Goal: Task Accomplishment & Management: Manage account settings

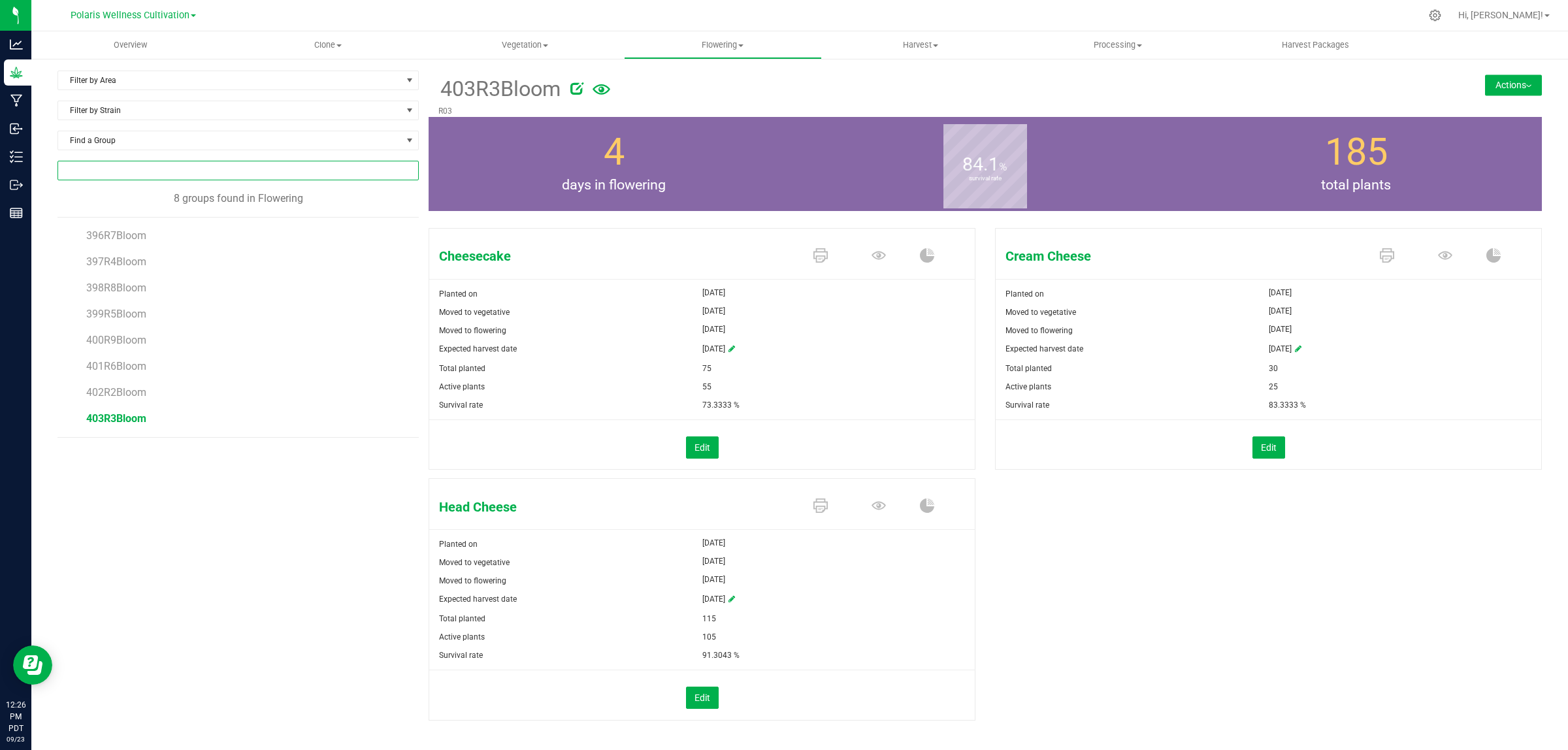
click at [187, 178] on input "NO DATA FOUND" at bounding box center [238, 170] width 360 height 19
type input "143768"
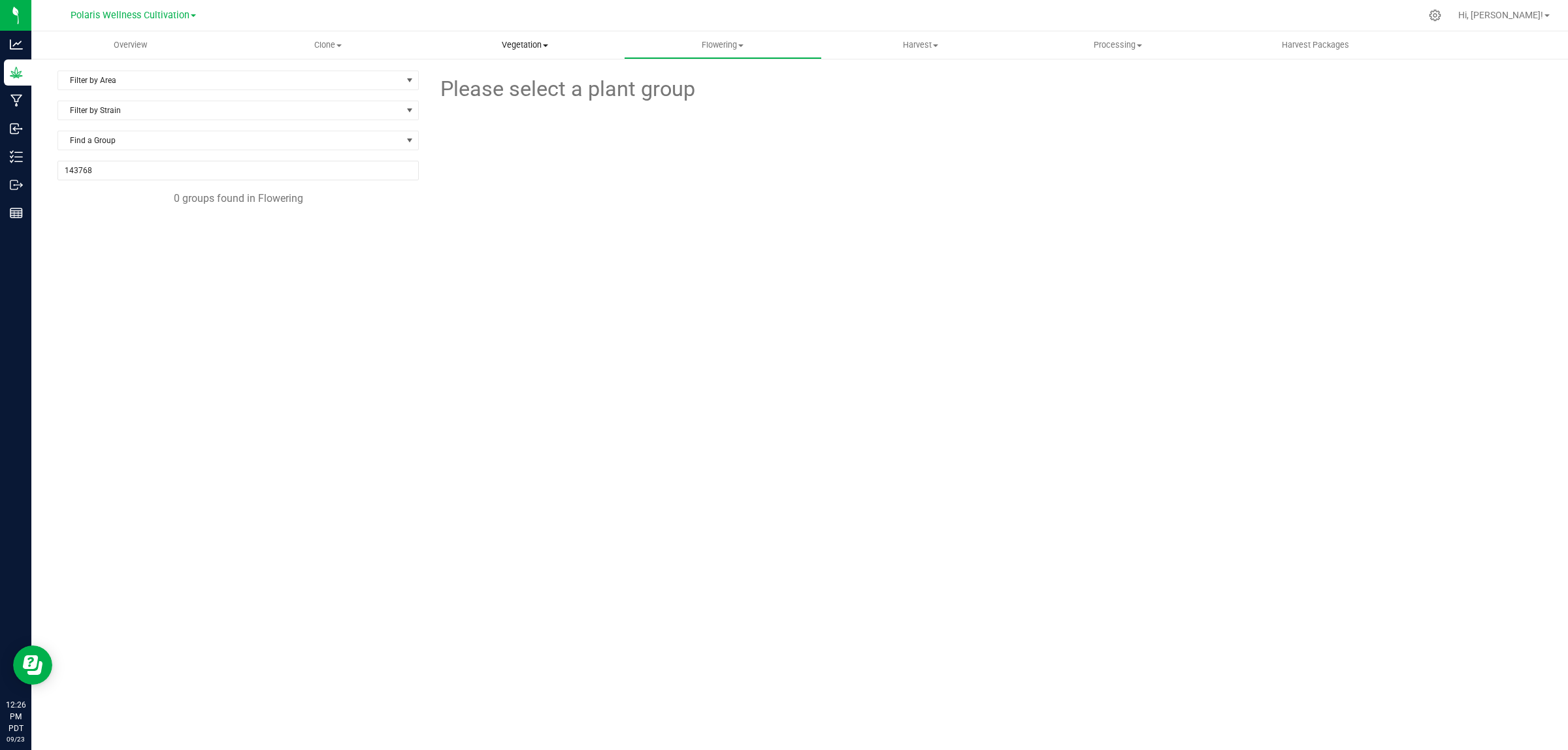
click at [517, 46] on span "Vegetation" at bounding box center [525, 45] width 196 height 12
click at [516, 89] on li "Veg plants" at bounding box center [525, 95] width 198 height 16
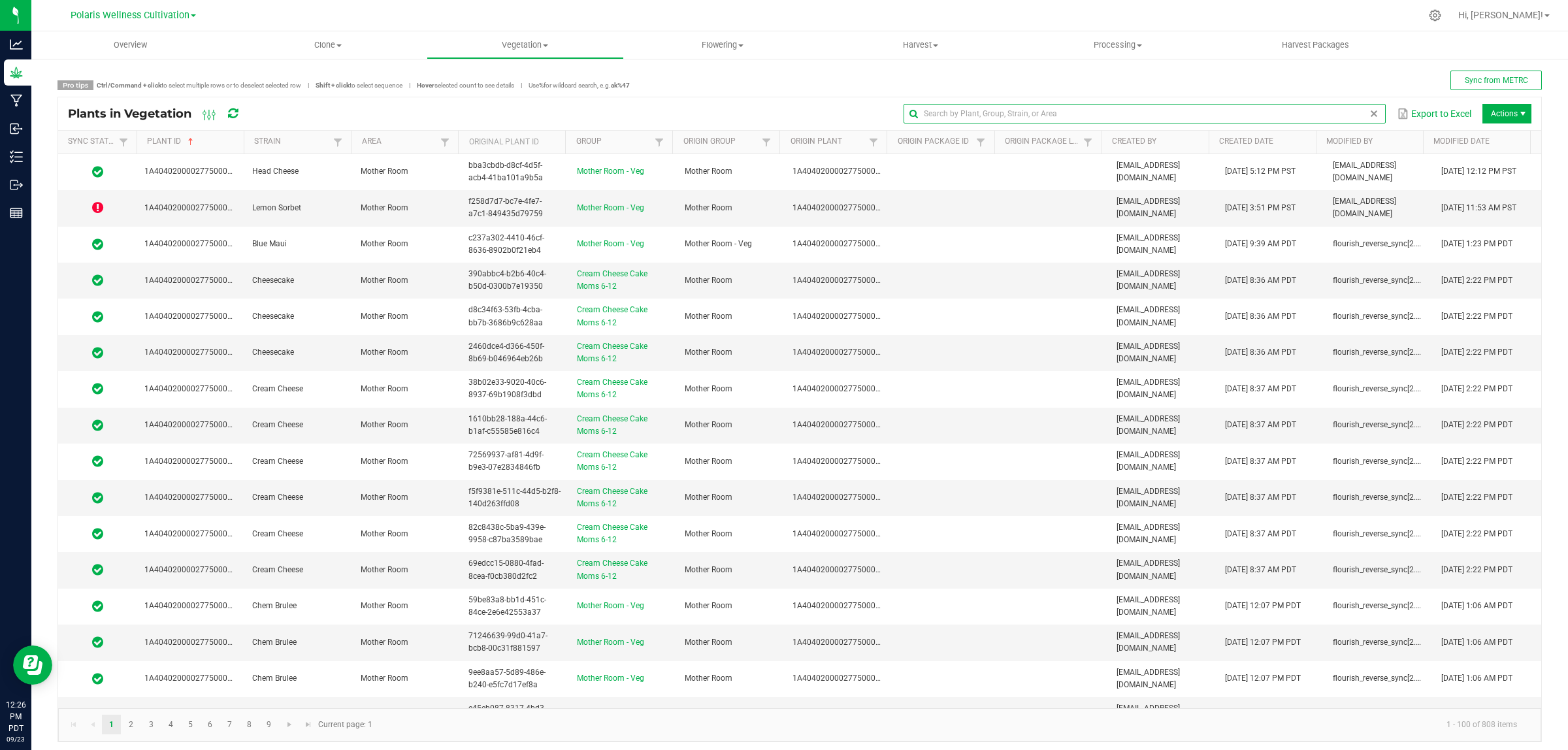
drag, startPoint x: 1360, startPoint y: 112, endPoint x: 1346, endPoint y: 113, distance: 14.0
click at [1360, 112] on global-search-input-ngx at bounding box center [1144, 113] width 482 height 9
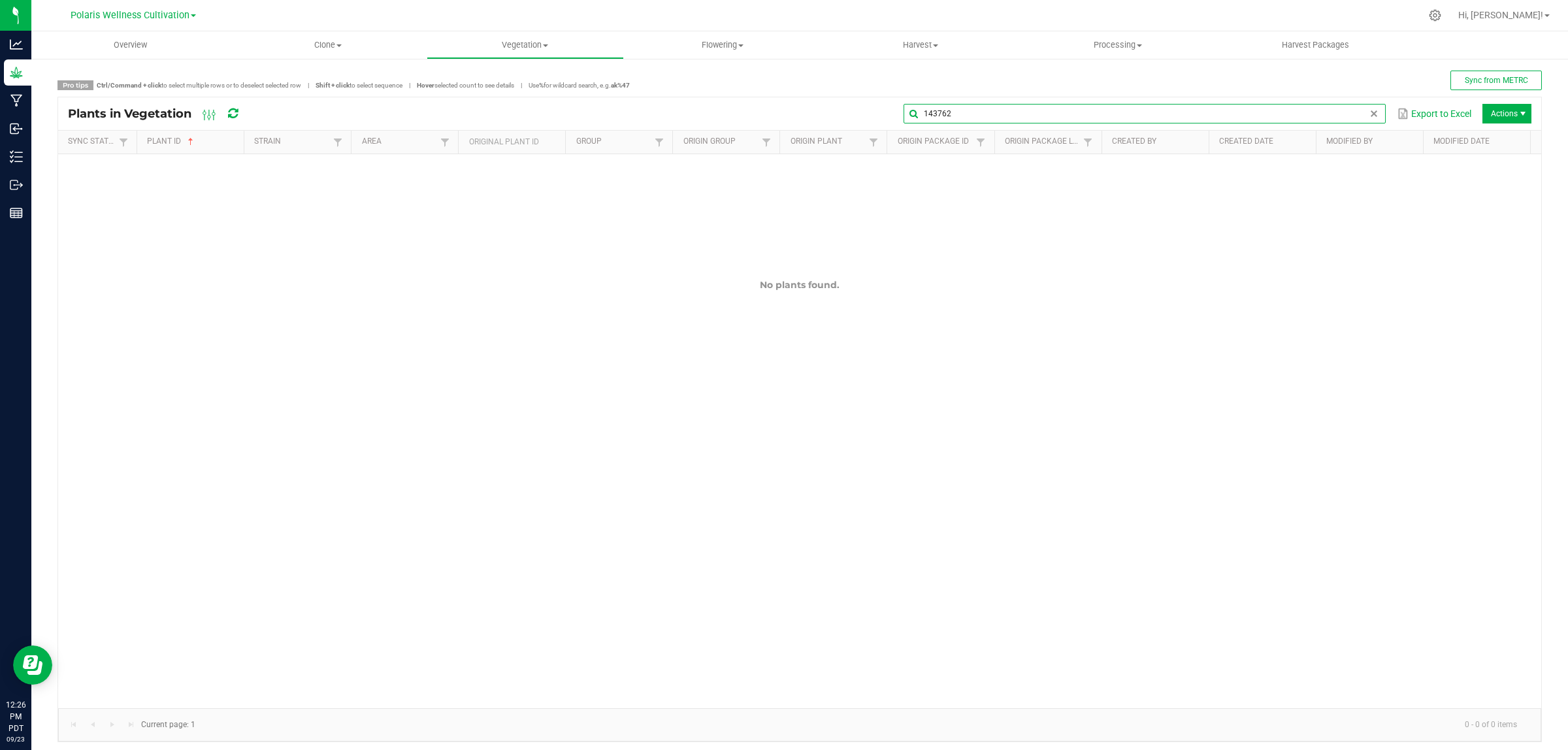
click at [1019, 112] on input "143762" at bounding box center [1144, 113] width 482 height 19
click at [1027, 108] on input "142285141359" at bounding box center [1144, 113] width 482 height 19
click at [1023, 114] on input "142285141359" at bounding box center [1144, 113] width 482 height 19
click at [1023, 116] on input "142285141359" at bounding box center [1144, 113] width 482 height 19
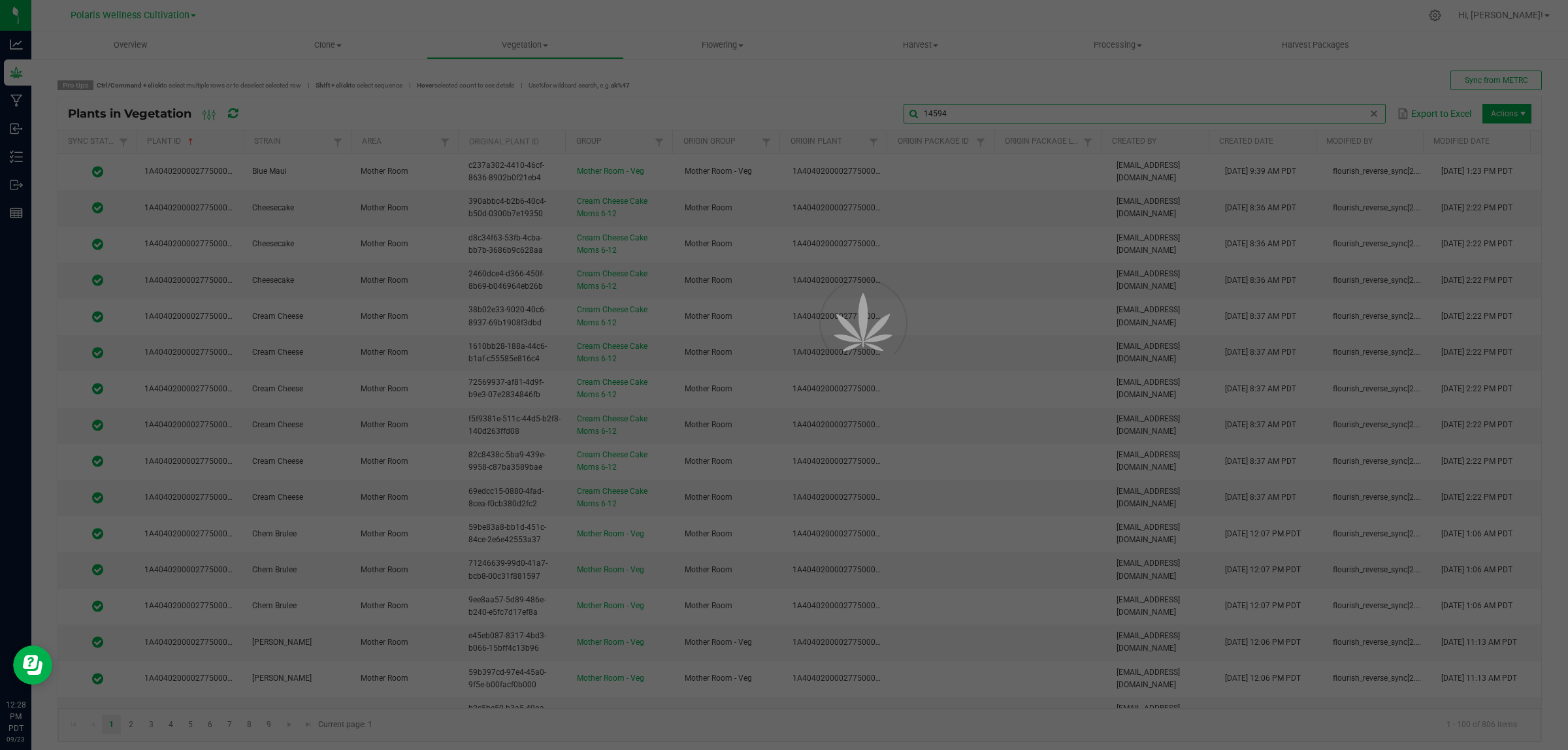
type input "145945"
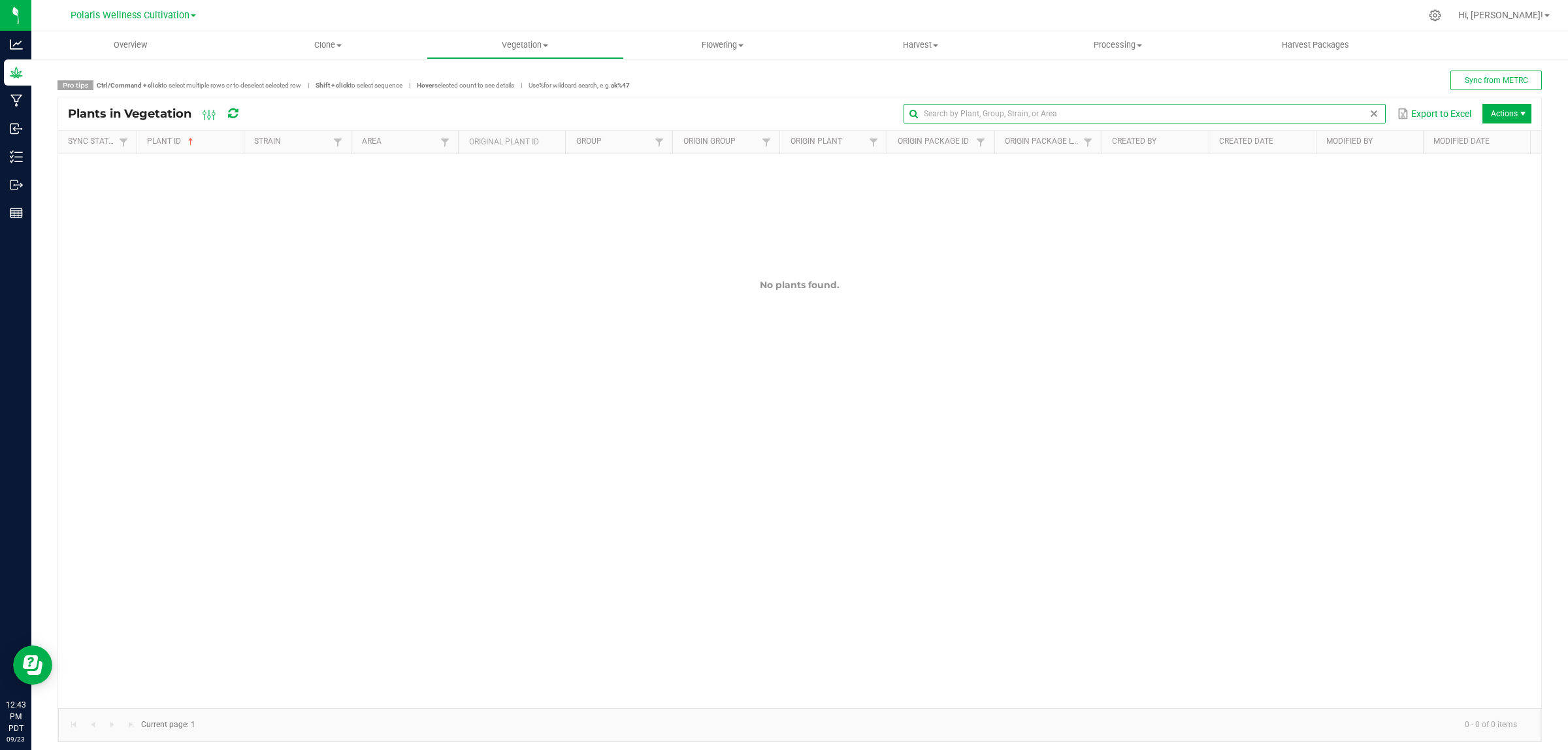
click at [1369, 114] on span at bounding box center [1374, 113] width 10 height 10
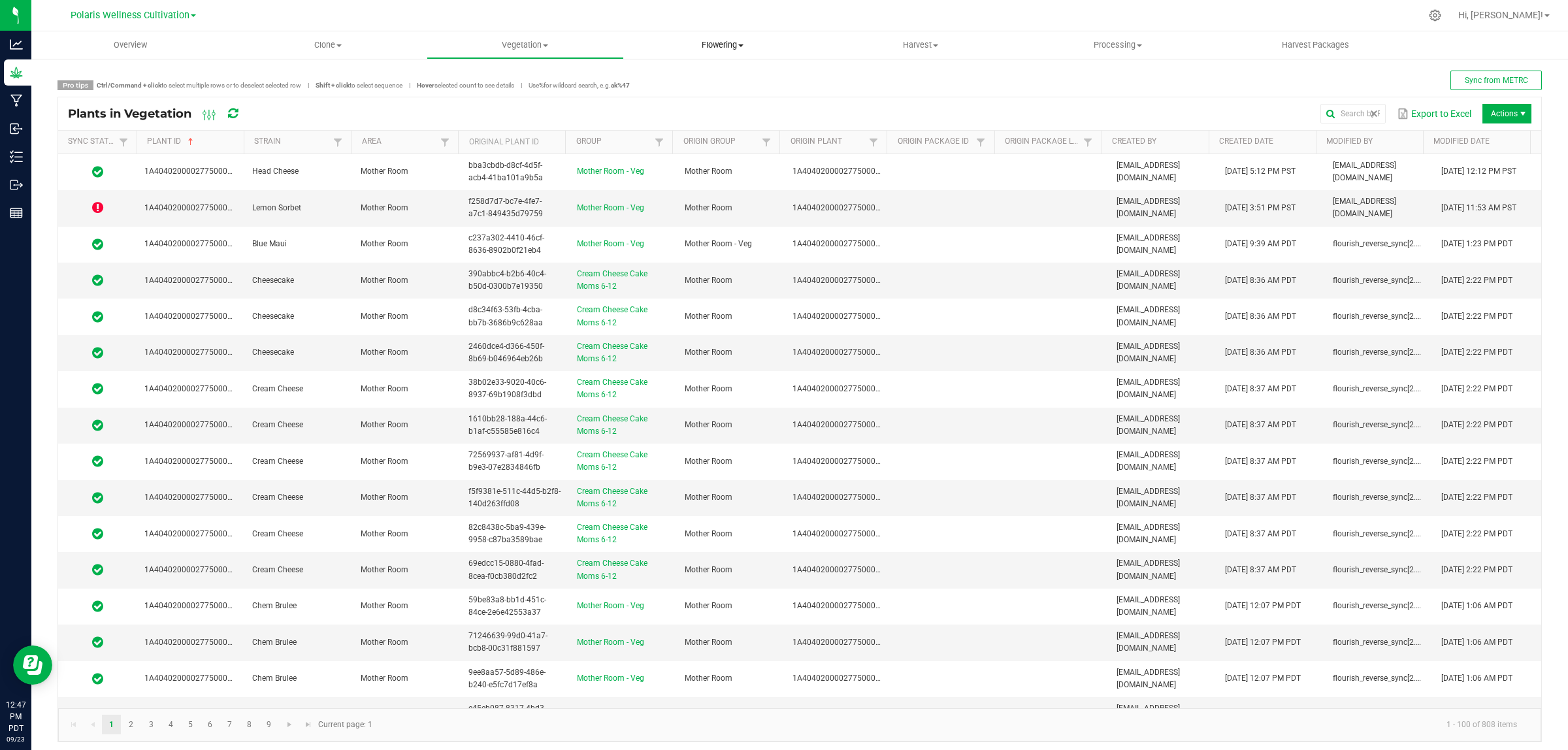
click at [732, 47] on span "Flowering" at bounding box center [722, 45] width 196 height 12
click at [705, 95] on span "Flowering groups" at bounding box center [678, 94] width 108 height 11
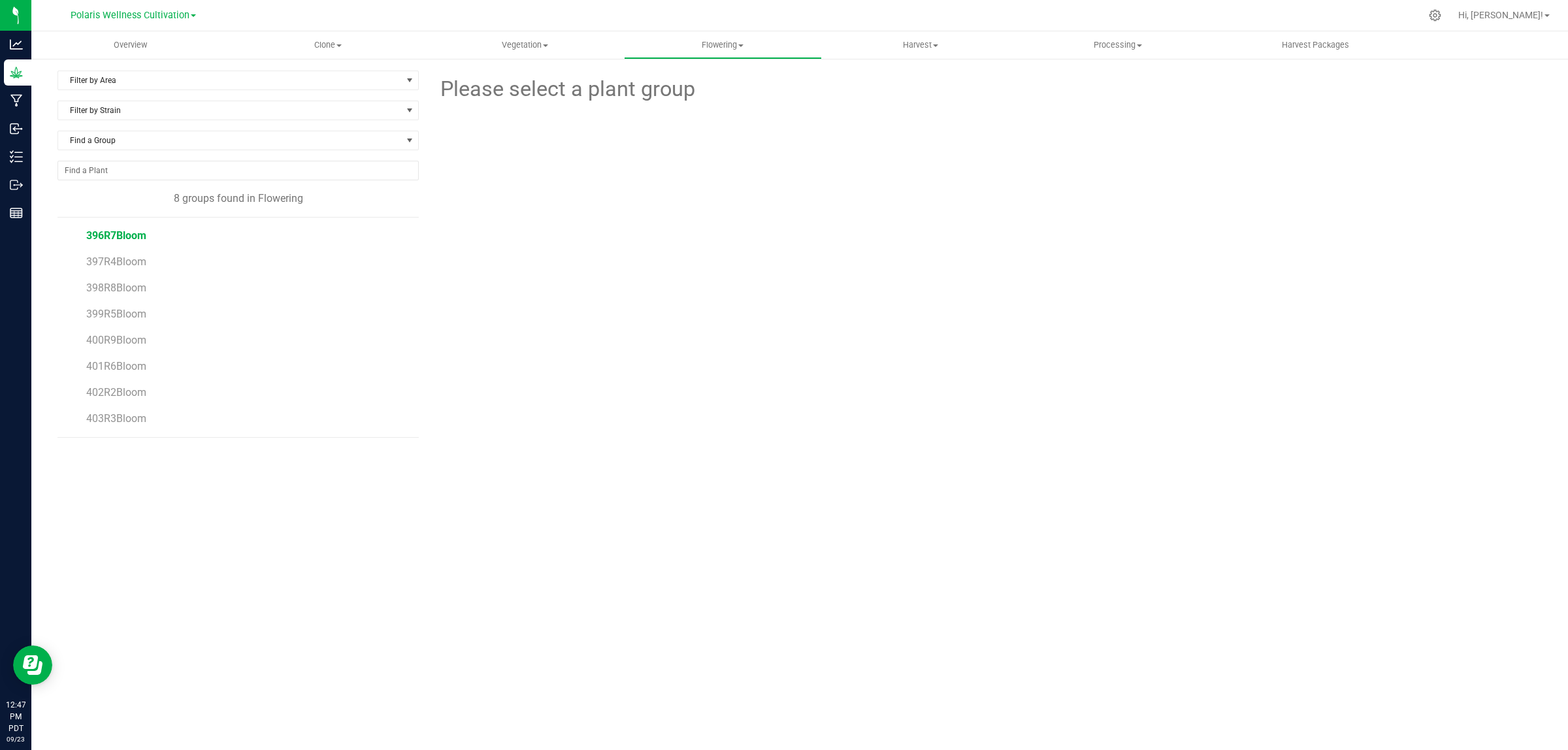
click at [111, 235] on span "396R7Bloom" at bounding box center [116, 236] width 60 height 13
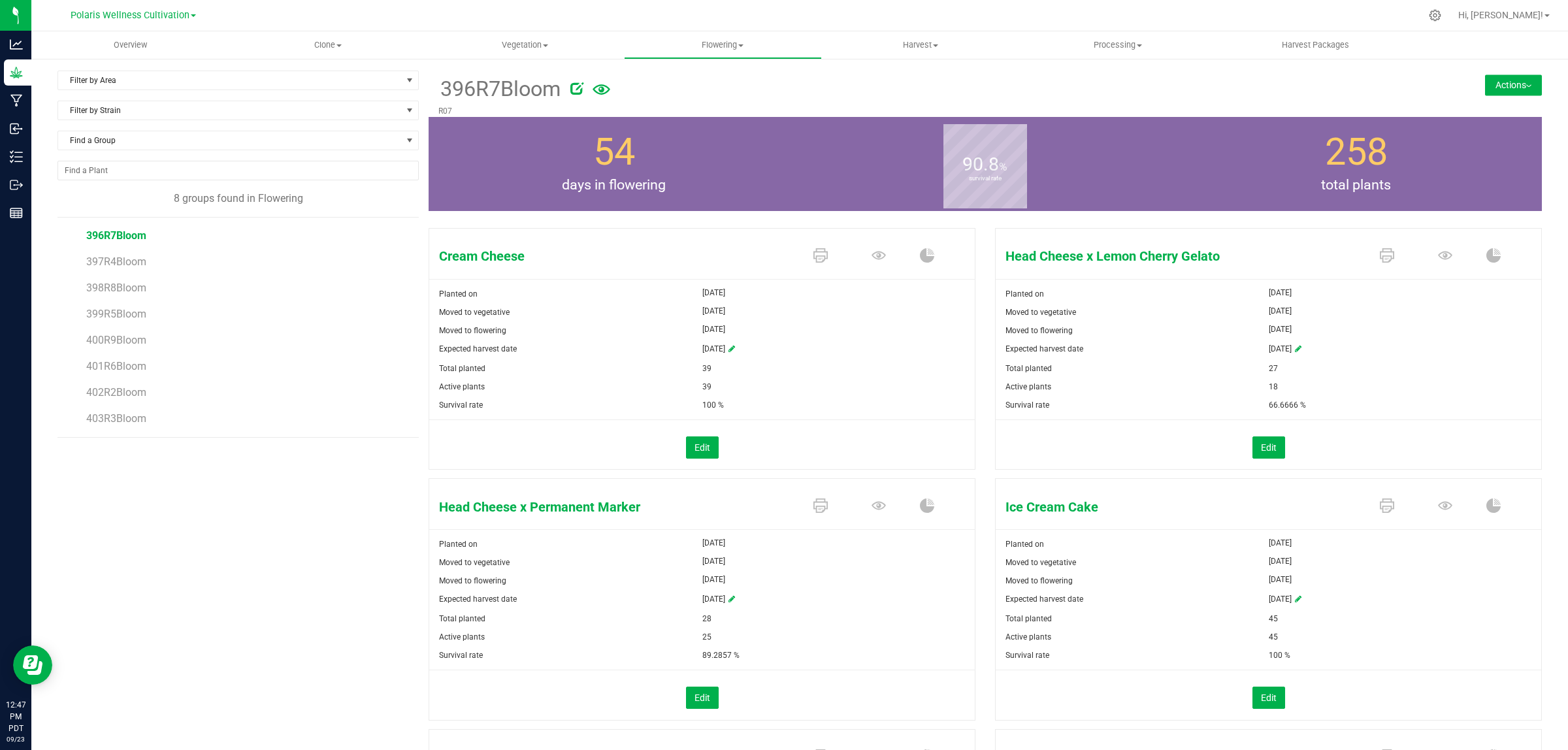
click at [1511, 80] on button "Actions" at bounding box center [1514, 85] width 57 height 21
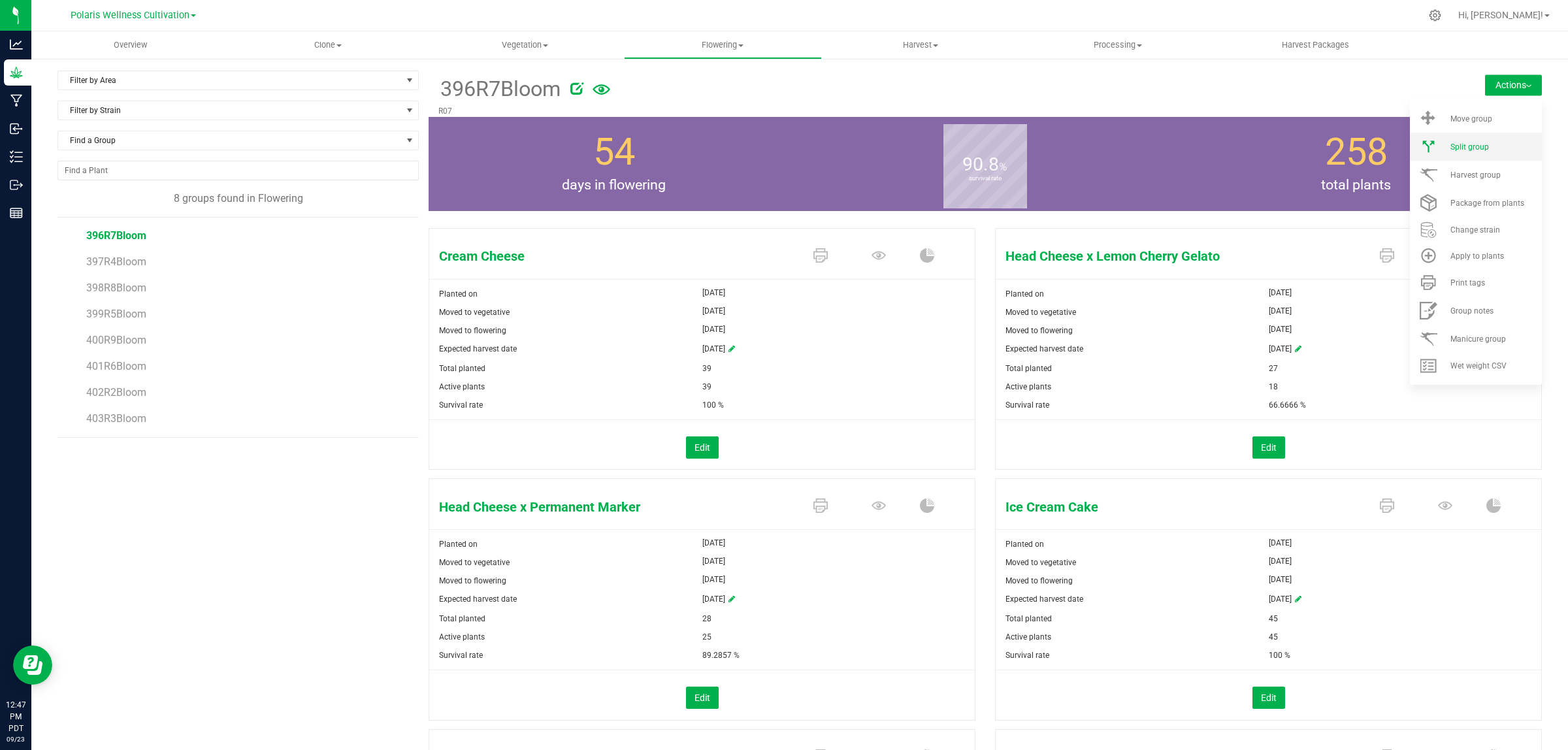
click at [1460, 141] on li "Split group" at bounding box center [1476, 147] width 132 height 28
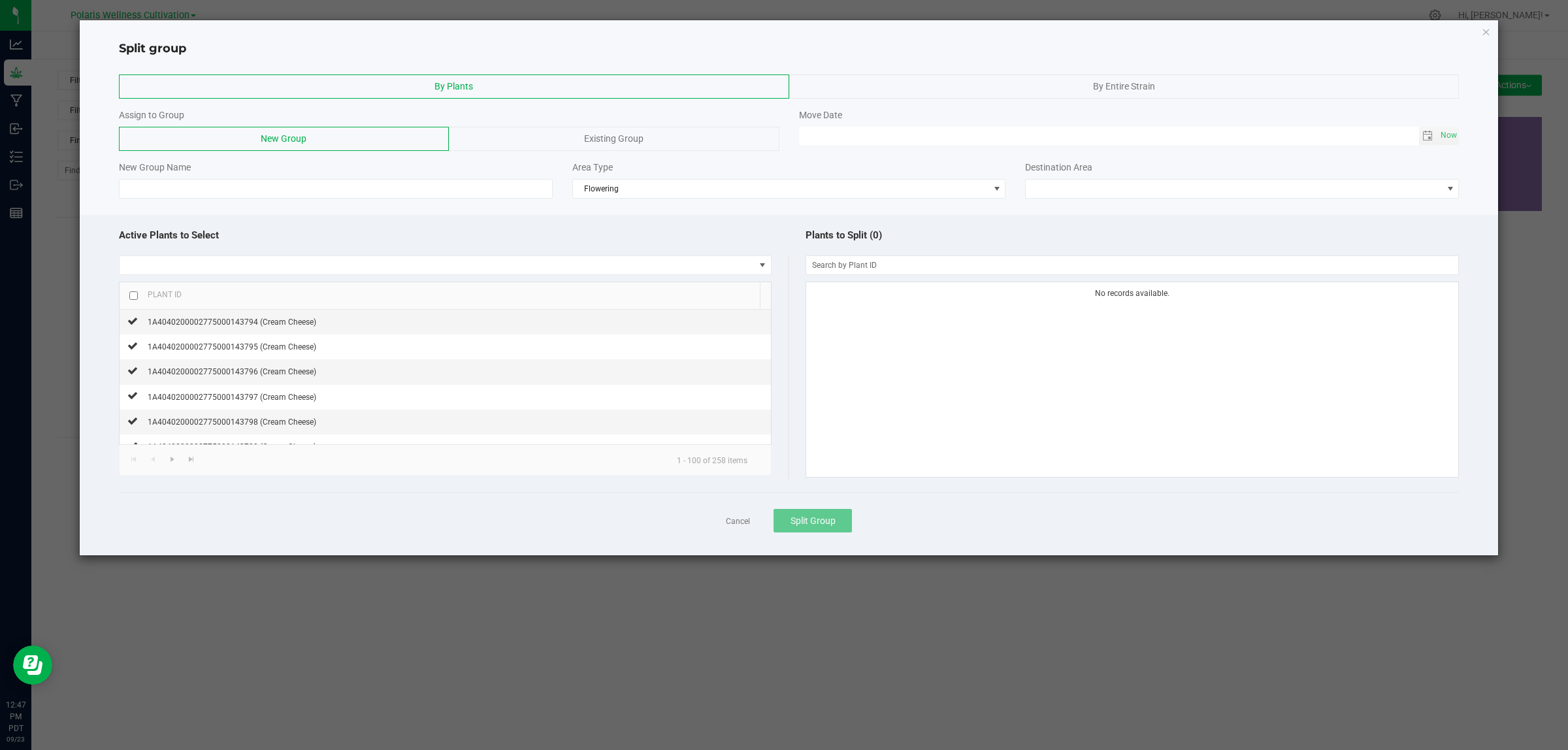
click at [1118, 85] on span "By Entire Strain" at bounding box center [1124, 86] width 62 height 10
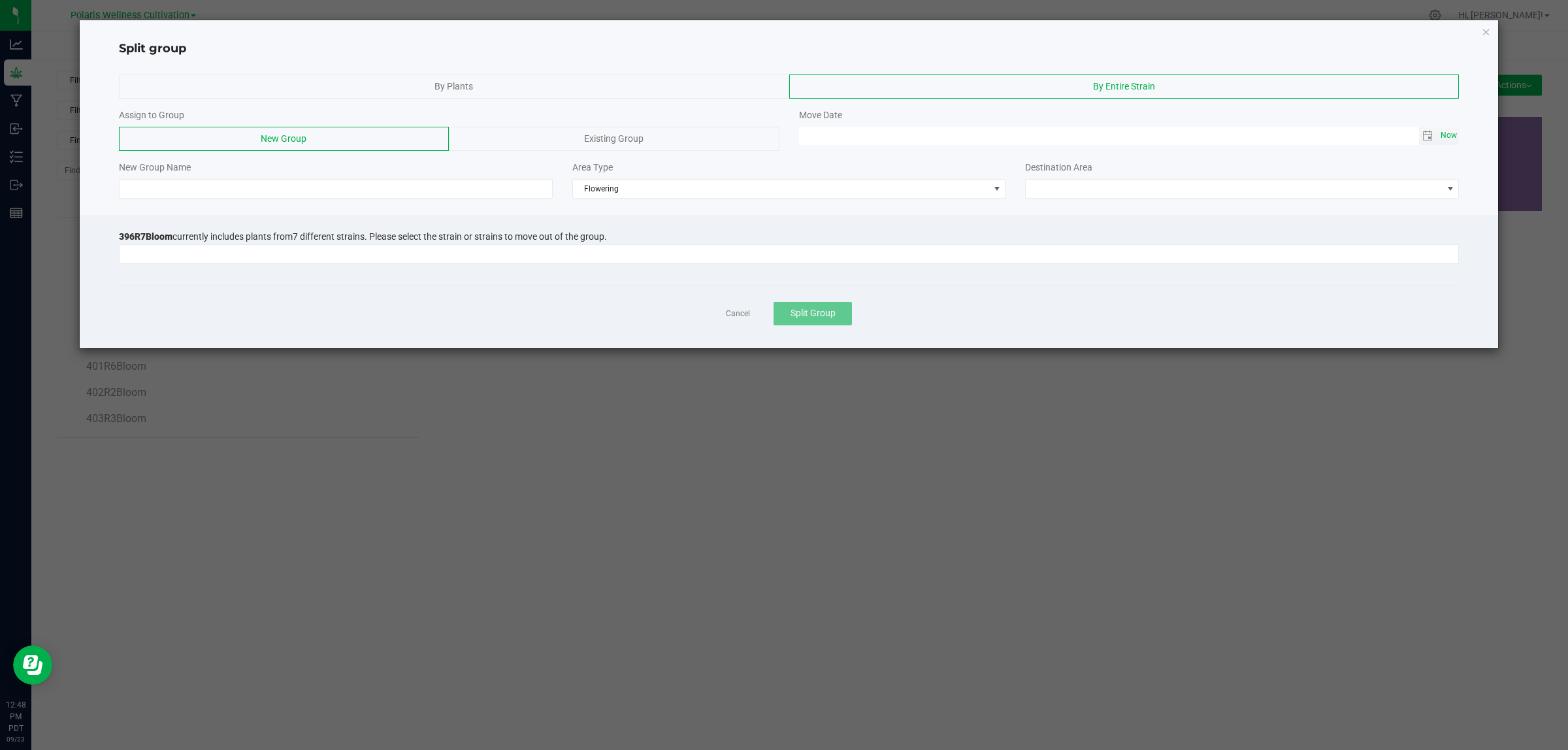
click at [1452, 135] on span "Now" at bounding box center [1449, 135] width 22 height 19
type input "[DATE] 12:48 PM"
click at [280, 187] on input at bounding box center [336, 189] width 434 height 19
click at [503, 252] on input at bounding box center [781, 254] width 1323 height 19
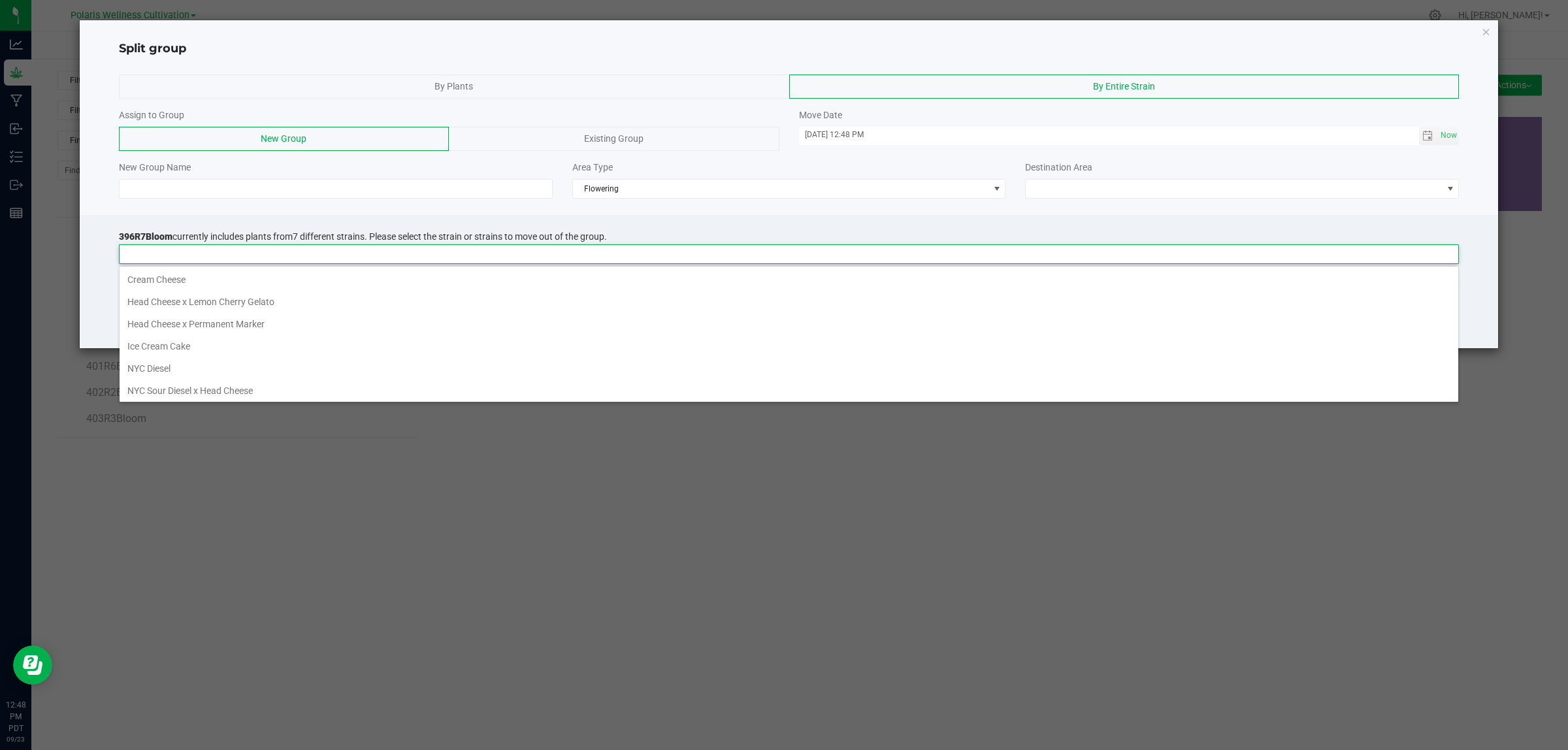
scroll to position [20, 1340]
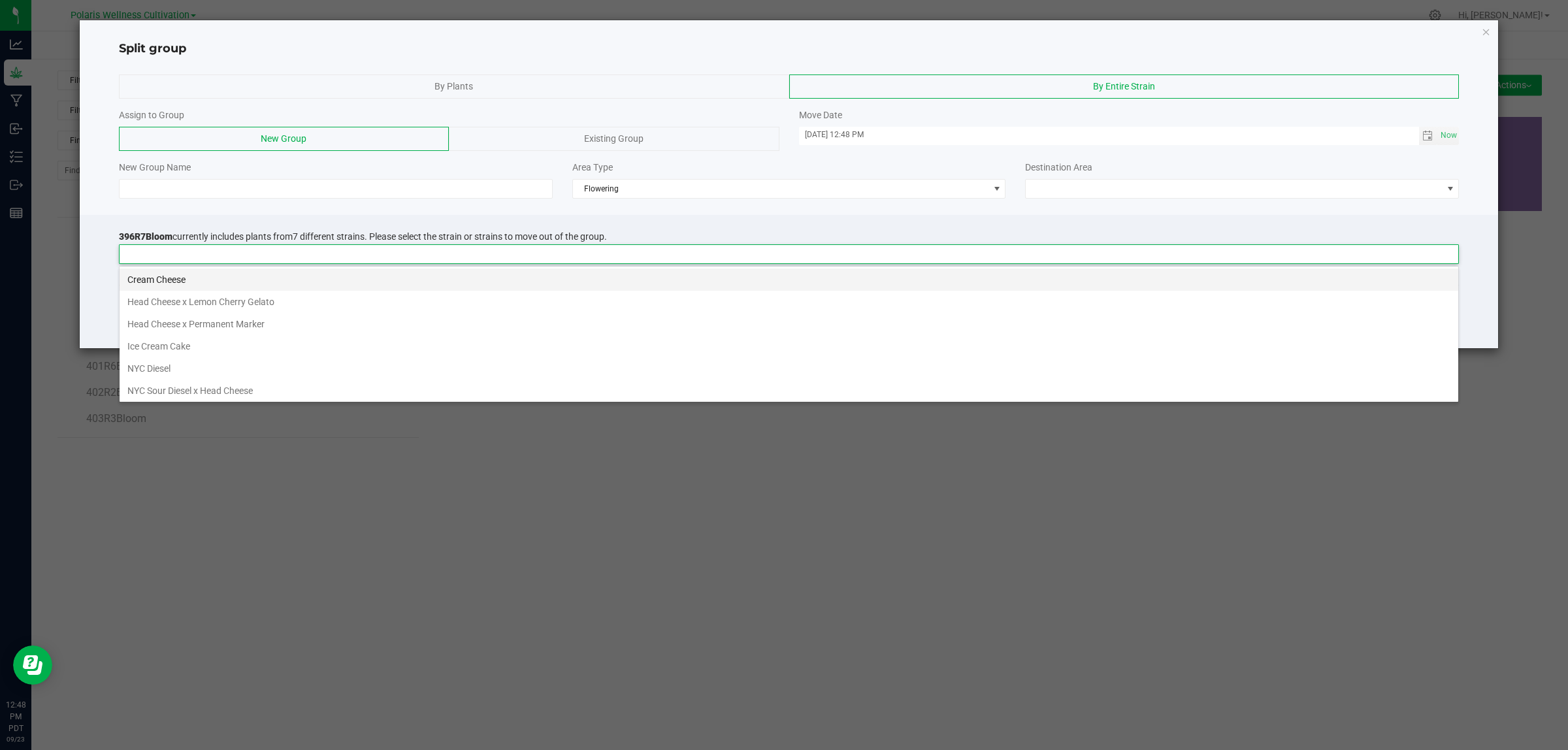
click at [459, 280] on li "Cream Cheese" at bounding box center [788, 280] width 1338 height 22
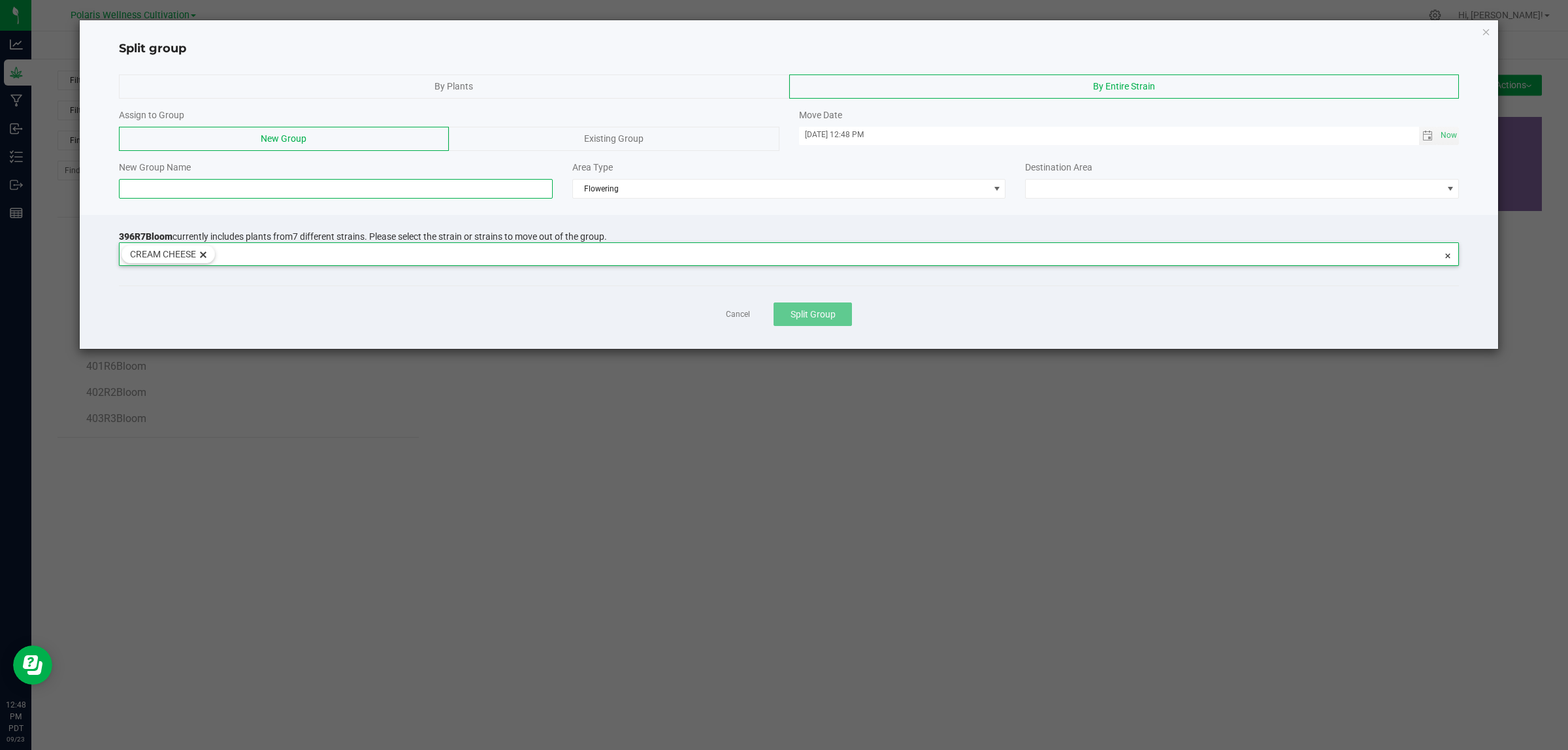
click at [183, 185] on input at bounding box center [336, 189] width 434 height 19
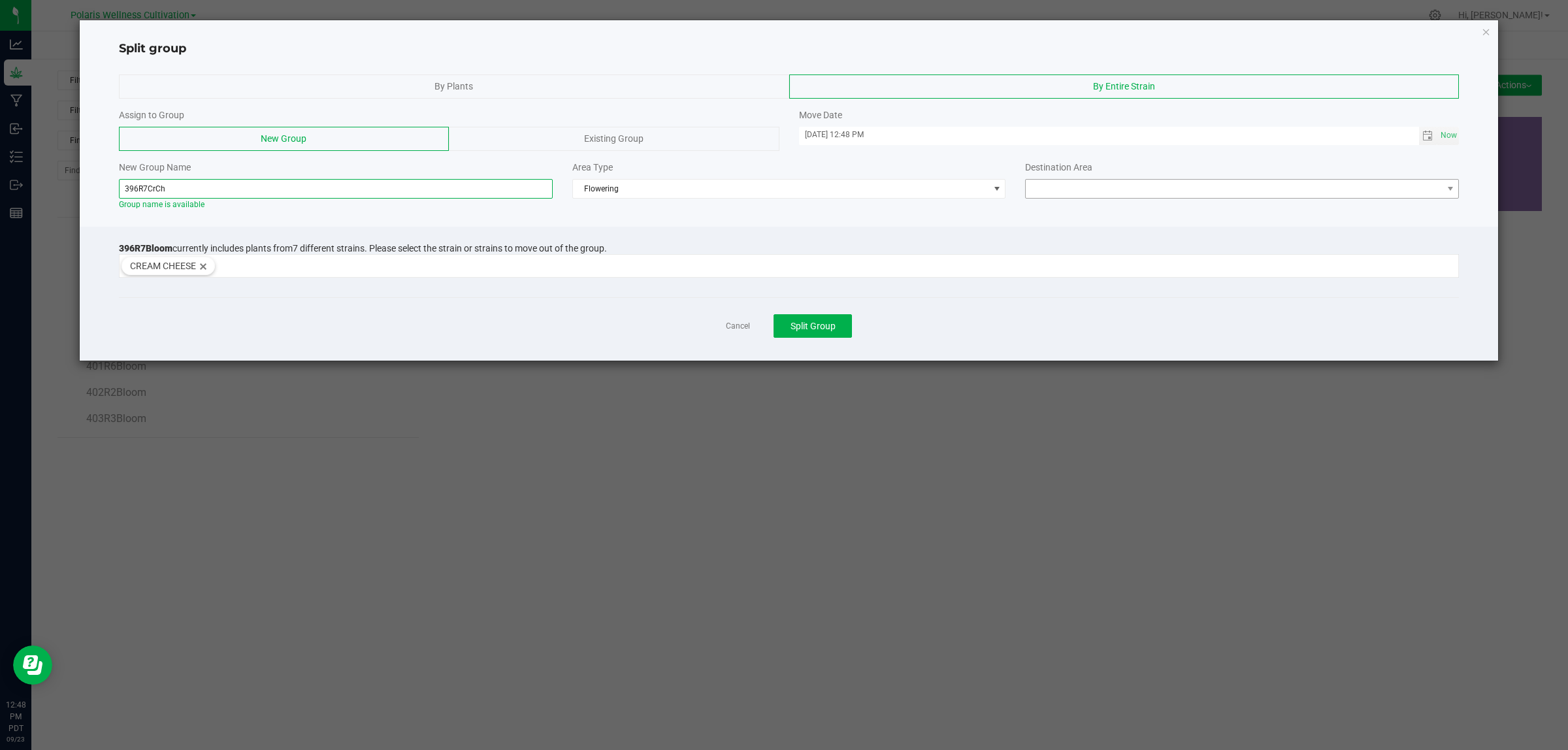
type input "396R7CrCh"
click at [1076, 186] on span at bounding box center [1234, 189] width 416 height 19
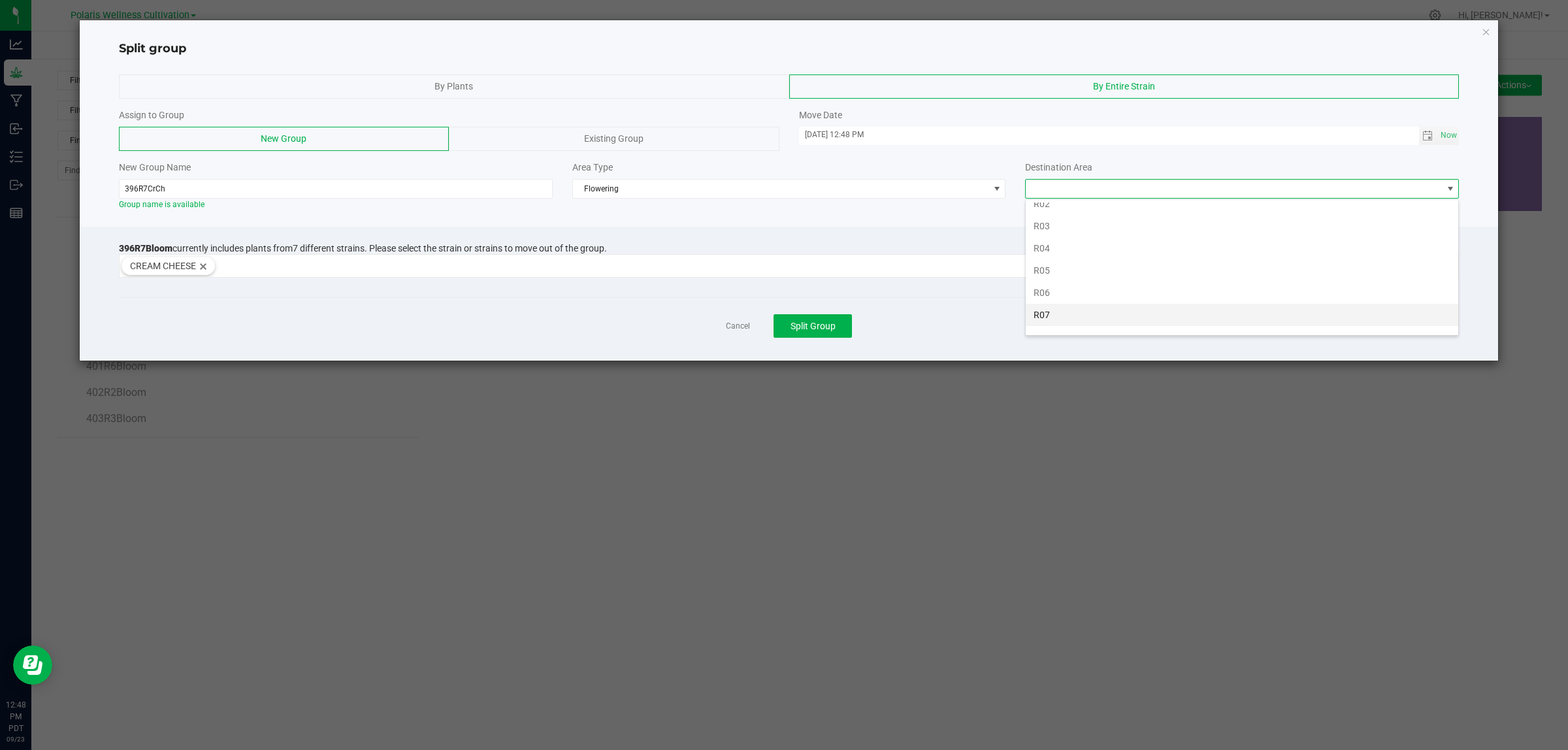
scroll to position [275, 0]
click at [1050, 207] on li "R07" at bounding box center [1242, 211] width 432 height 22
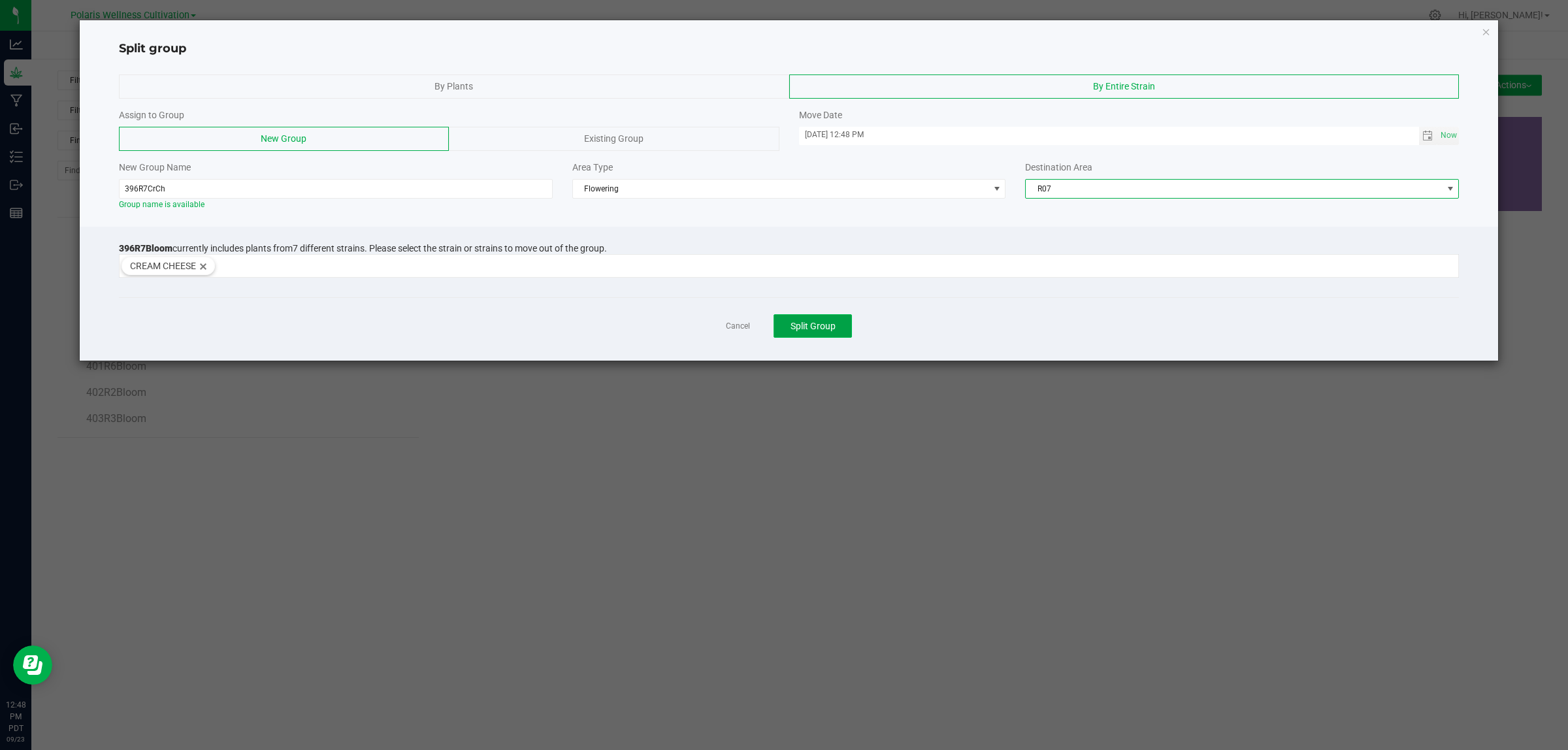
click at [804, 331] on span "Split Group" at bounding box center [813, 326] width 45 height 10
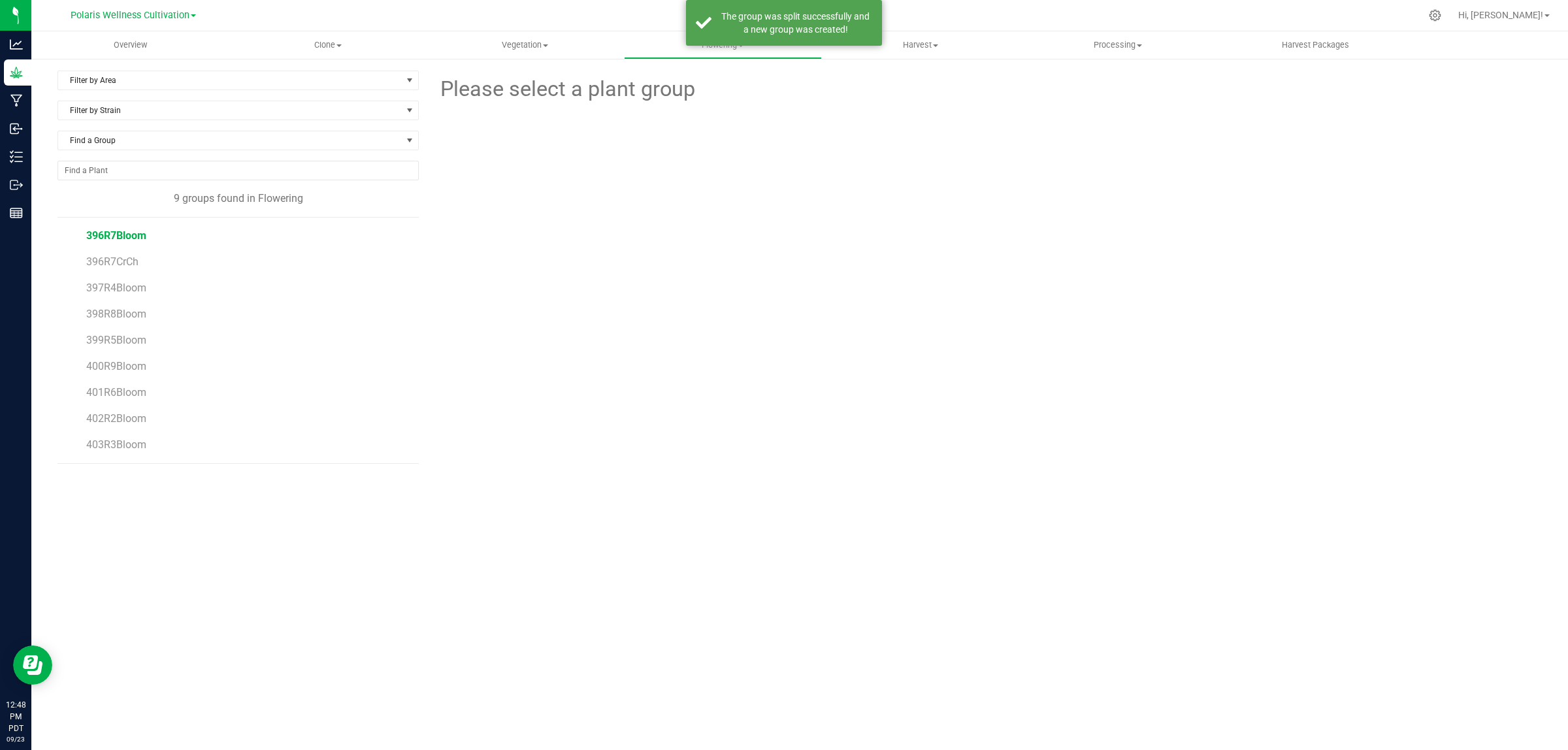
click at [123, 234] on span "396R7Bloom" at bounding box center [116, 236] width 60 height 13
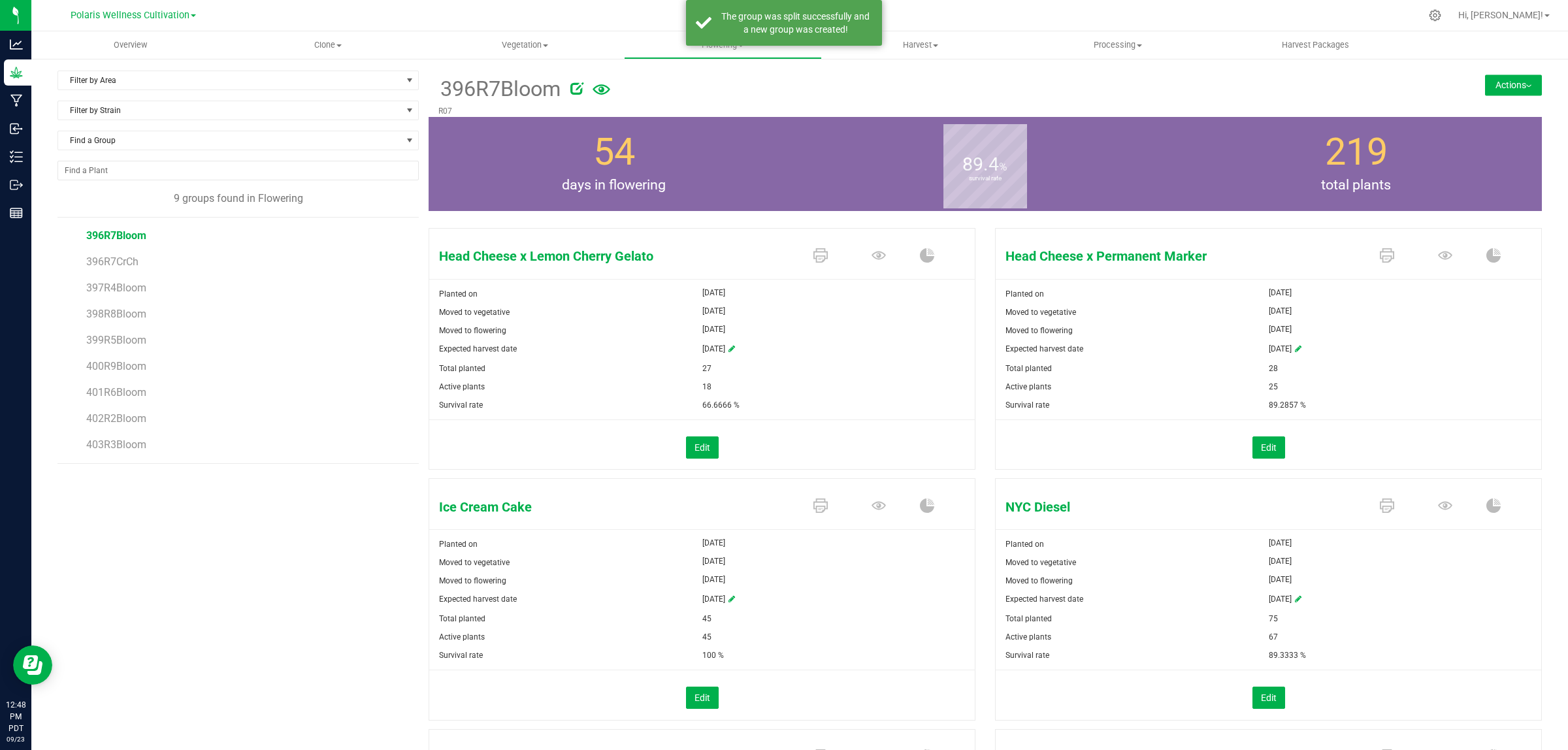
click at [1513, 85] on button "Actions" at bounding box center [1514, 85] width 57 height 21
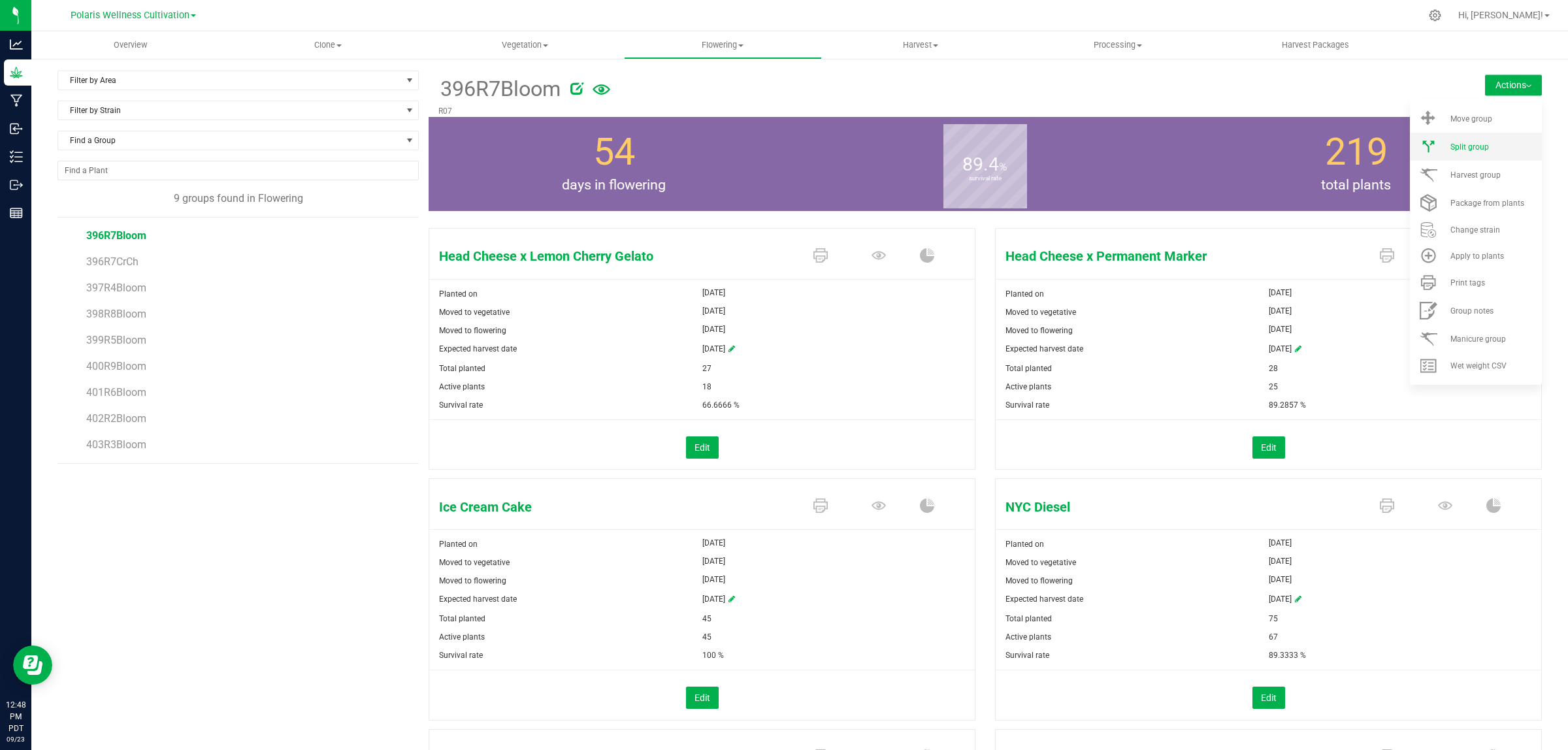
click at [1454, 145] on span "Split group" at bounding box center [1470, 147] width 39 height 9
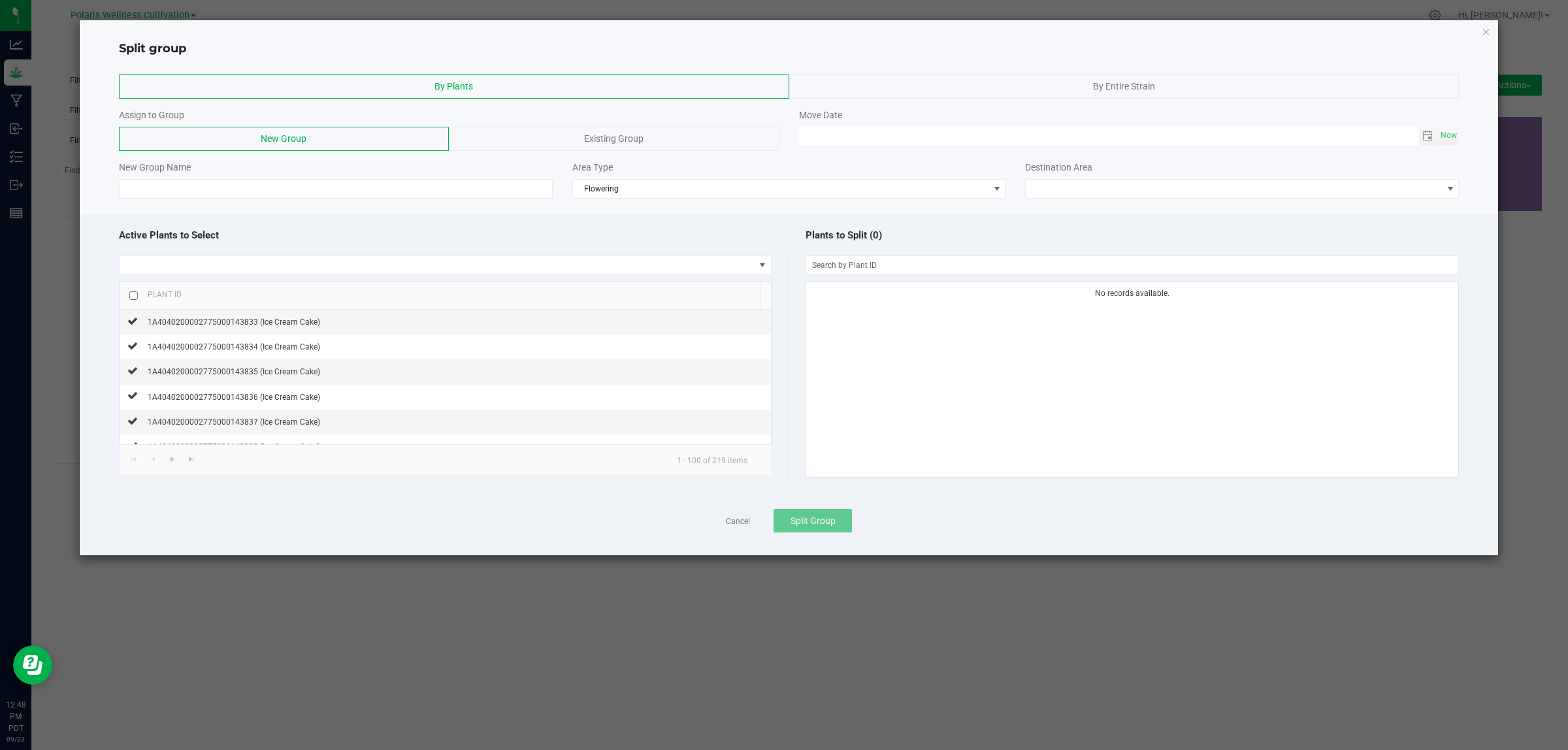
click at [641, 139] on span "Existing Group" at bounding box center [614, 139] width 60 height 10
click at [303, 115] on div "Assign to Group" at bounding box center [449, 115] width 661 height 13
click at [298, 139] on span "New Group" at bounding box center [283, 139] width 45 height 10
click at [1455, 133] on span "Now" at bounding box center [1449, 135] width 22 height 19
type input "[DATE] 12:48 PM"
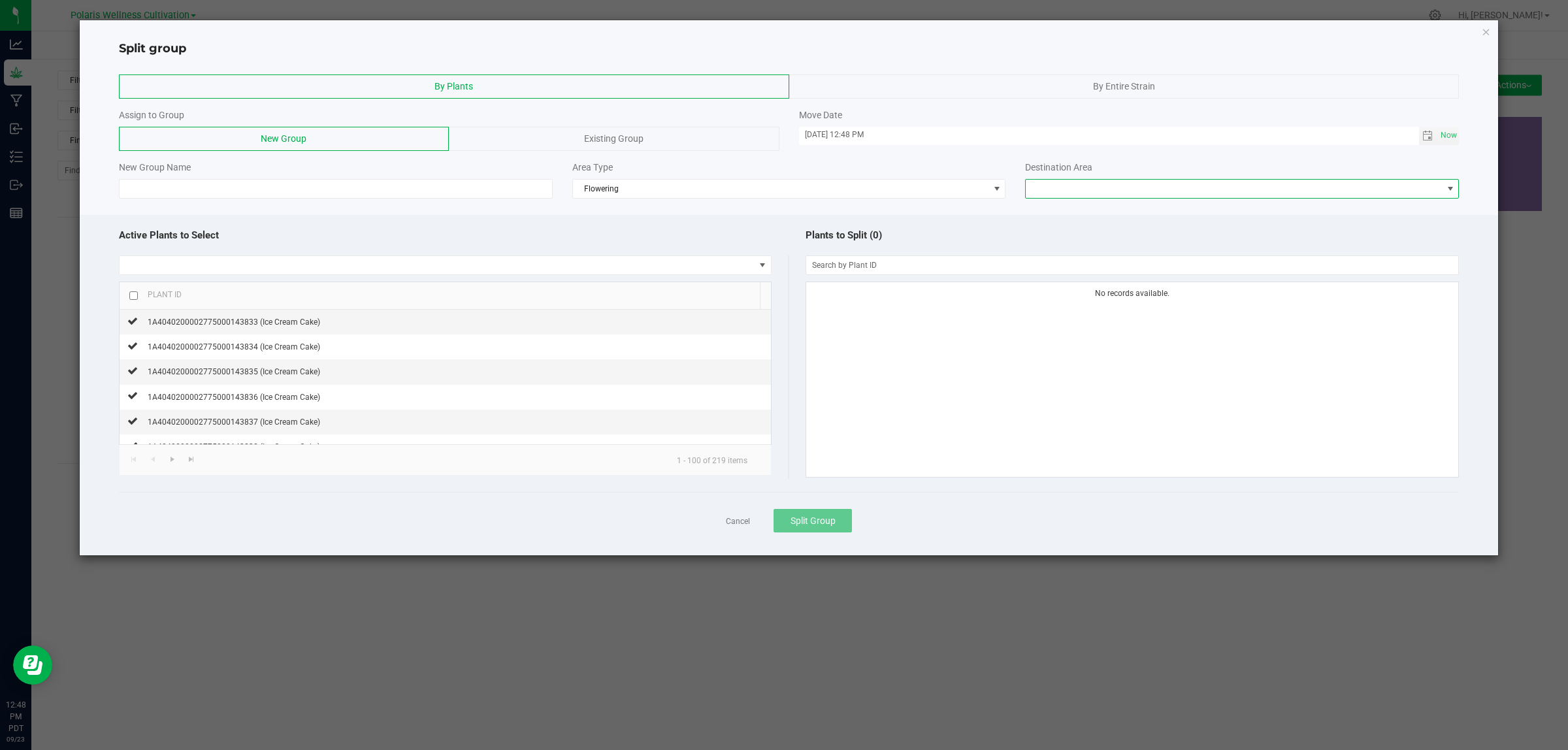
click at [1252, 187] on span at bounding box center [1234, 189] width 416 height 19
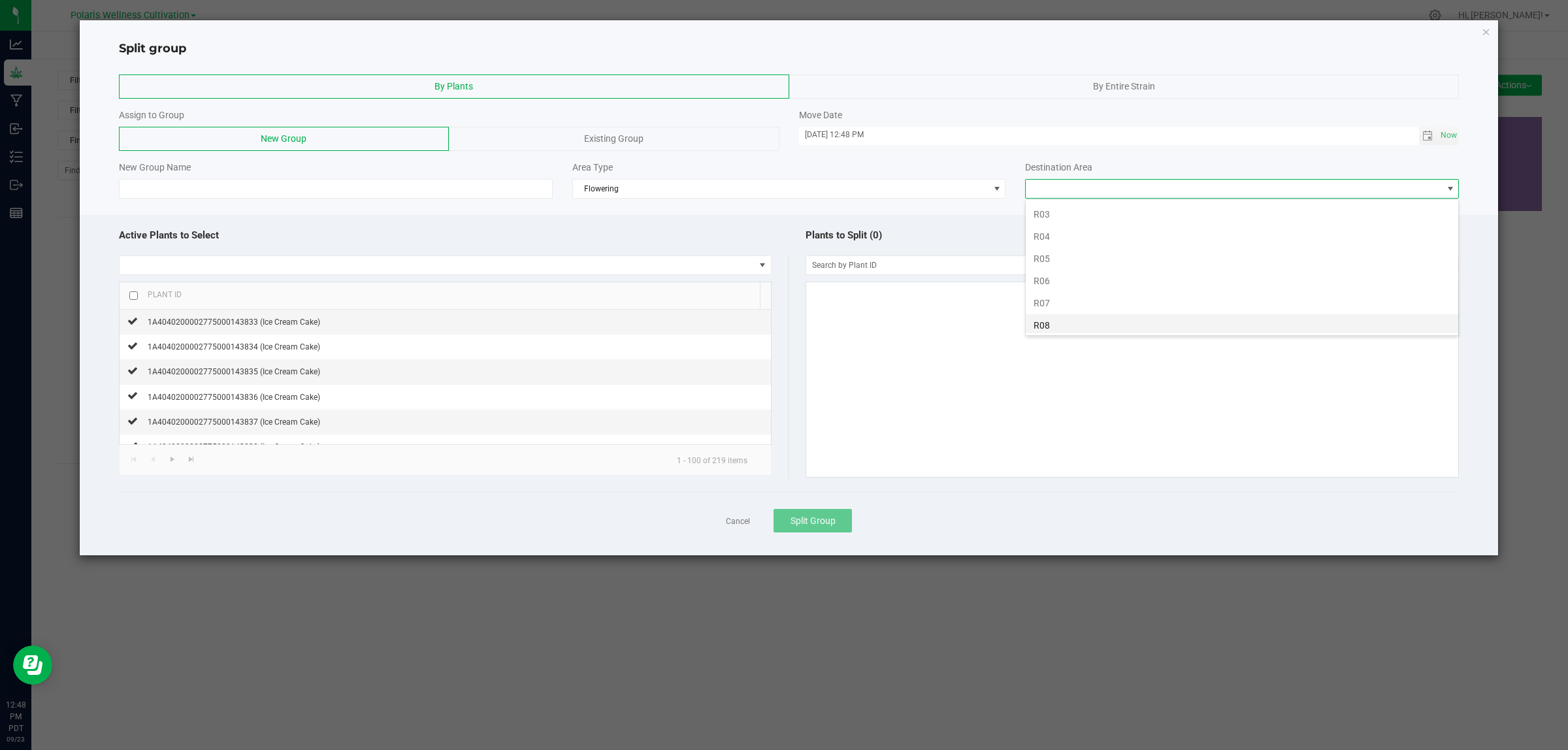
scroll to position [275, 0]
click at [1056, 212] on li "R07" at bounding box center [1242, 211] width 432 height 22
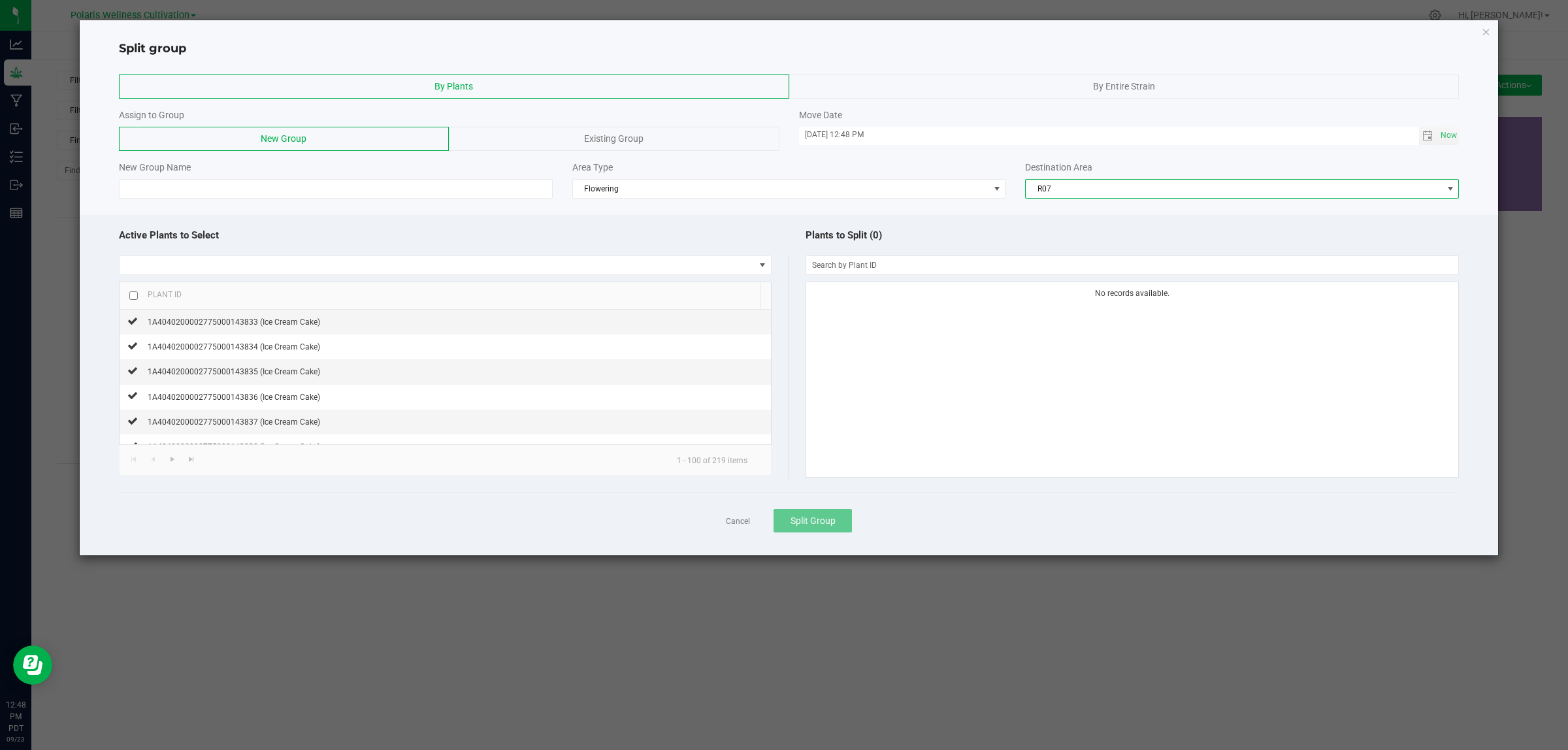
click at [949, 95] on div "By Entire Strain" at bounding box center [1124, 86] width 670 height 24
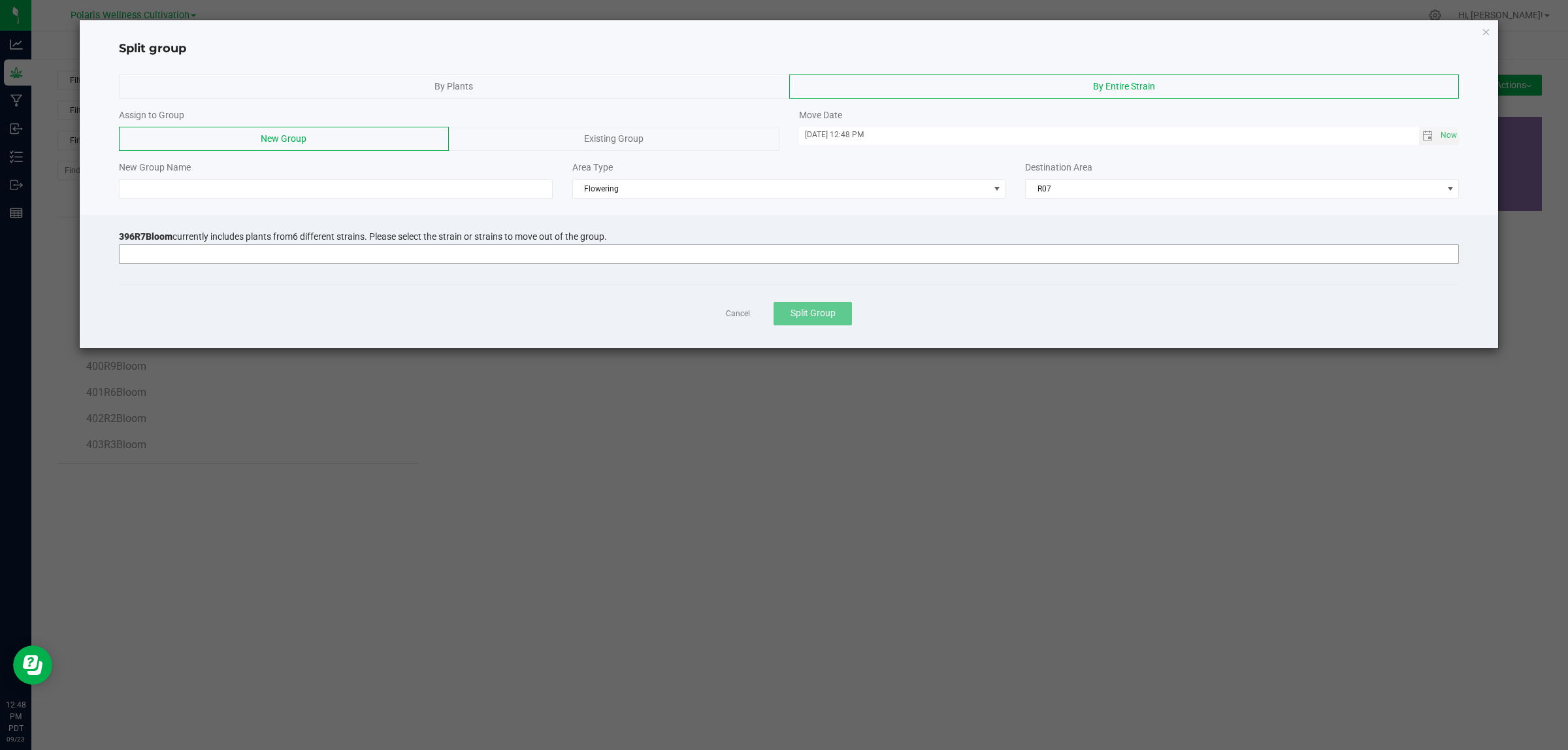
click at [399, 255] on input at bounding box center [781, 254] width 1323 height 19
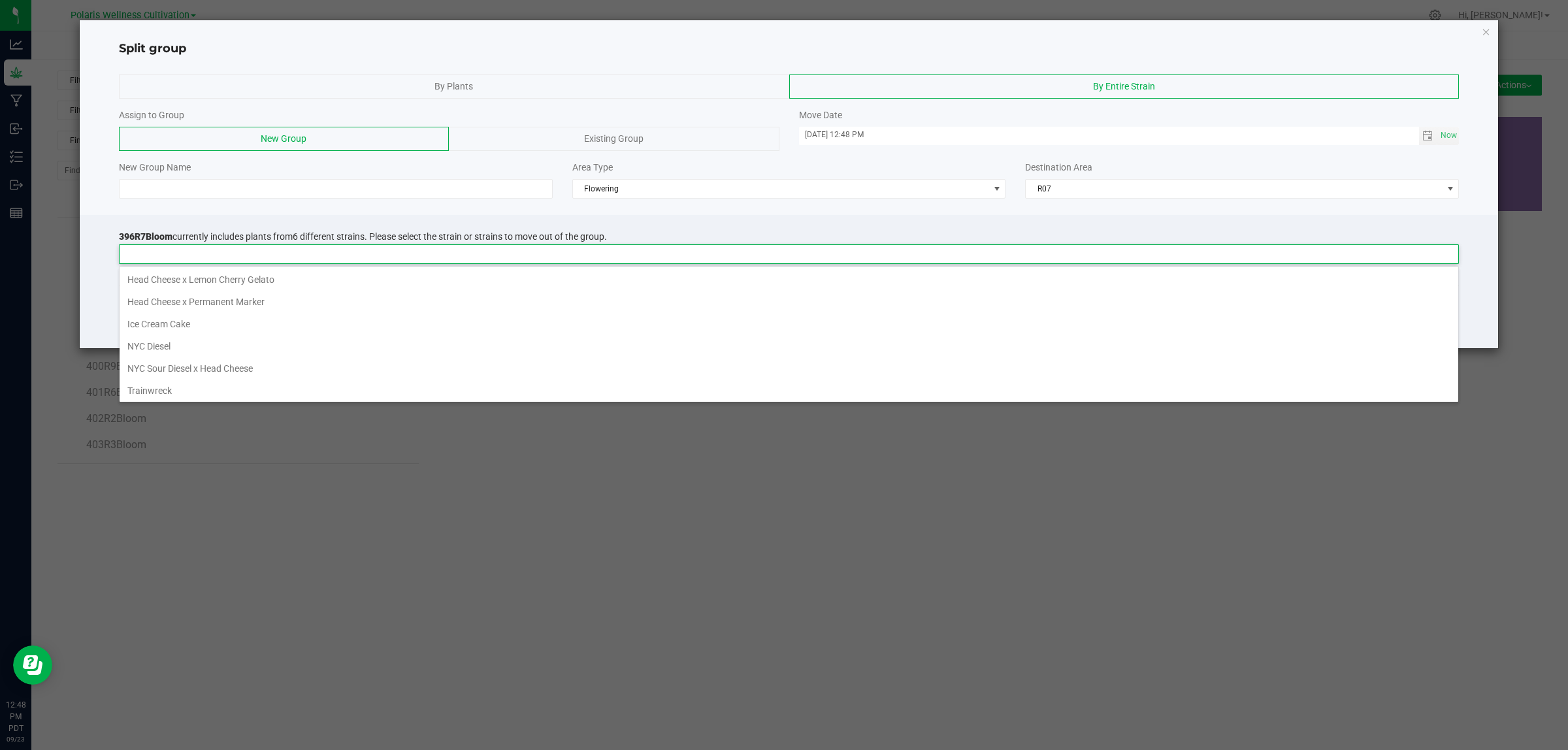
scroll to position [20, 1340]
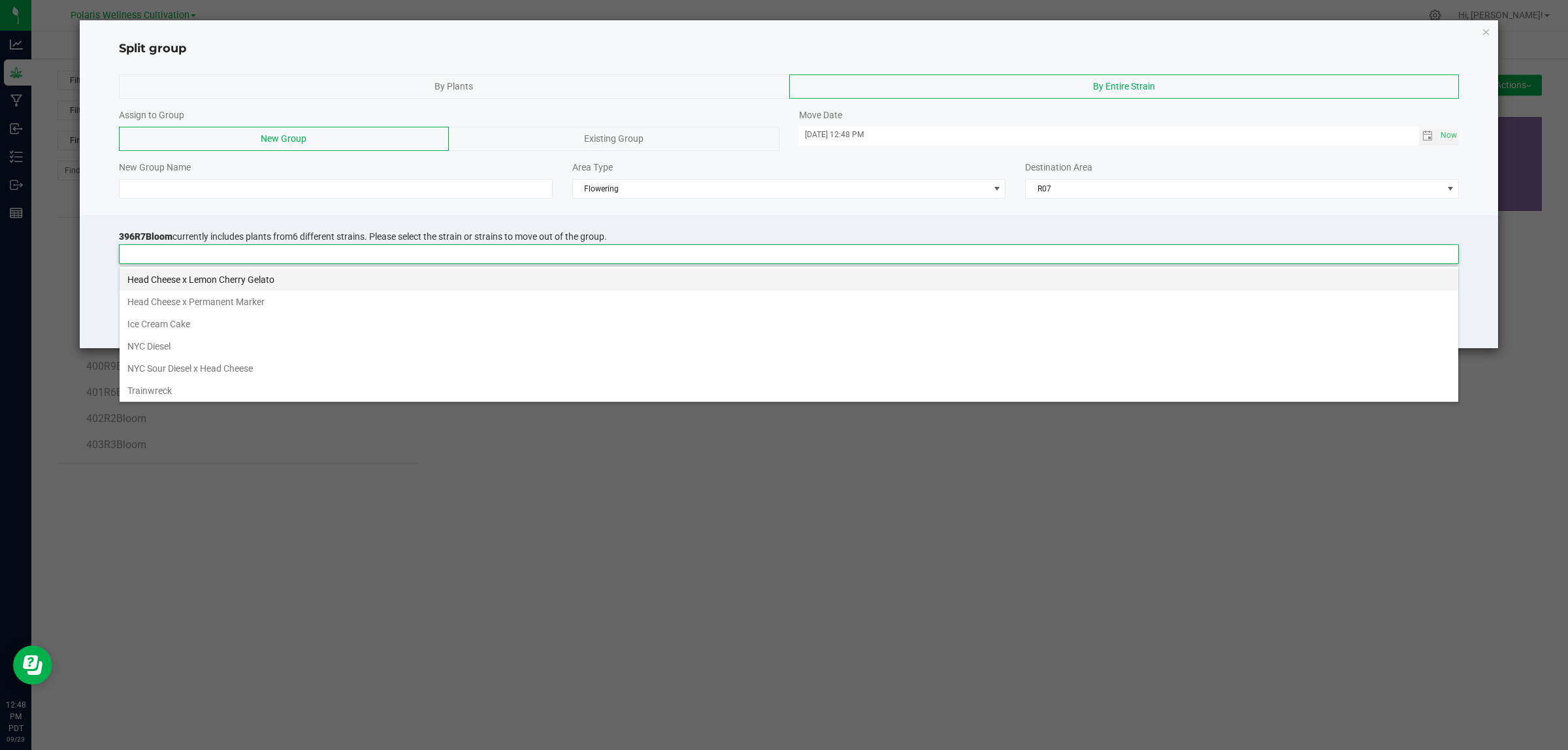
click at [374, 277] on li "Head Cheese x Lemon Cherry Gelato" at bounding box center [788, 280] width 1338 height 22
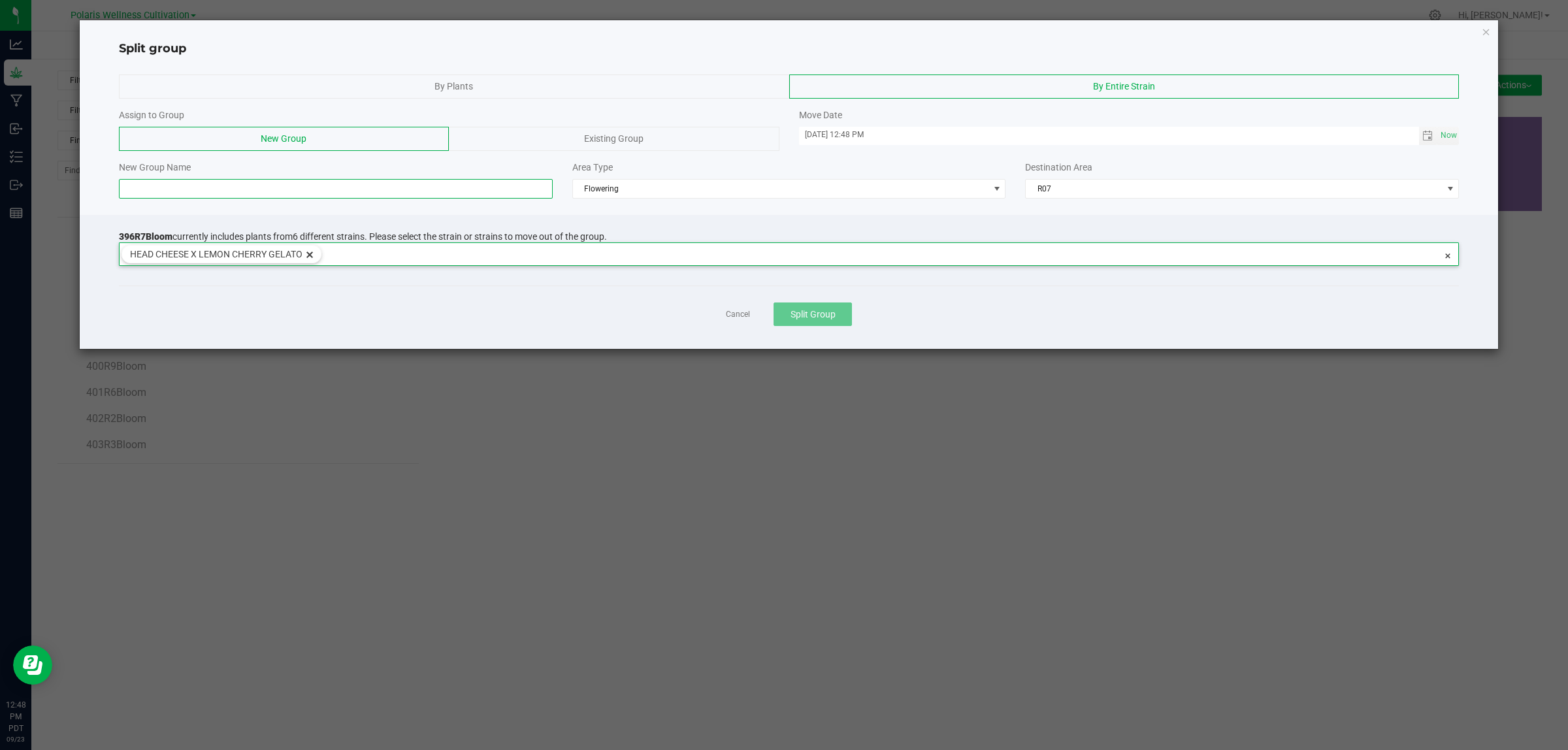
click at [199, 188] on input at bounding box center [336, 189] width 434 height 19
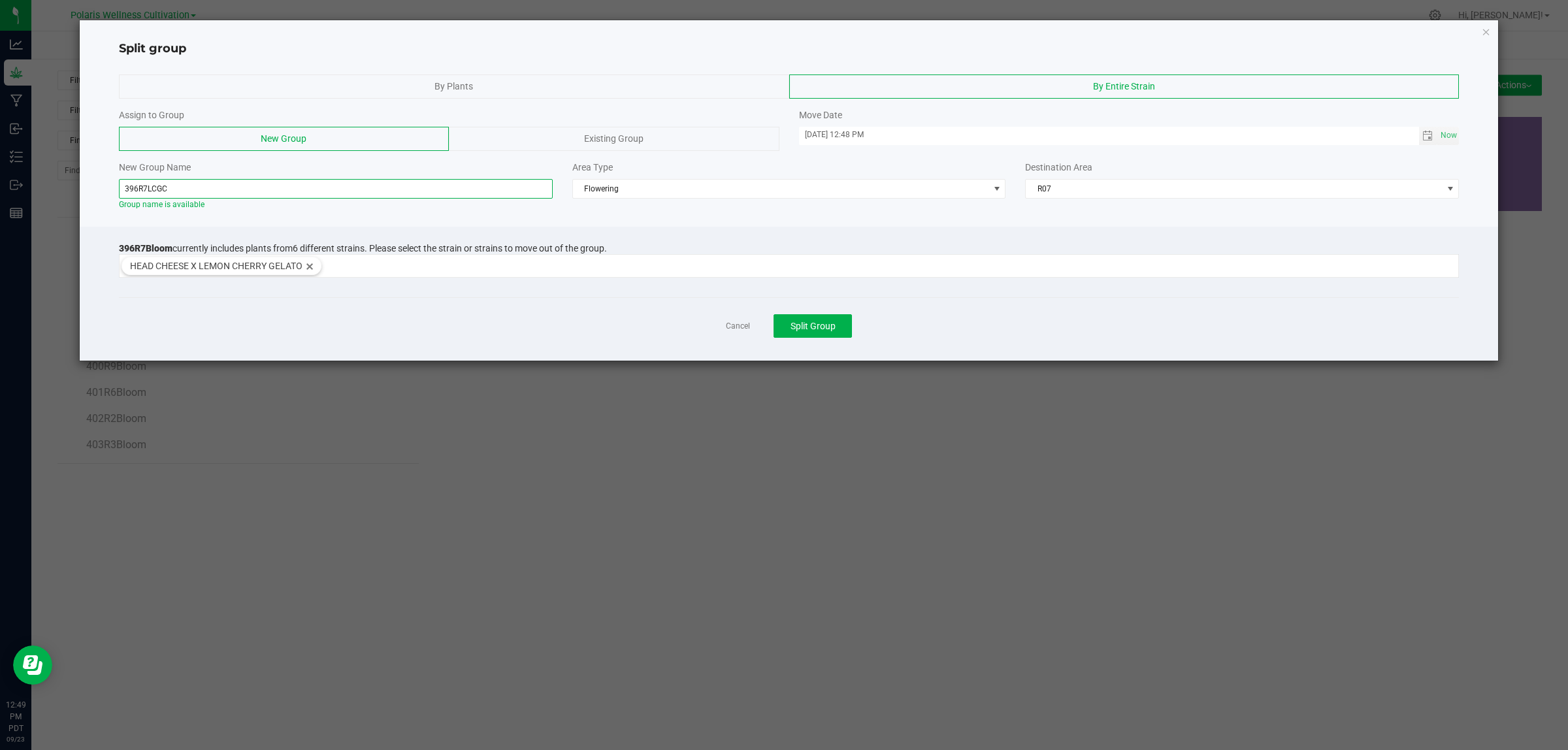
click at [158, 187] on input "396R7LCGC" at bounding box center [336, 189] width 434 height 19
type input "396R7LCC"
click at [824, 325] on span "Split Group" at bounding box center [813, 326] width 45 height 10
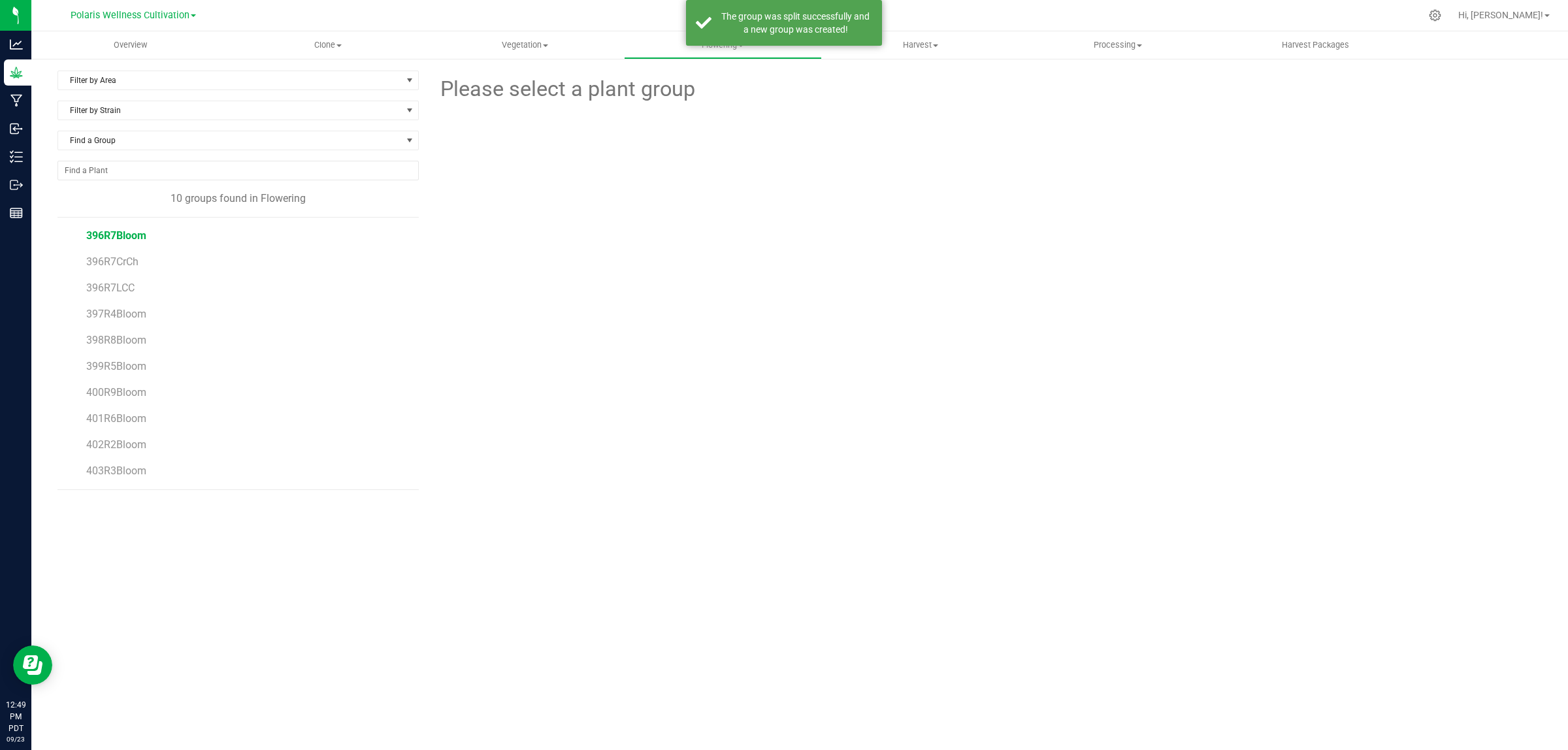
click at [98, 234] on span "396R7Bloom" at bounding box center [116, 236] width 60 height 13
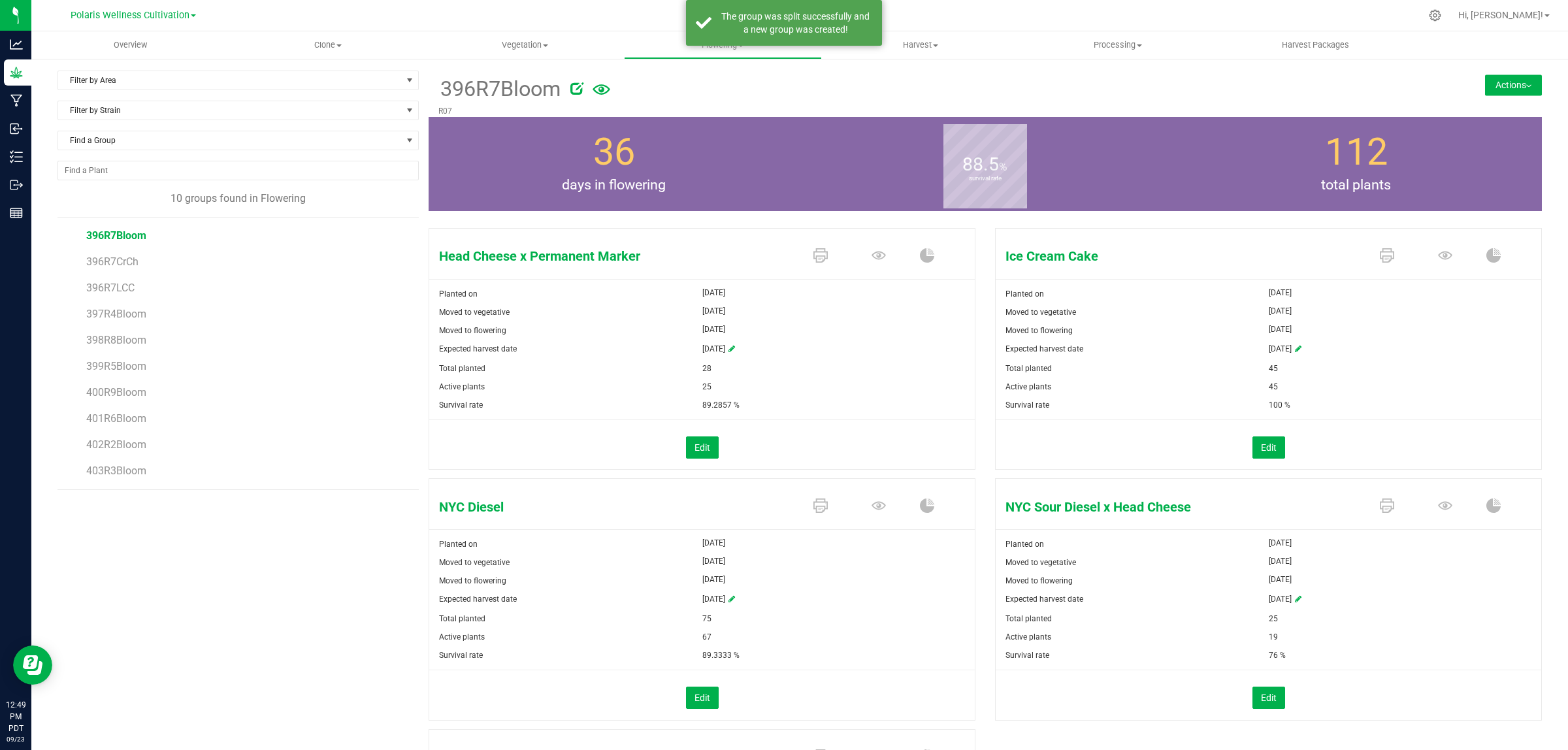
click at [1510, 80] on button "Actions" at bounding box center [1514, 85] width 57 height 21
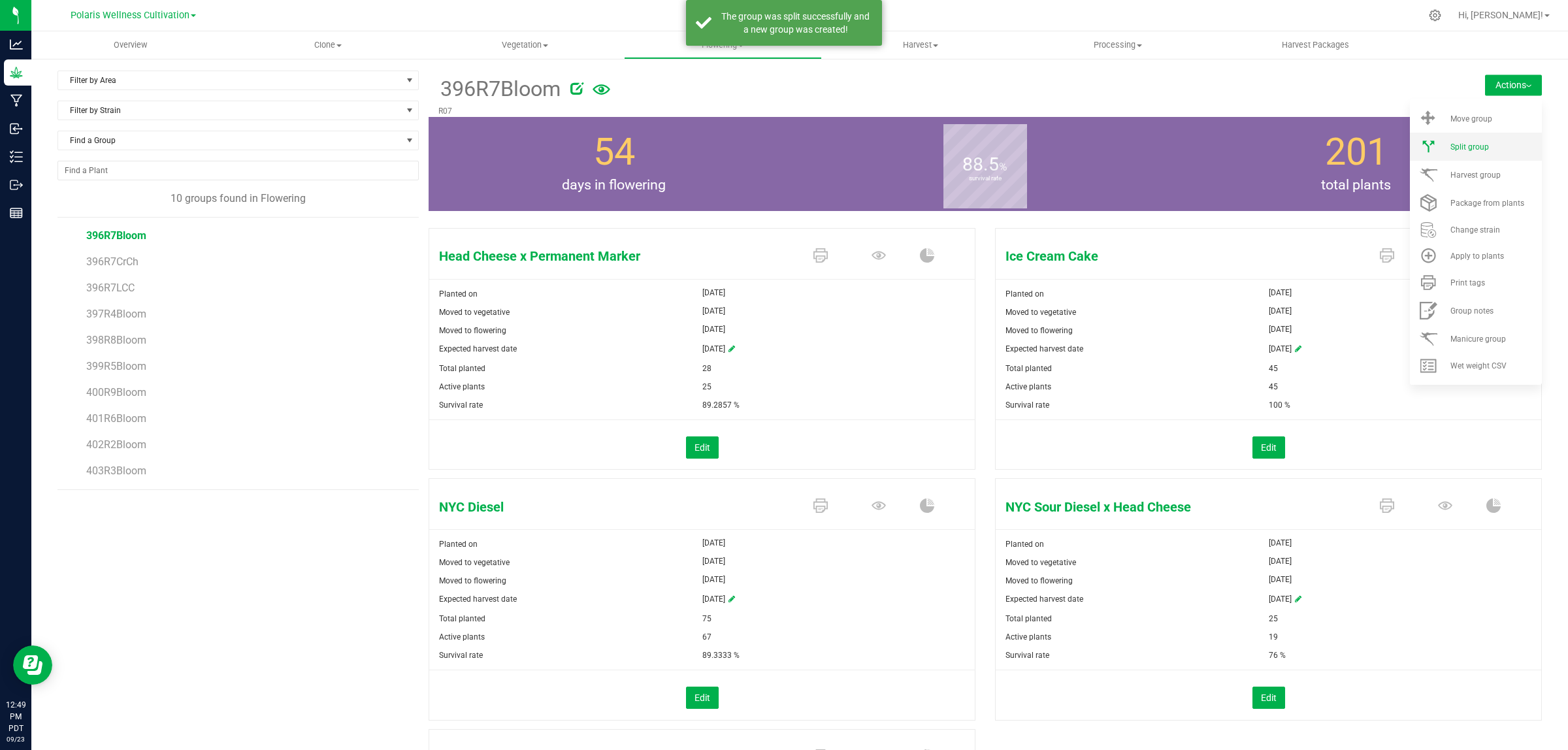
click at [1482, 144] on div "Split group" at bounding box center [1494, 147] width 89 height 9
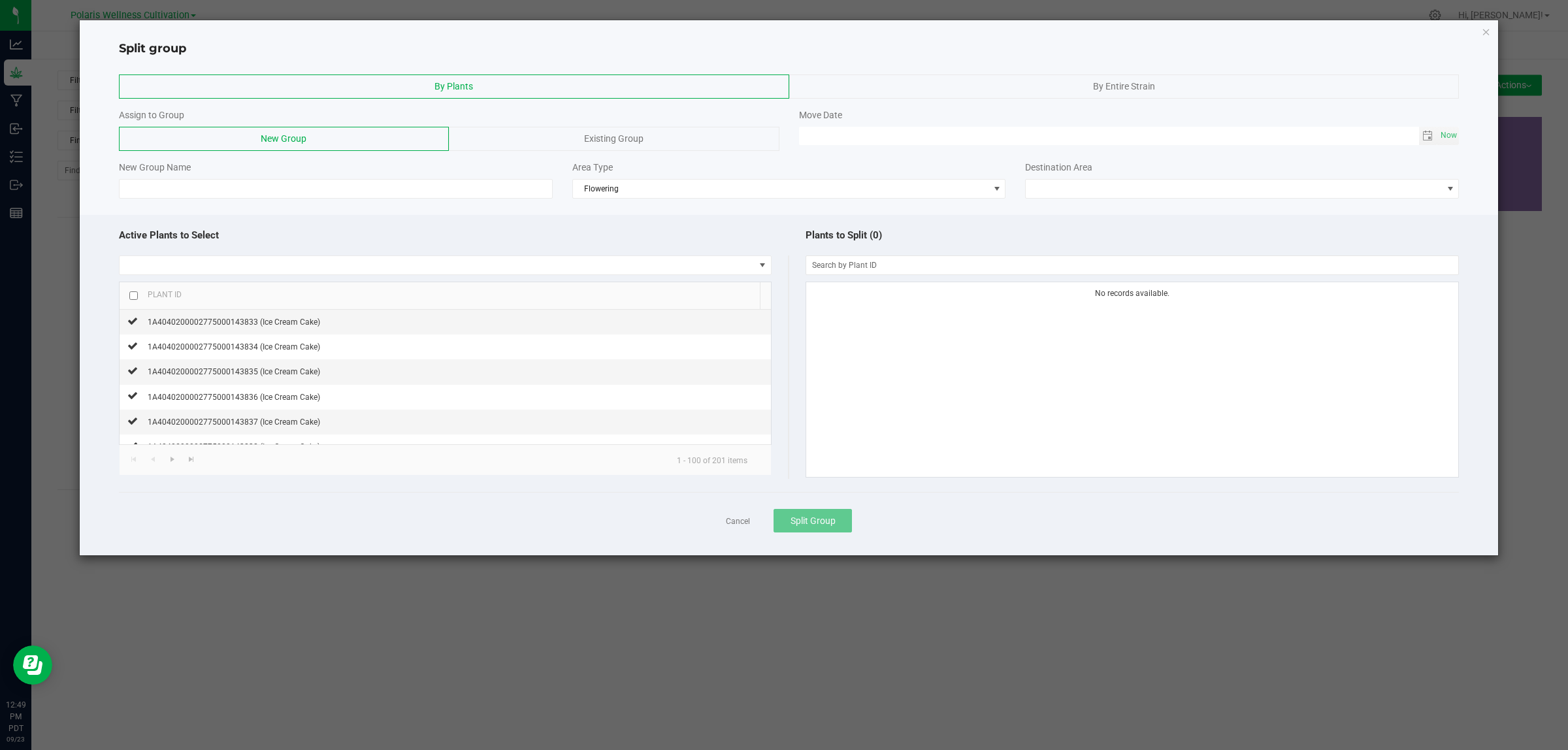
click at [1082, 88] on div "By Entire Strain" at bounding box center [1124, 86] width 670 height 24
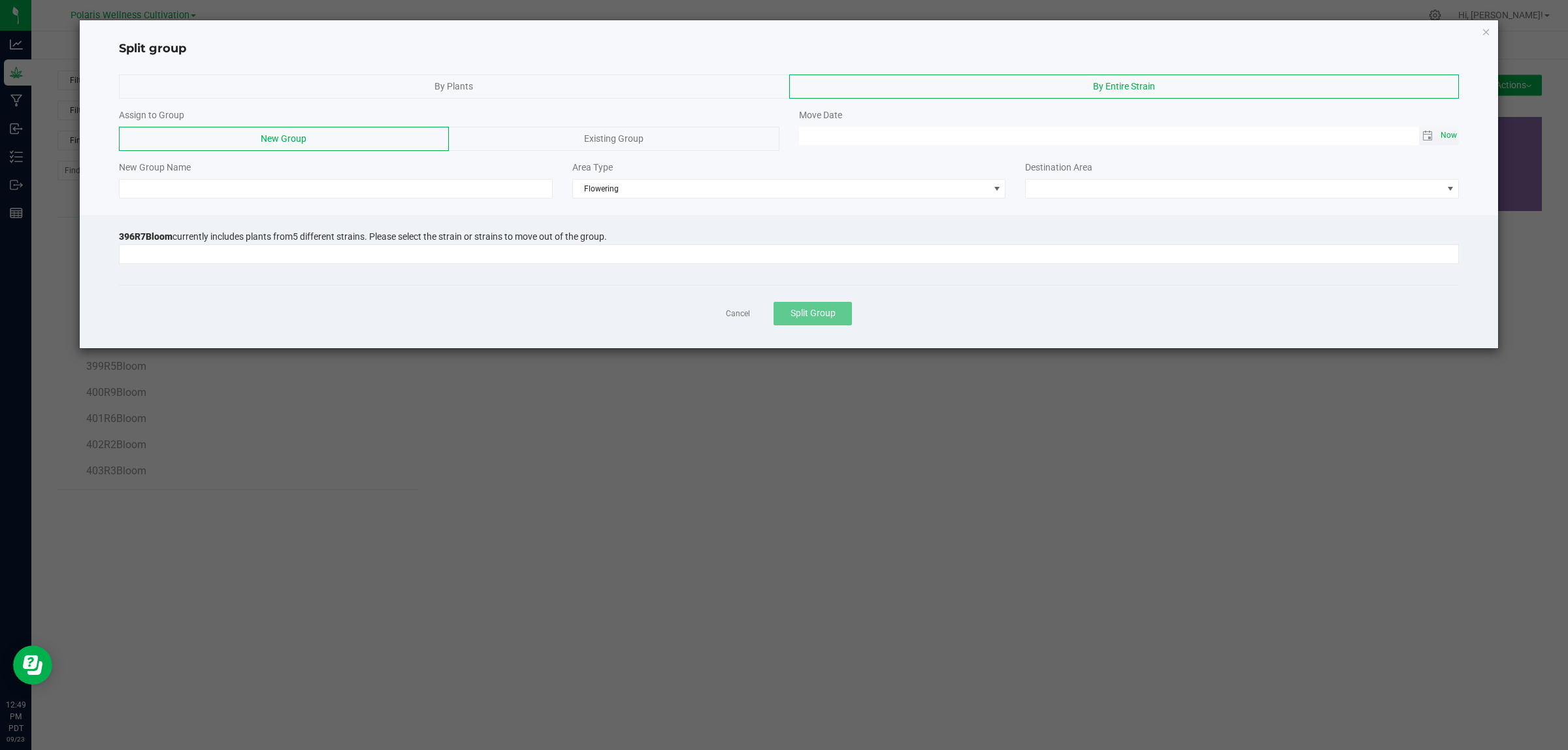
click at [1445, 135] on span "Now" at bounding box center [1449, 135] width 22 height 19
type input "[DATE] 12:49 PM"
click at [1116, 193] on span at bounding box center [1234, 189] width 416 height 19
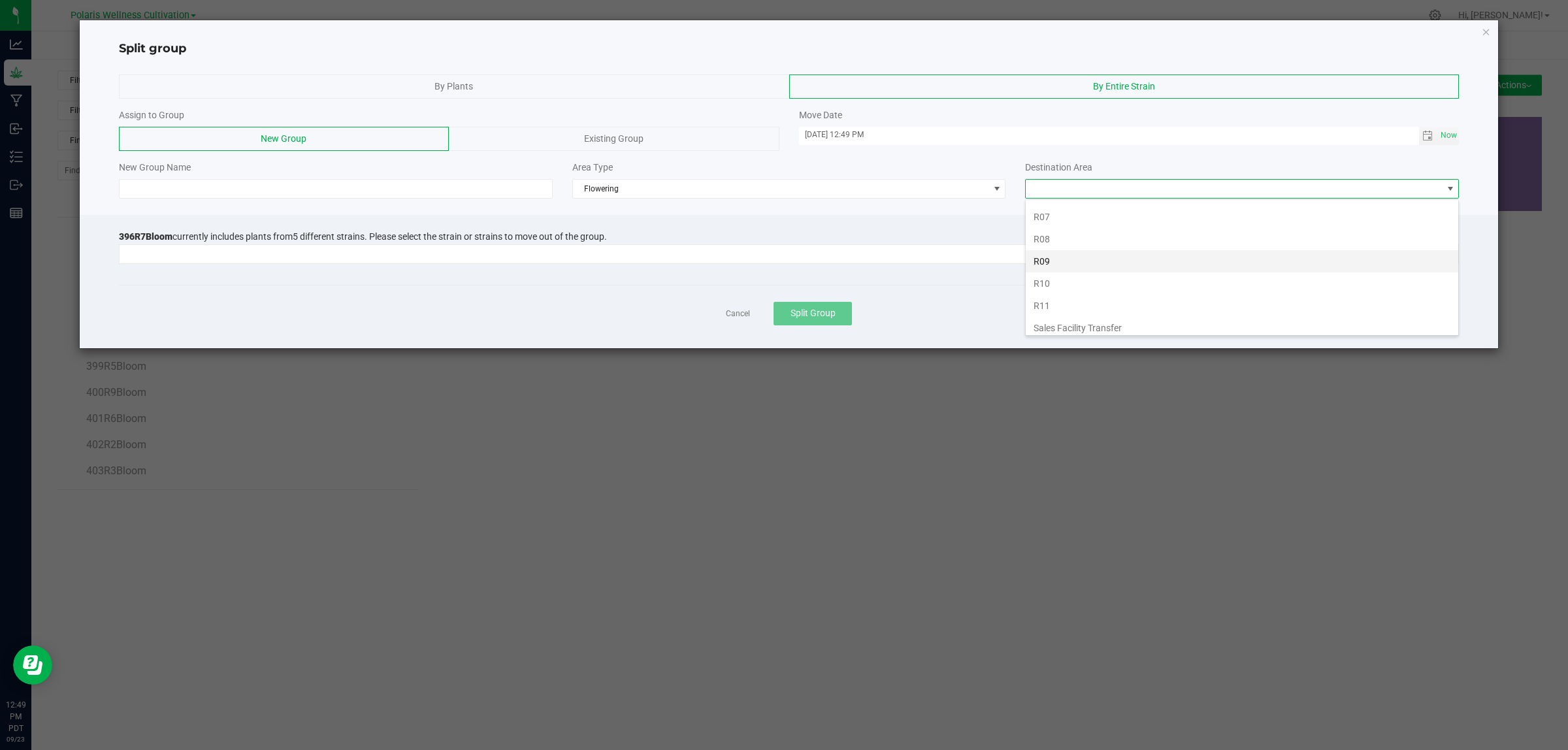
scroll to position [275, 0]
click at [1064, 209] on li "R07" at bounding box center [1242, 211] width 432 height 22
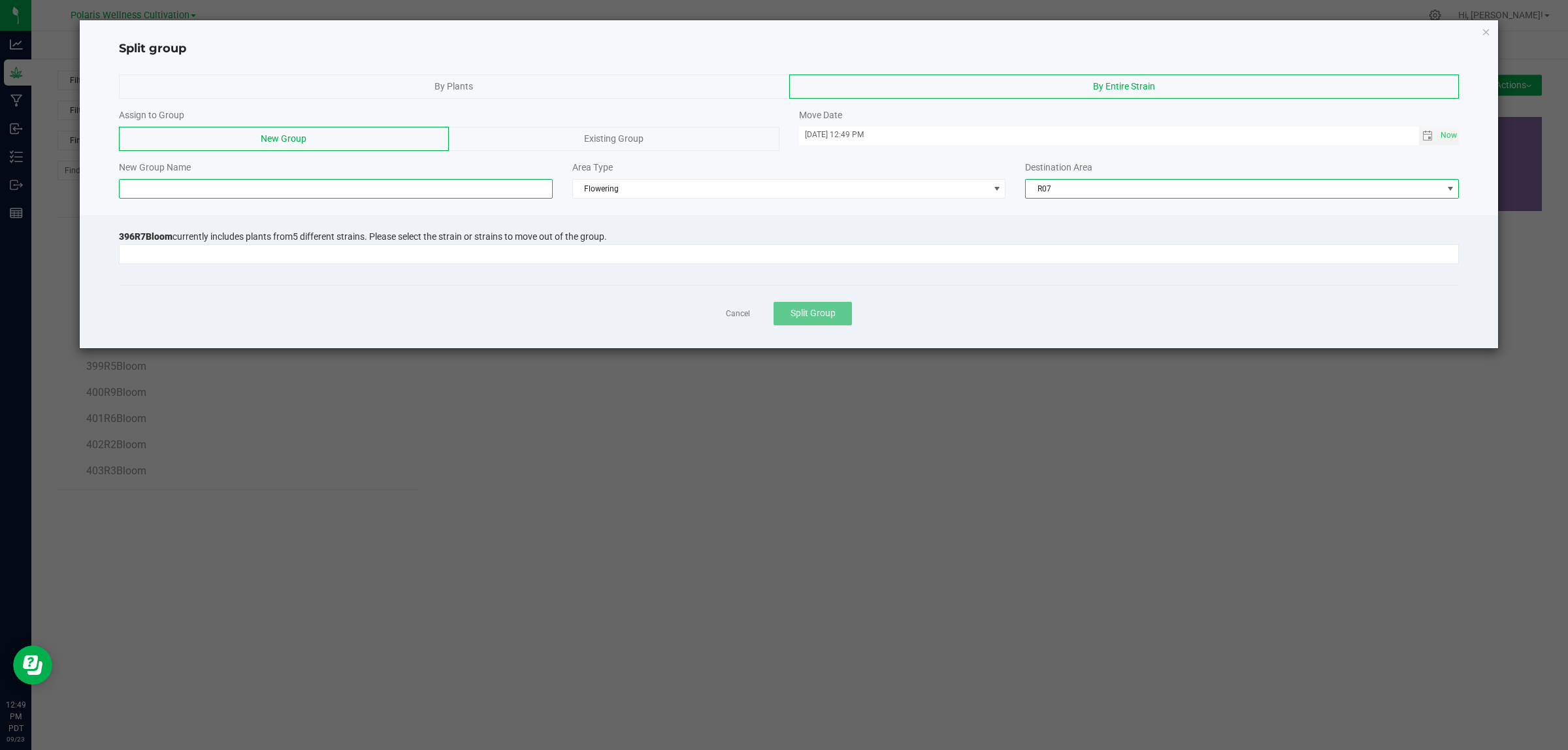
click at [298, 191] on input at bounding box center [336, 189] width 434 height 19
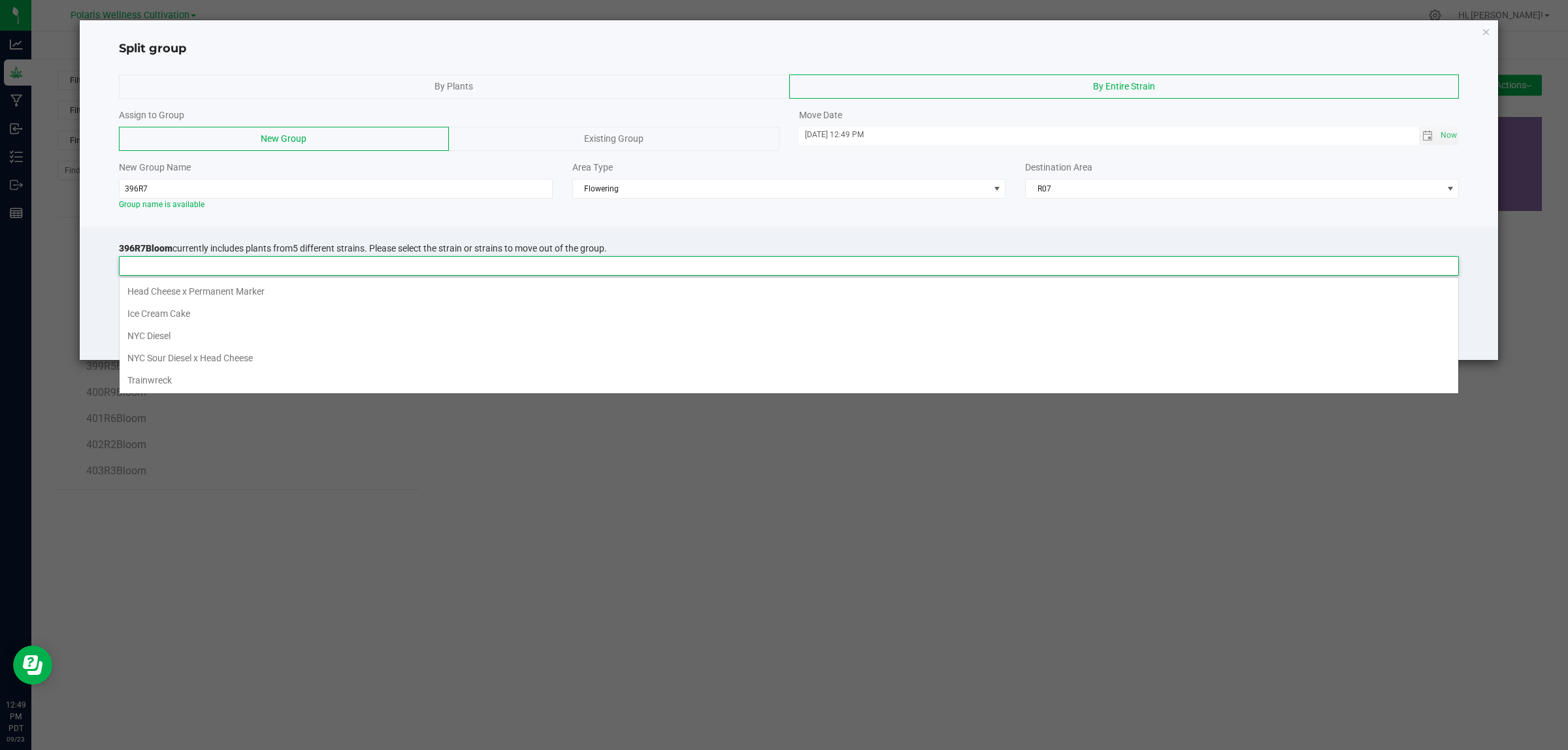
click at [722, 271] on input at bounding box center [781, 265] width 1323 height 19
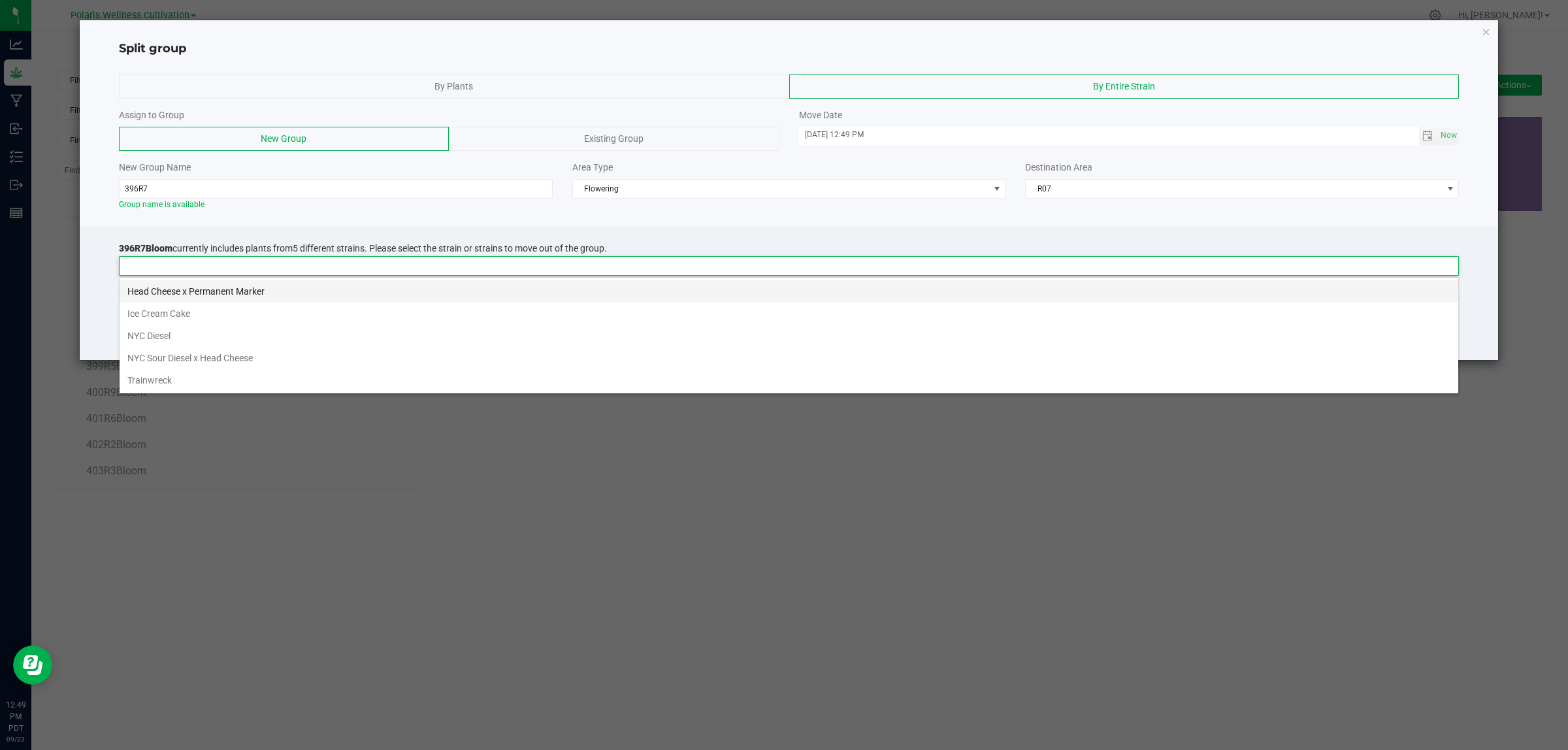
click at [534, 293] on li "Head Cheese x Permanent Marker" at bounding box center [788, 292] width 1338 height 22
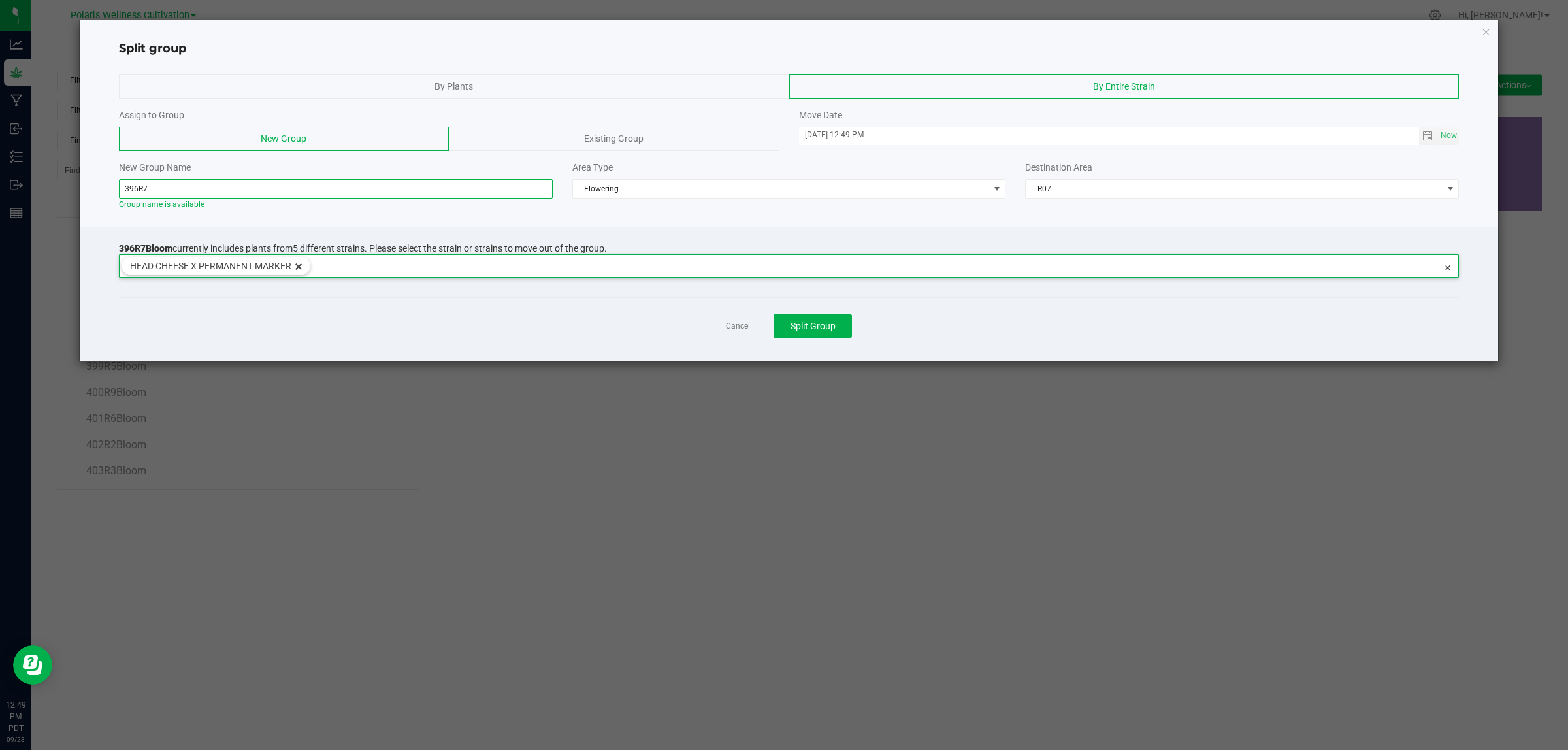
drag, startPoint x: 291, startPoint y: 192, endPoint x: 364, endPoint y: 180, distance: 74.0
click at [292, 192] on input "396R7" at bounding box center [336, 189] width 434 height 19
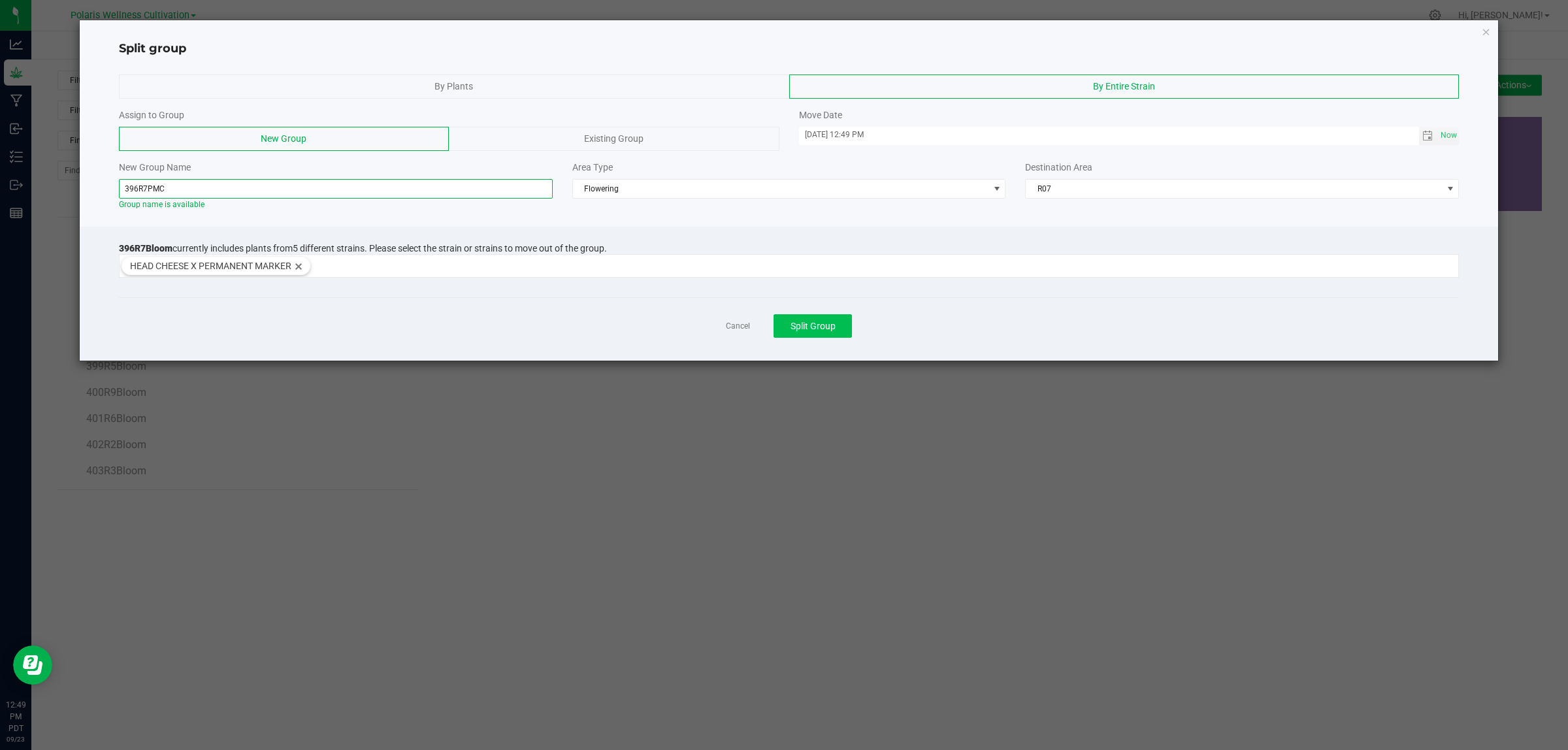
type input "396R7PMC"
click at [818, 324] on span "Split Group" at bounding box center [813, 326] width 45 height 10
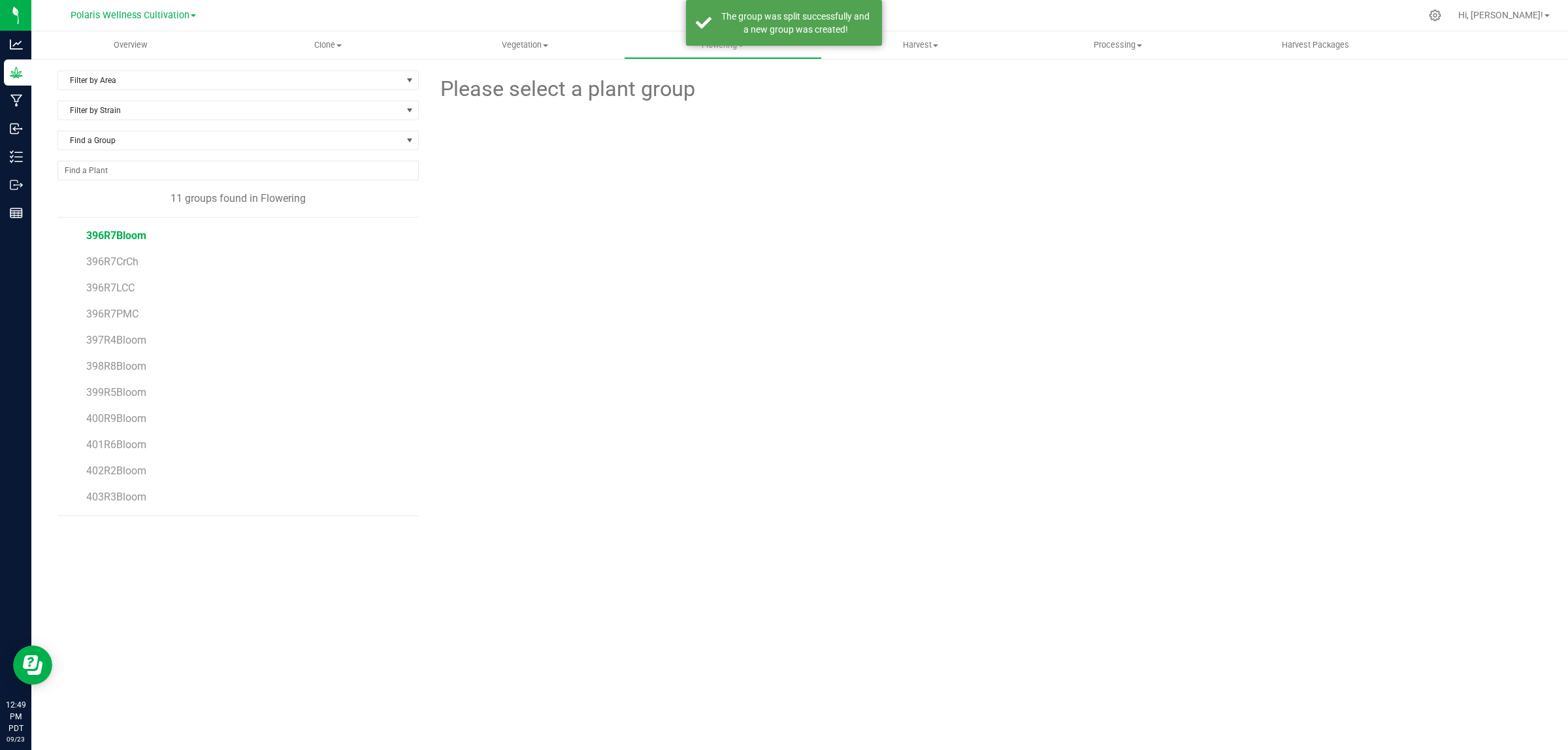
click at [114, 239] on span "396R7Bloom" at bounding box center [116, 236] width 60 height 13
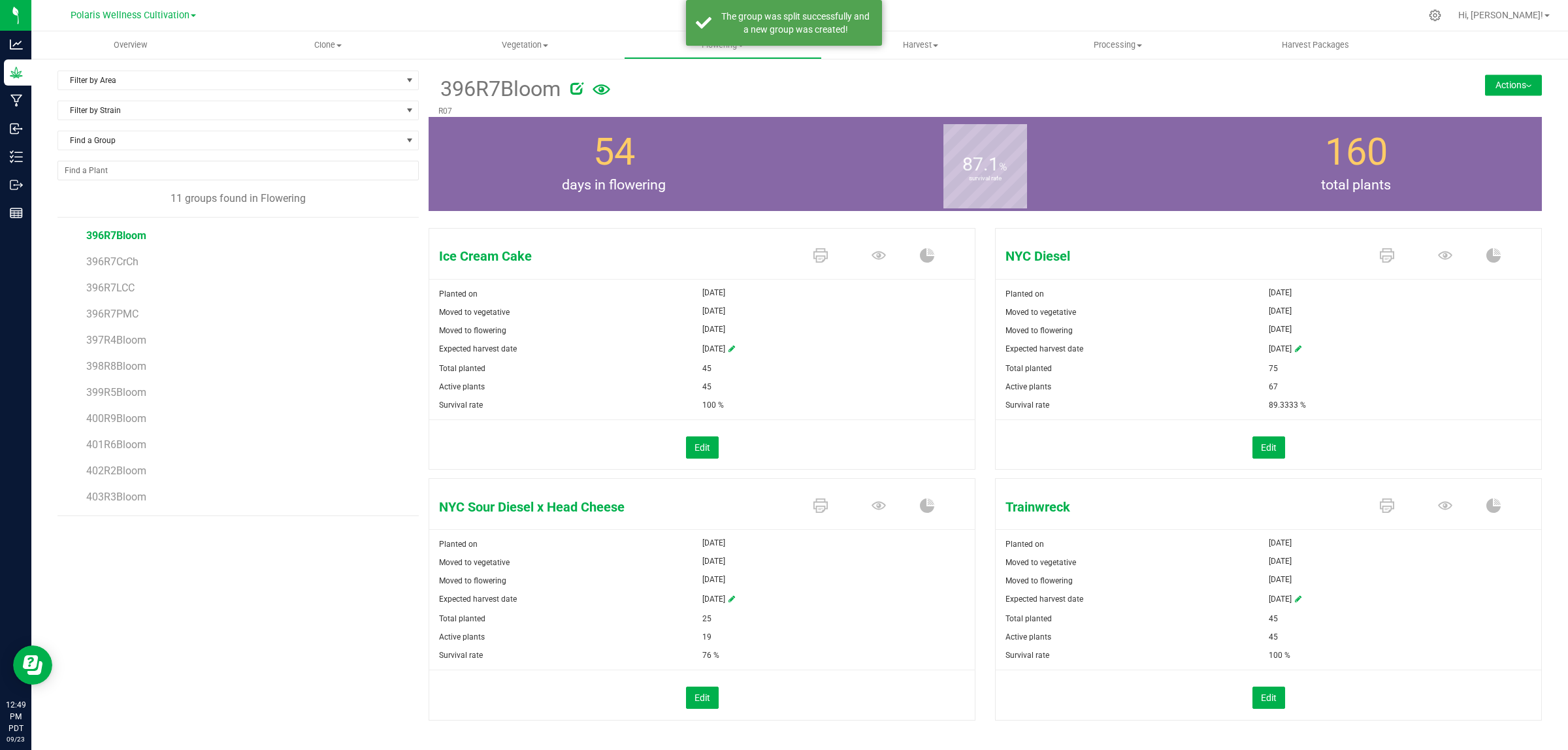
click at [1508, 79] on button "Actions" at bounding box center [1514, 85] width 57 height 21
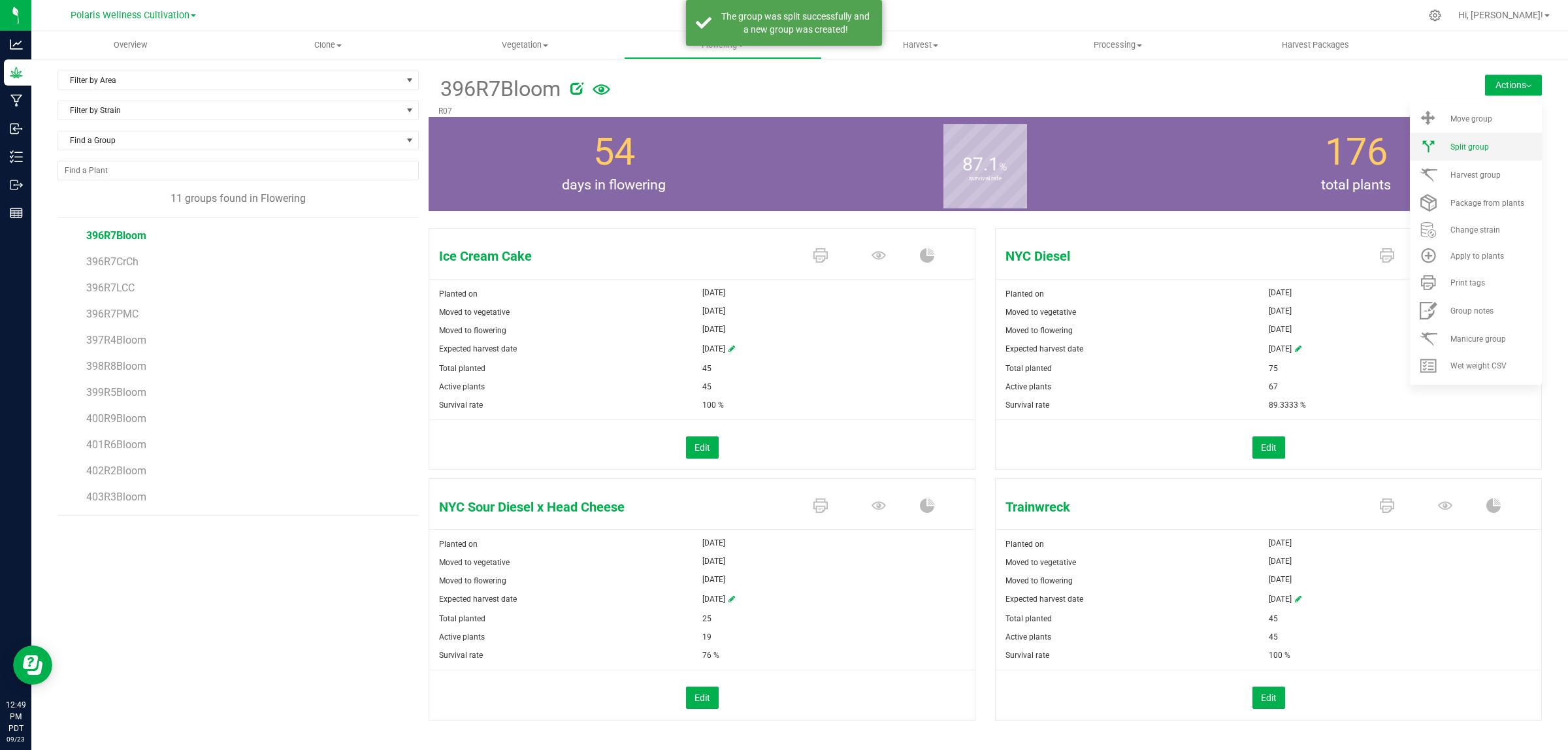
click at [1481, 145] on div "Split group" at bounding box center [1494, 147] width 89 height 9
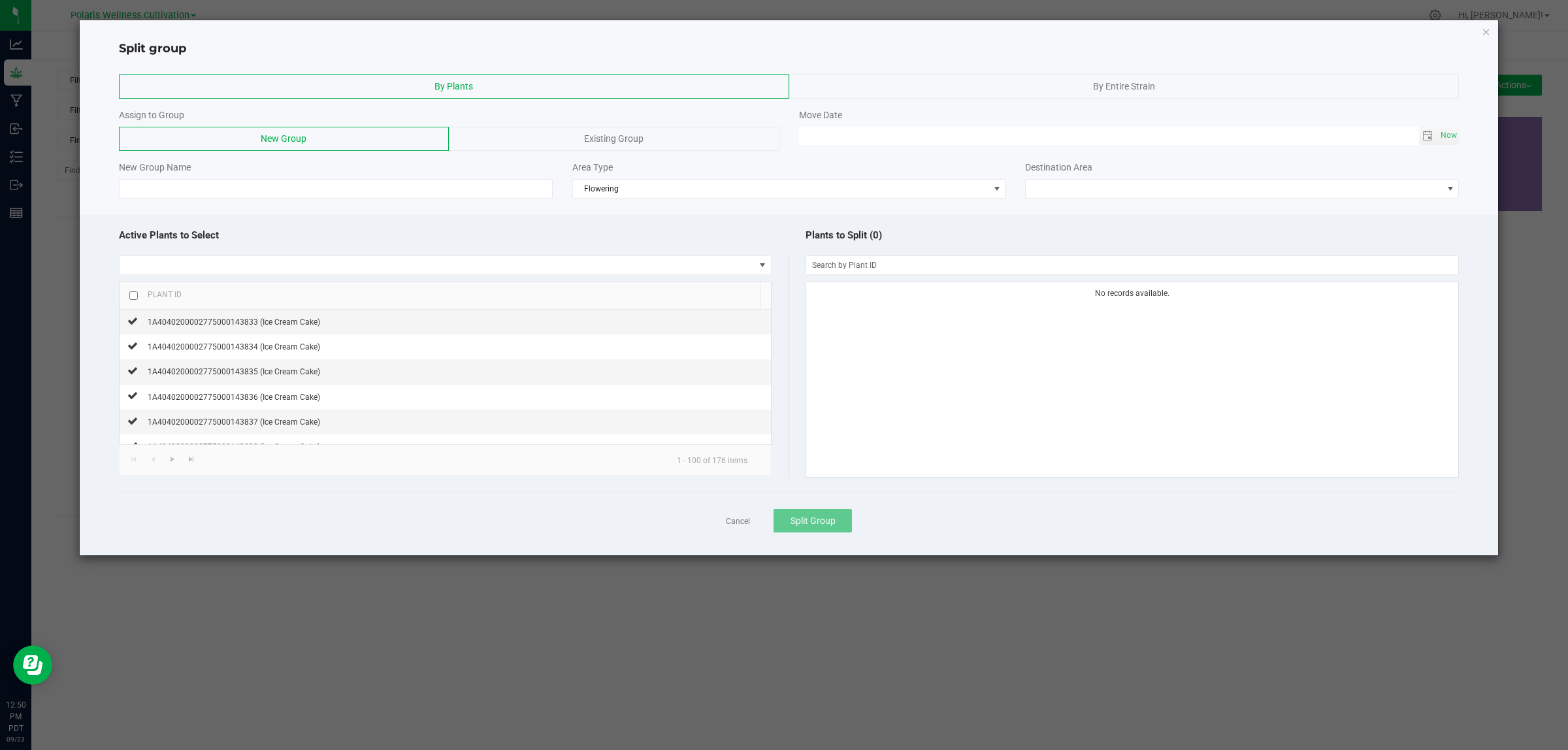
click at [986, 82] on div "By Entire Strain" at bounding box center [1124, 86] width 670 height 24
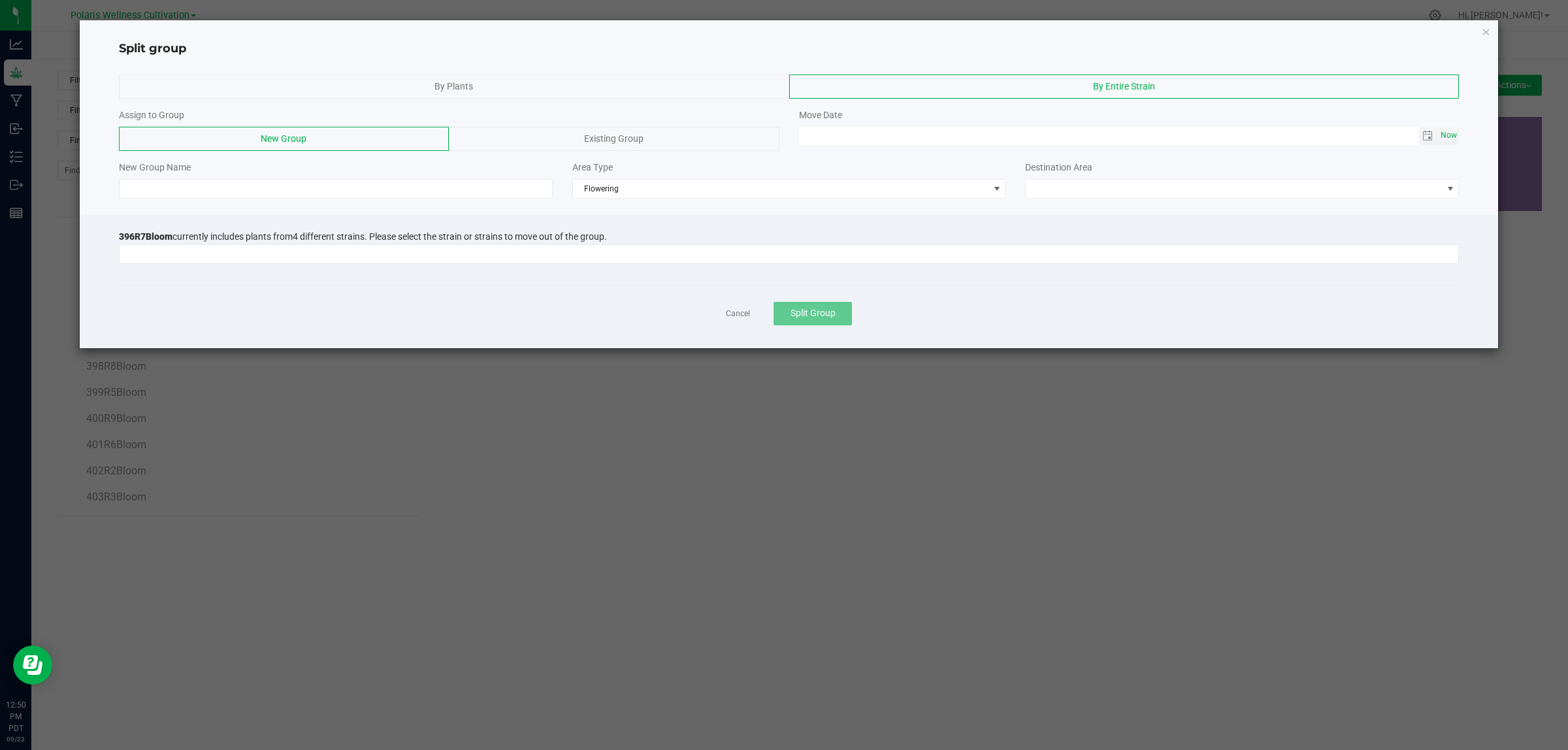
click at [1452, 134] on span "Now" at bounding box center [1449, 135] width 22 height 19
type input "[DATE] 12:50 PM"
click at [1274, 182] on span at bounding box center [1234, 189] width 416 height 19
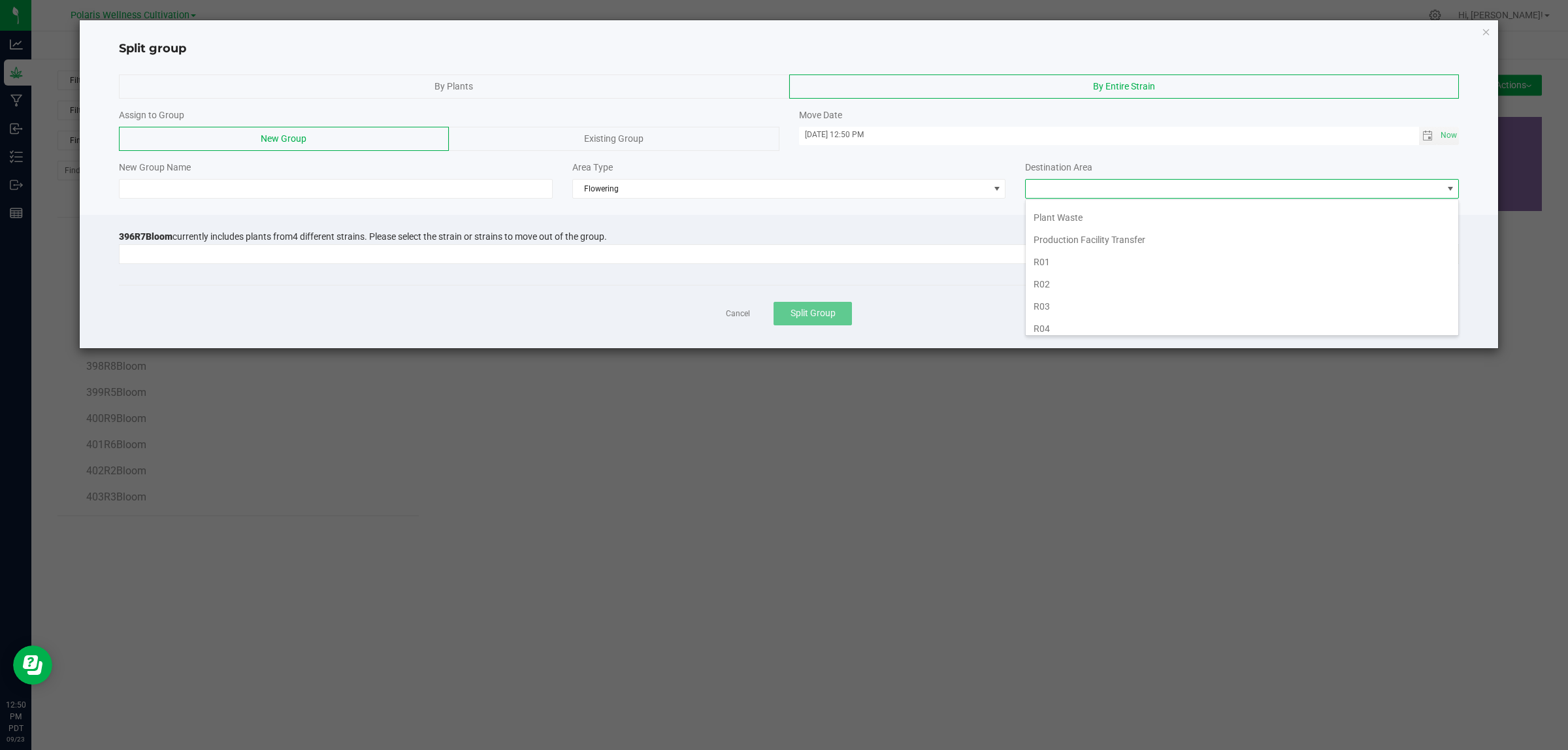
scroll to position [275, 0]
click at [1047, 207] on li "R07" at bounding box center [1242, 211] width 432 height 22
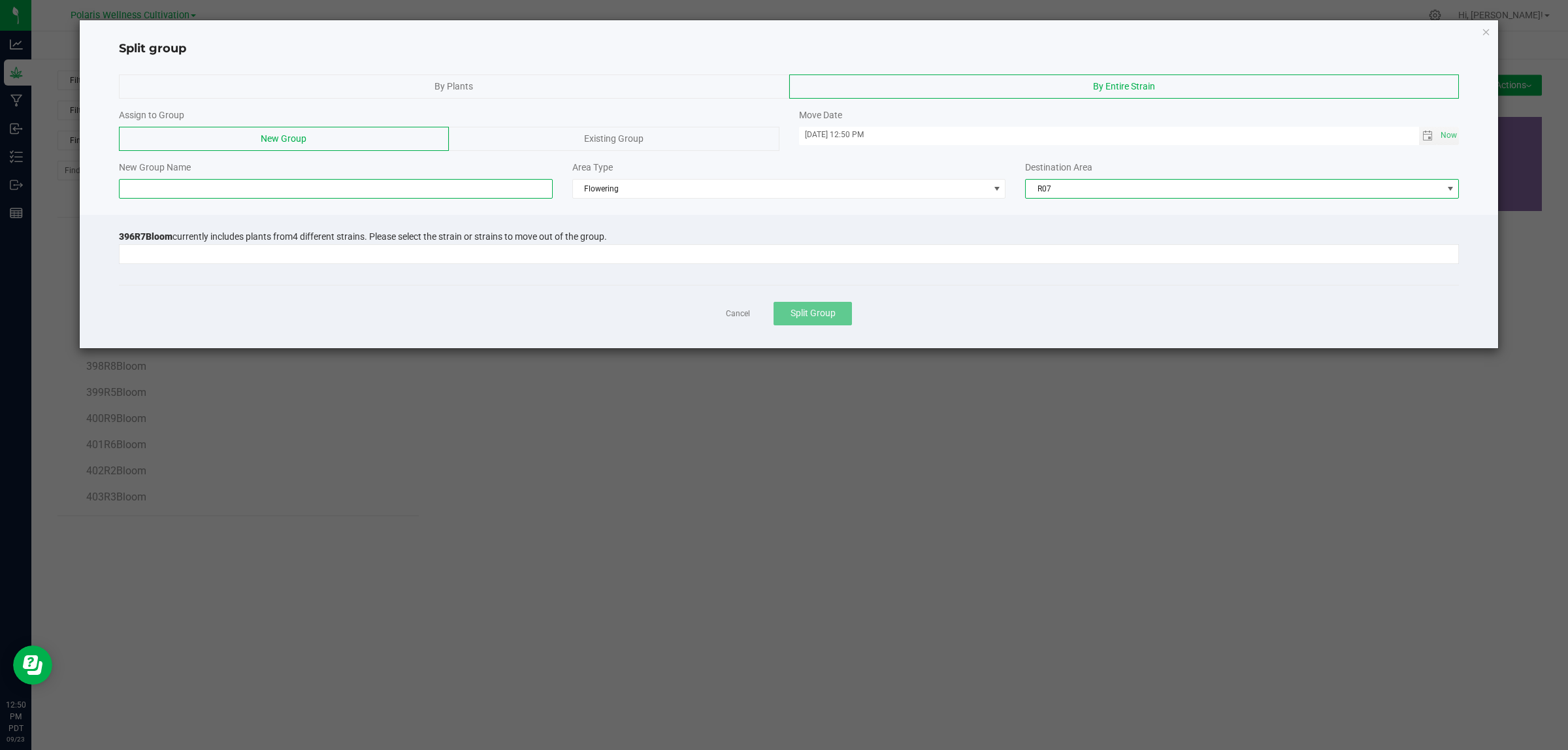
click at [353, 193] on input at bounding box center [336, 189] width 434 height 19
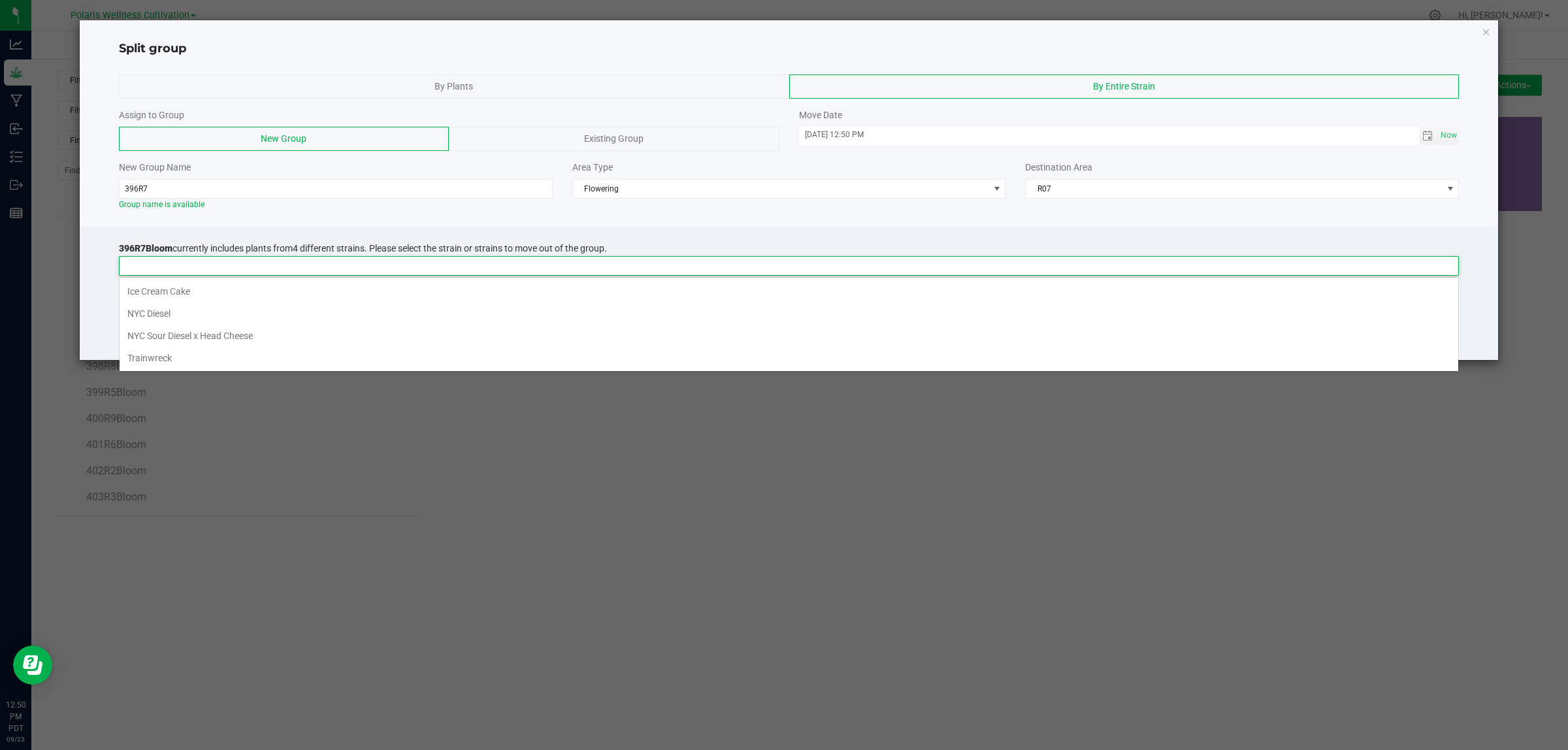
click at [339, 262] on input at bounding box center [781, 265] width 1323 height 19
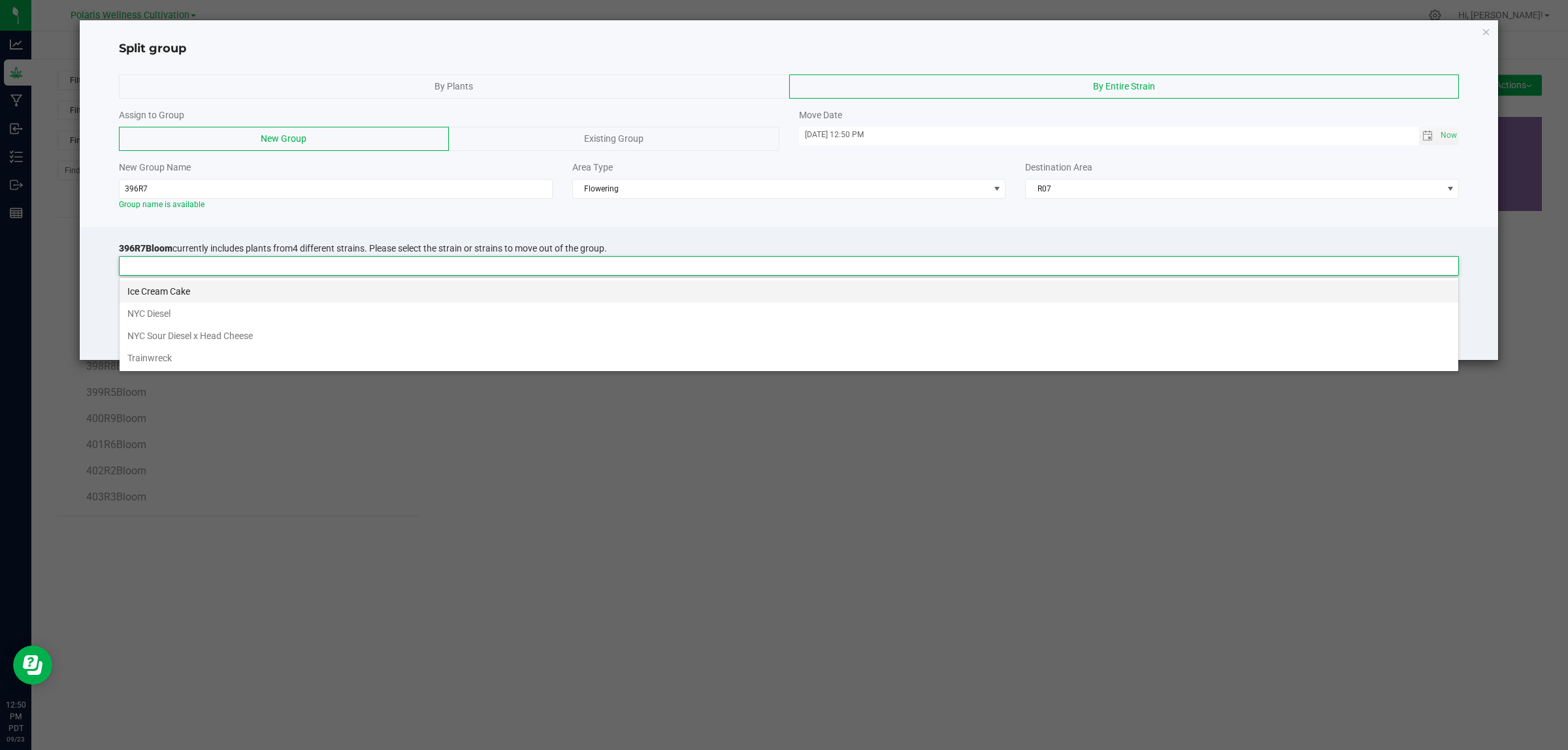
click at [271, 288] on li "Ice Cream Cake" at bounding box center [788, 292] width 1338 height 22
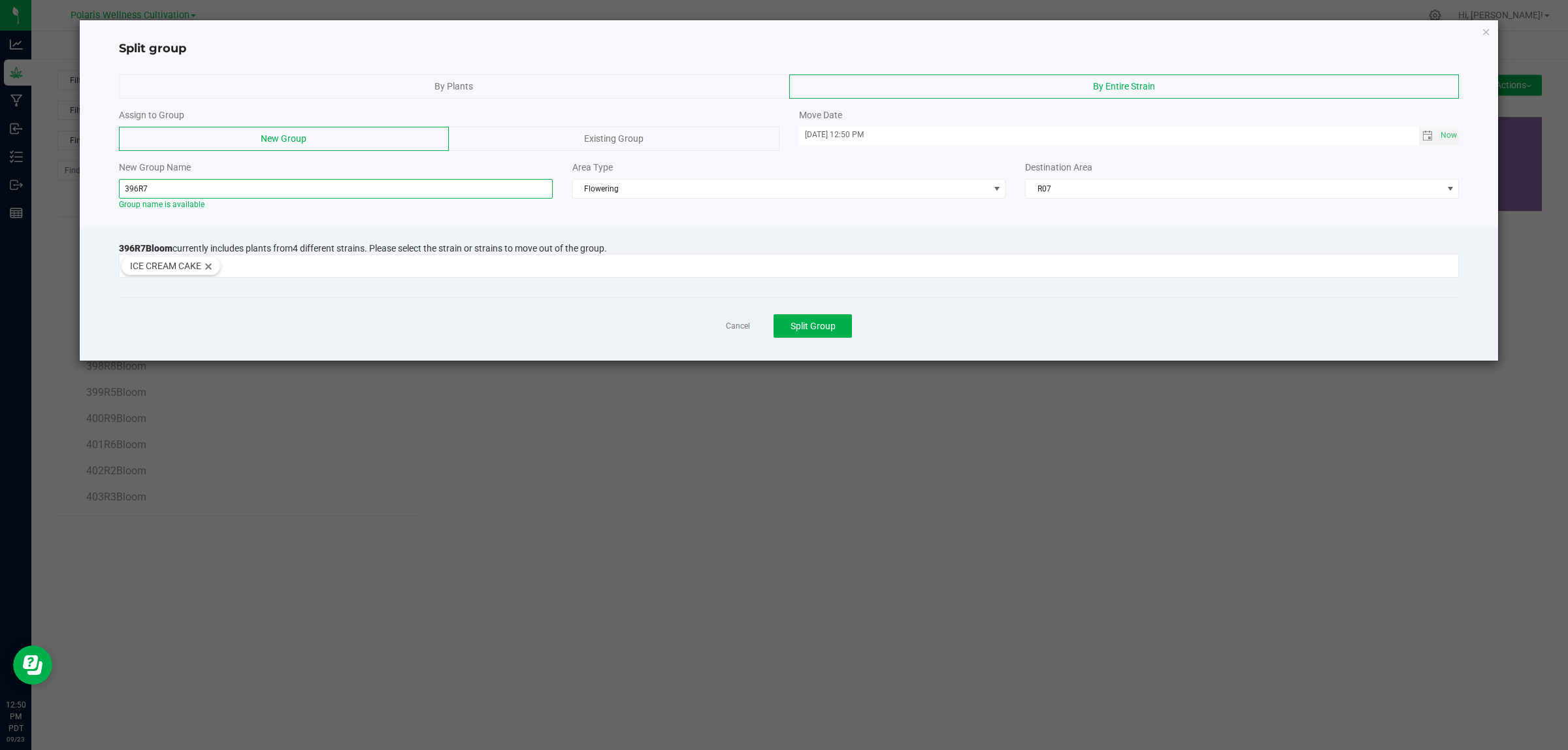
click at [227, 187] on input "396R7" at bounding box center [336, 189] width 434 height 19
type input "396R7ICE"
click at [807, 330] on span "Split Group" at bounding box center [813, 326] width 45 height 10
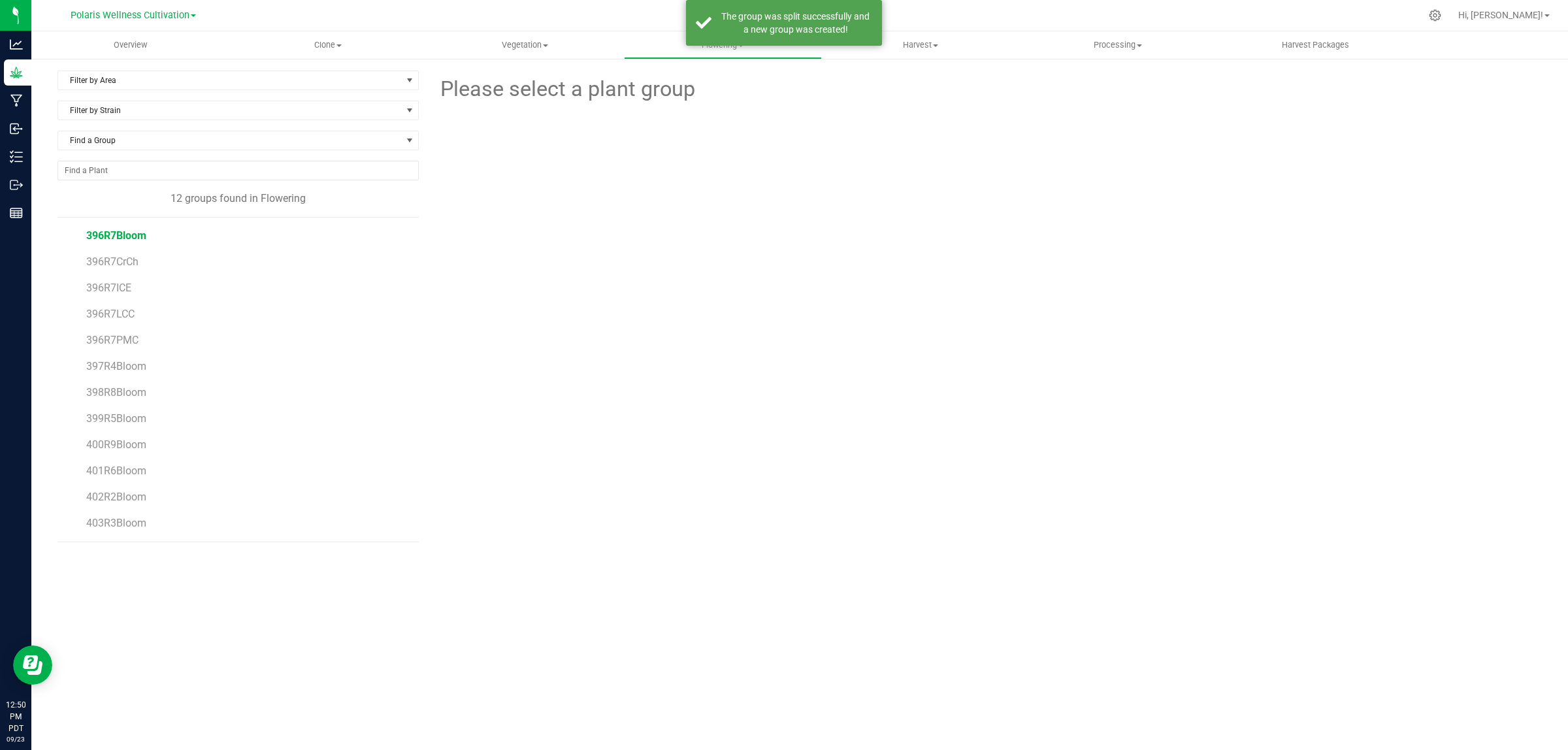
click at [121, 236] on span "396R7Bloom" at bounding box center [116, 236] width 60 height 13
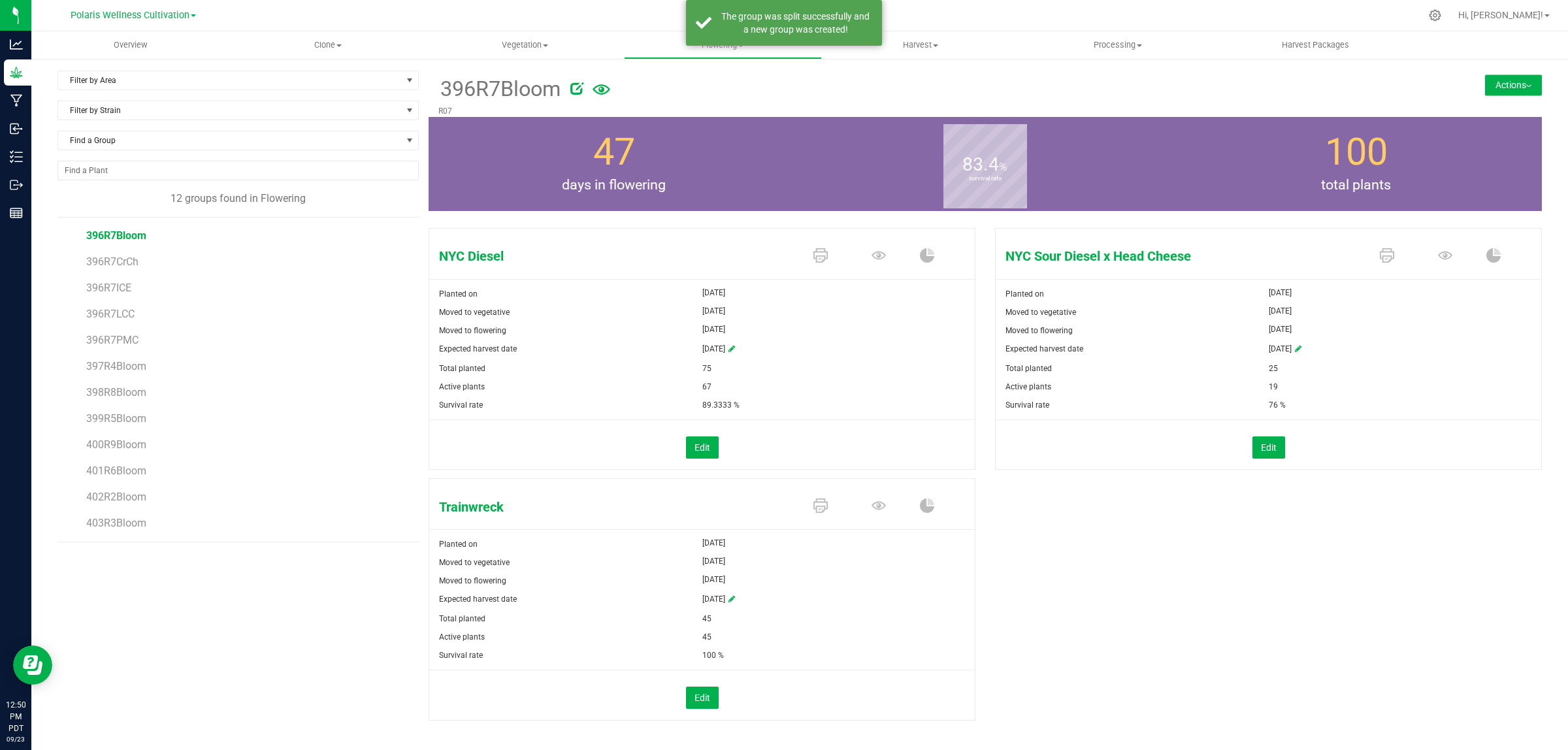
click at [1498, 81] on button "Actions" at bounding box center [1514, 85] width 57 height 21
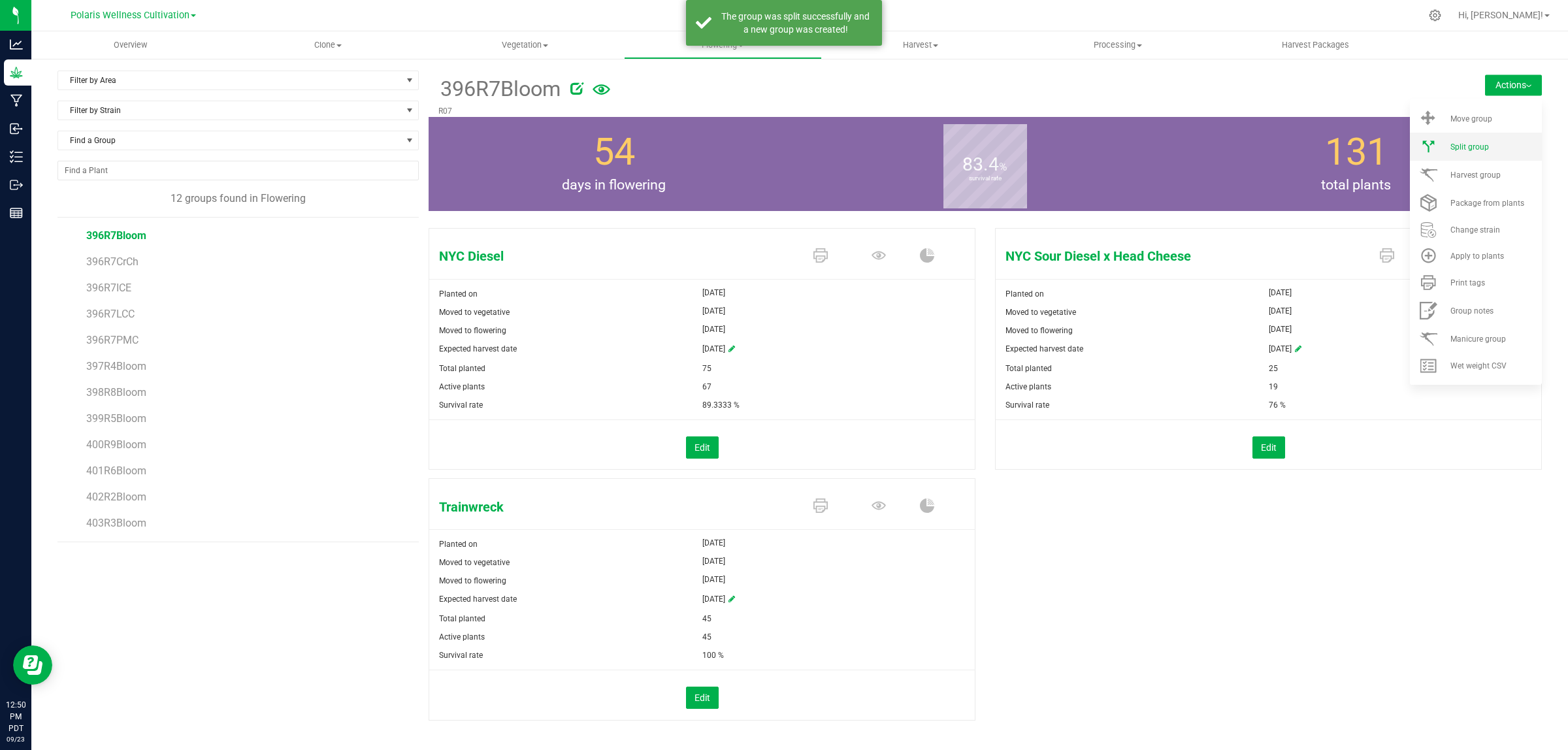
click at [1458, 142] on span "Split group" at bounding box center [1470, 147] width 39 height 9
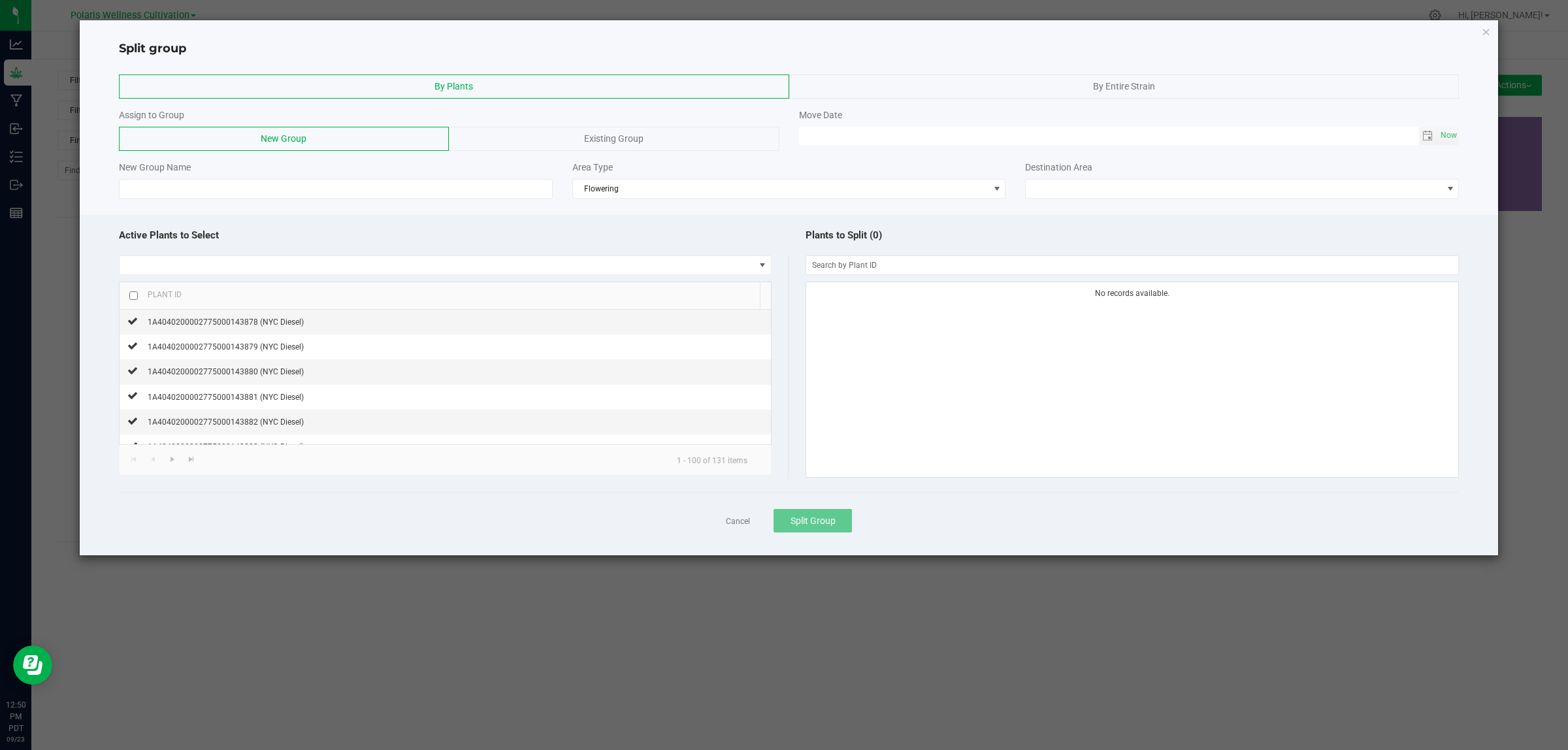
click at [1093, 86] on span "By Entire Strain" at bounding box center [1124, 86] width 62 height 10
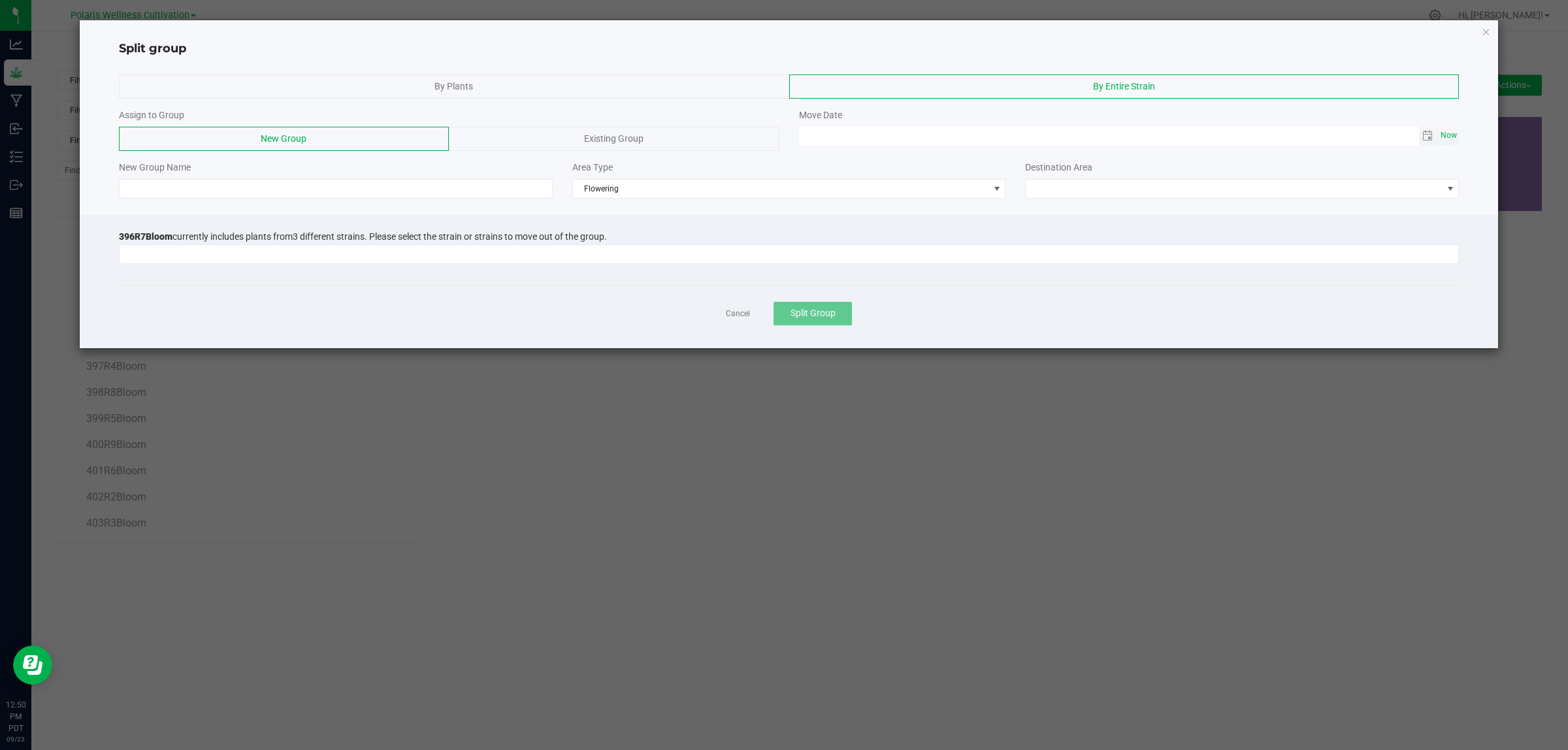
click at [1448, 132] on span "Now" at bounding box center [1449, 135] width 22 height 19
type input "[DATE] 12:50 PM"
click at [1170, 187] on span at bounding box center [1234, 189] width 416 height 19
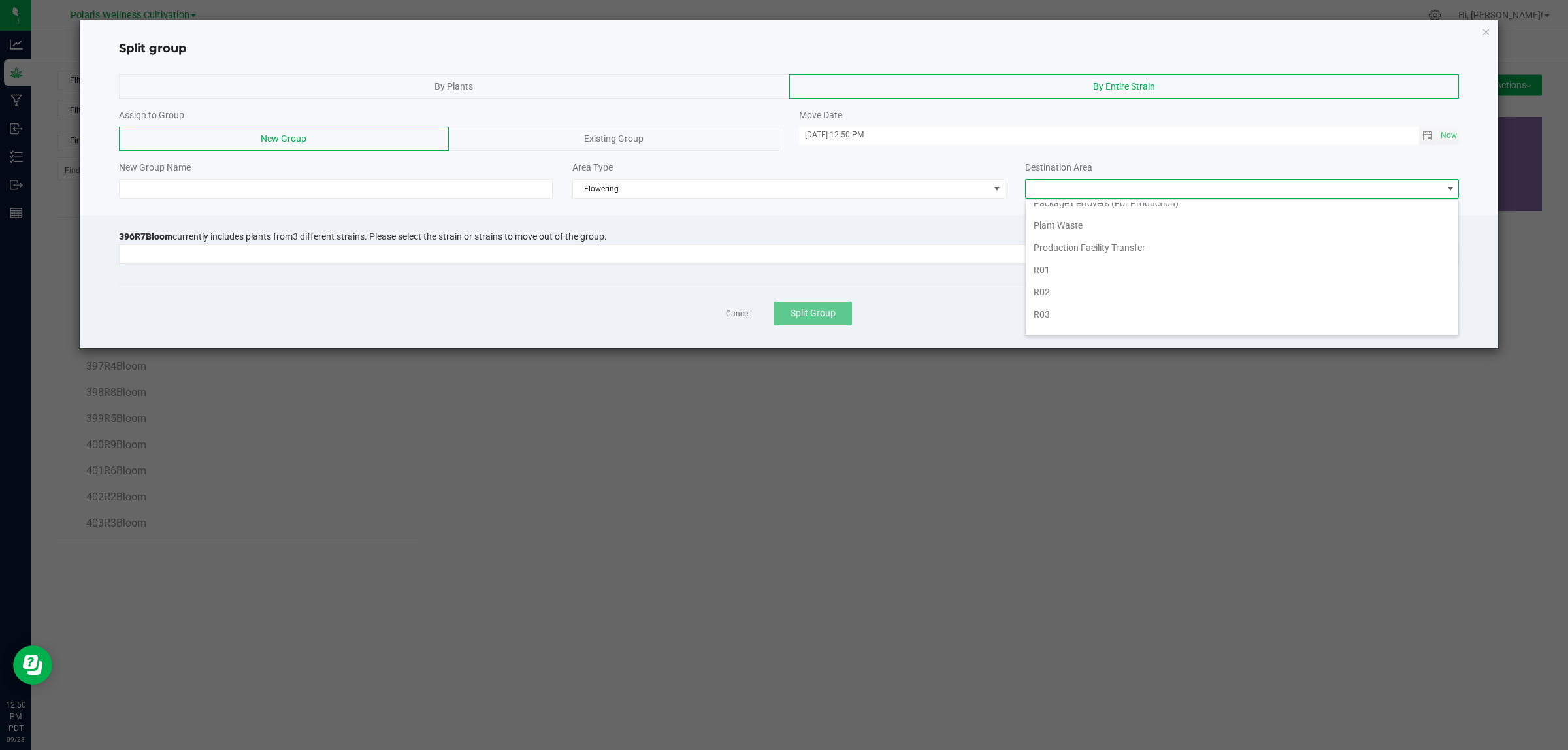
scroll to position [245, 0]
click at [1049, 240] on li "R07" at bounding box center [1242, 236] width 432 height 22
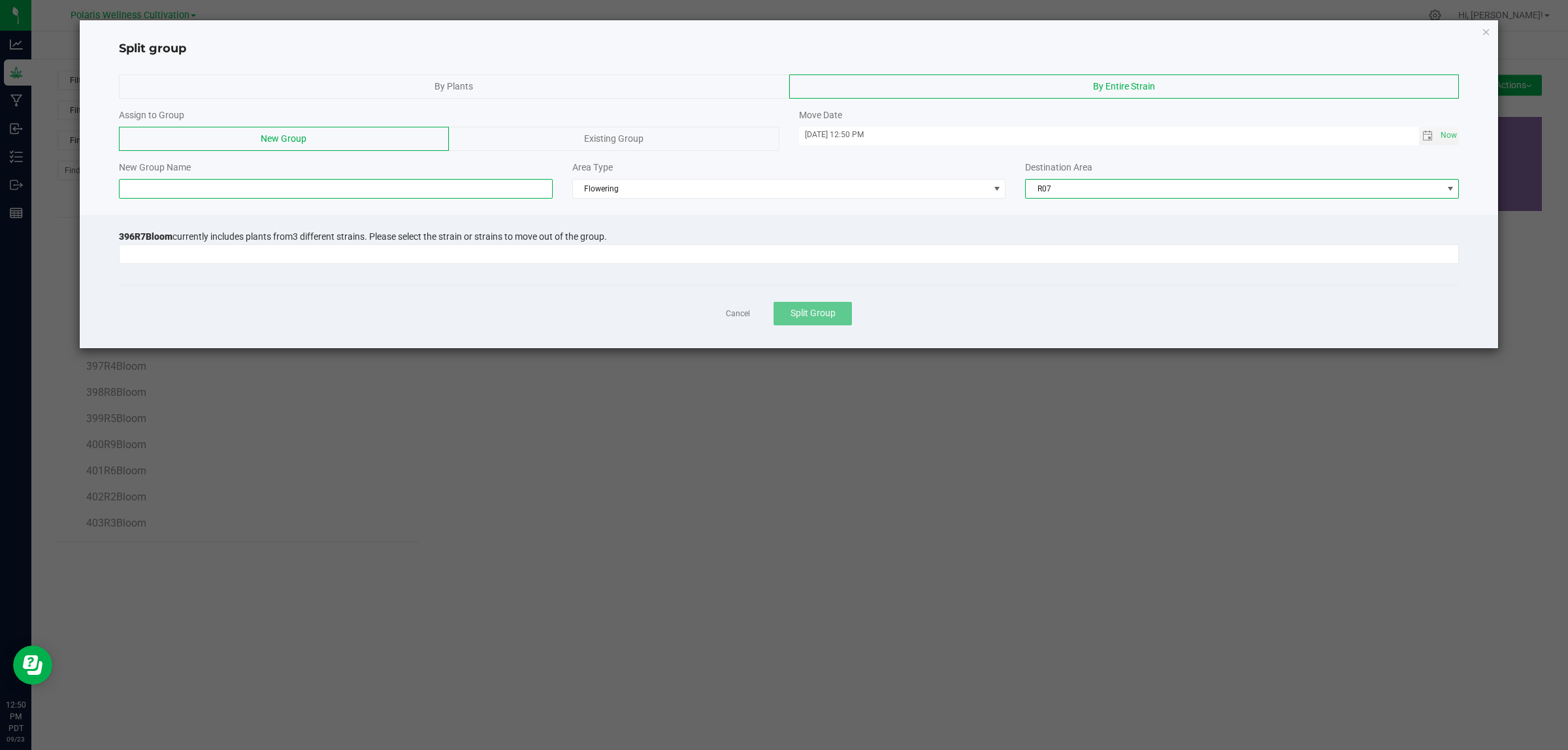
click at [274, 186] on input at bounding box center [336, 189] width 434 height 19
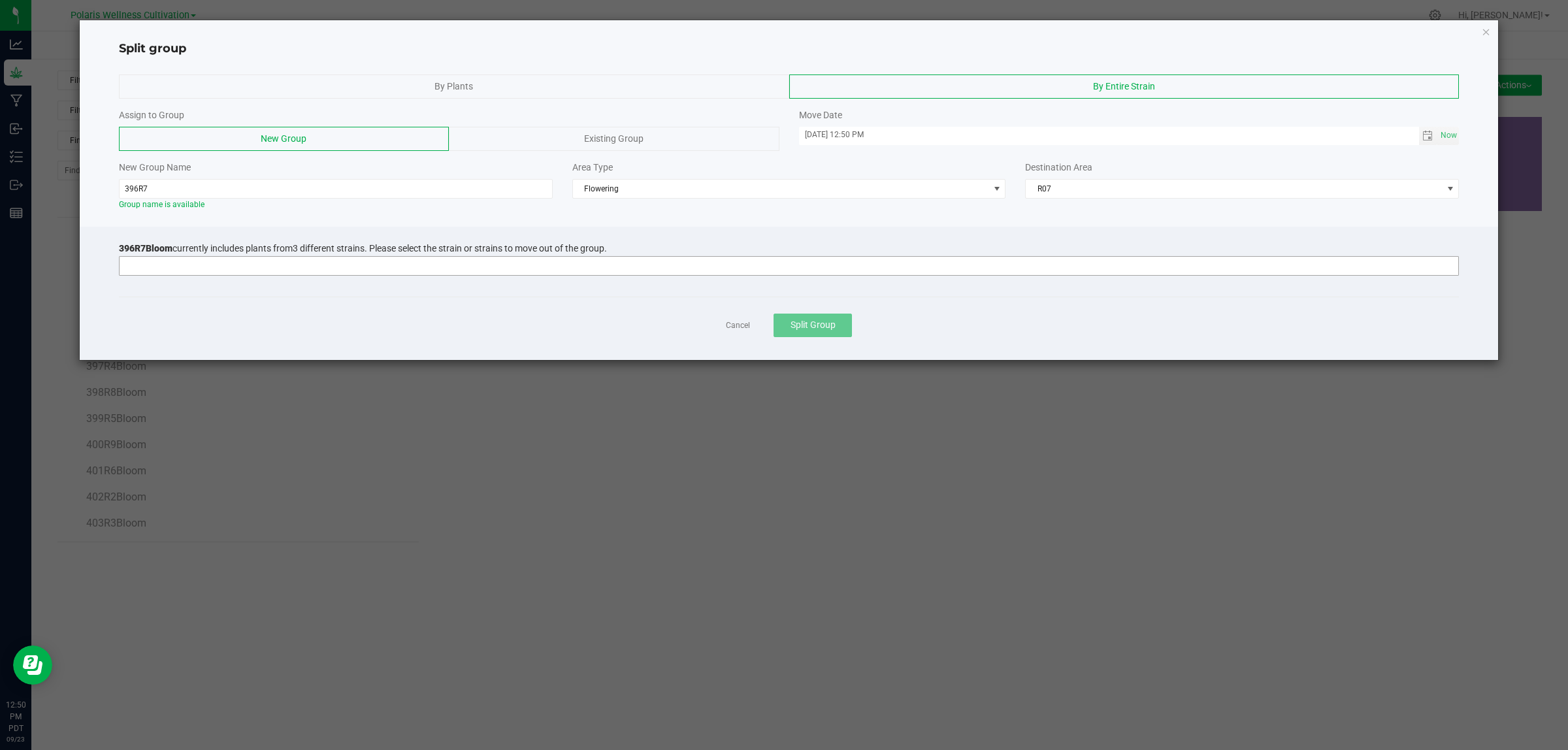
click at [180, 269] on input at bounding box center [781, 265] width 1323 height 19
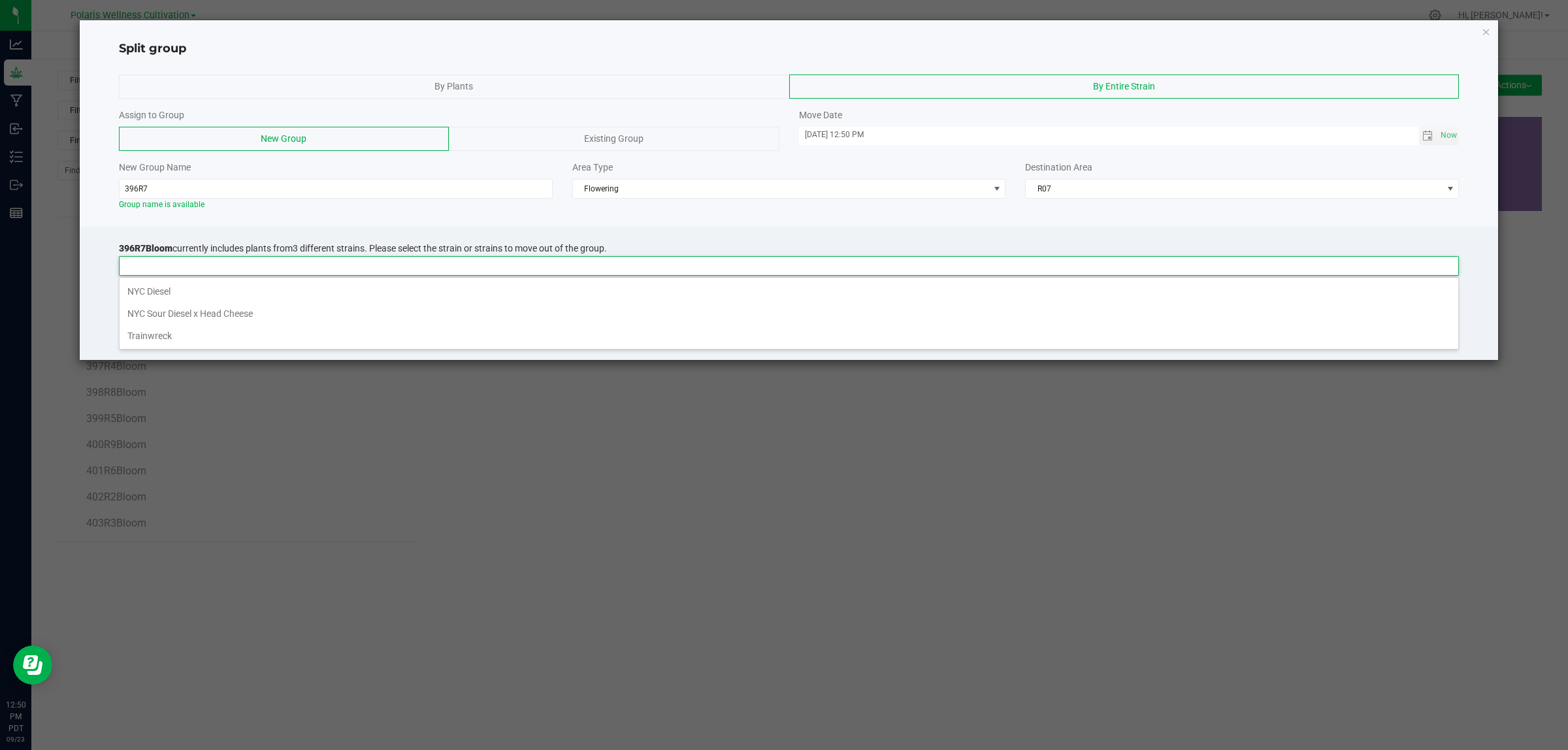
scroll to position [20, 1340]
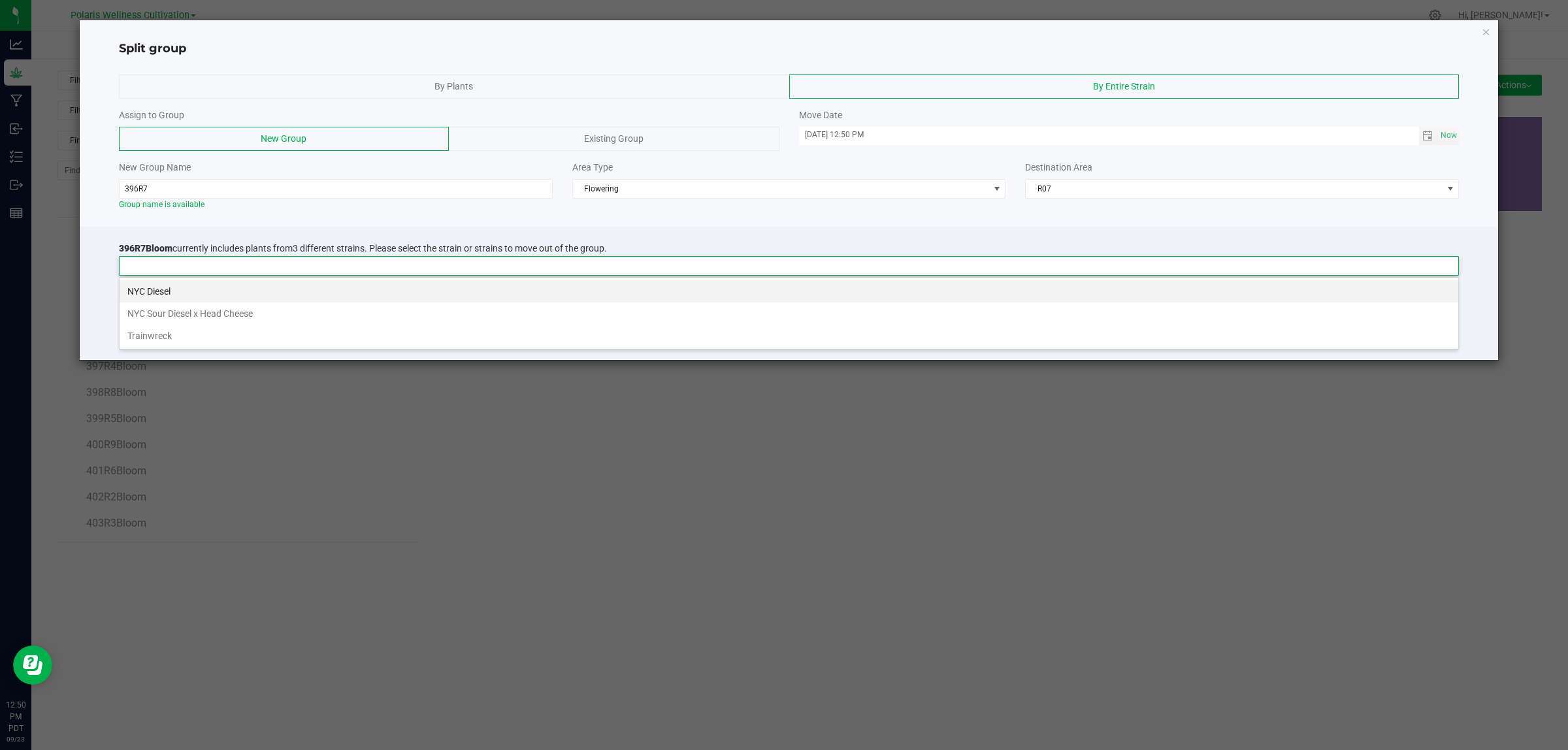
click at [184, 293] on li "NYC Diesel" at bounding box center [788, 292] width 1338 height 22
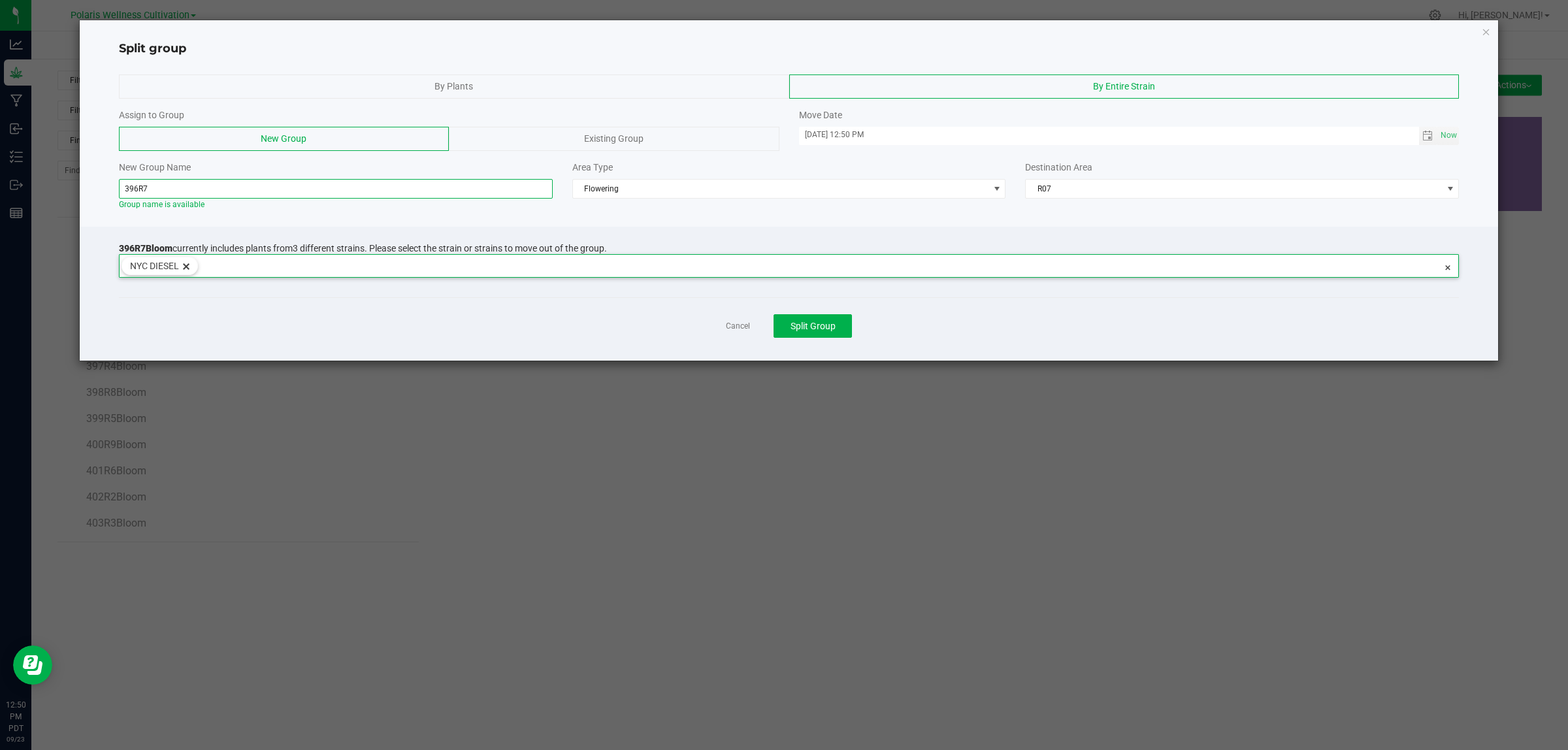
click at [171, 185] on input "396R7" at bounding box center [336, 189] width 434 height 19
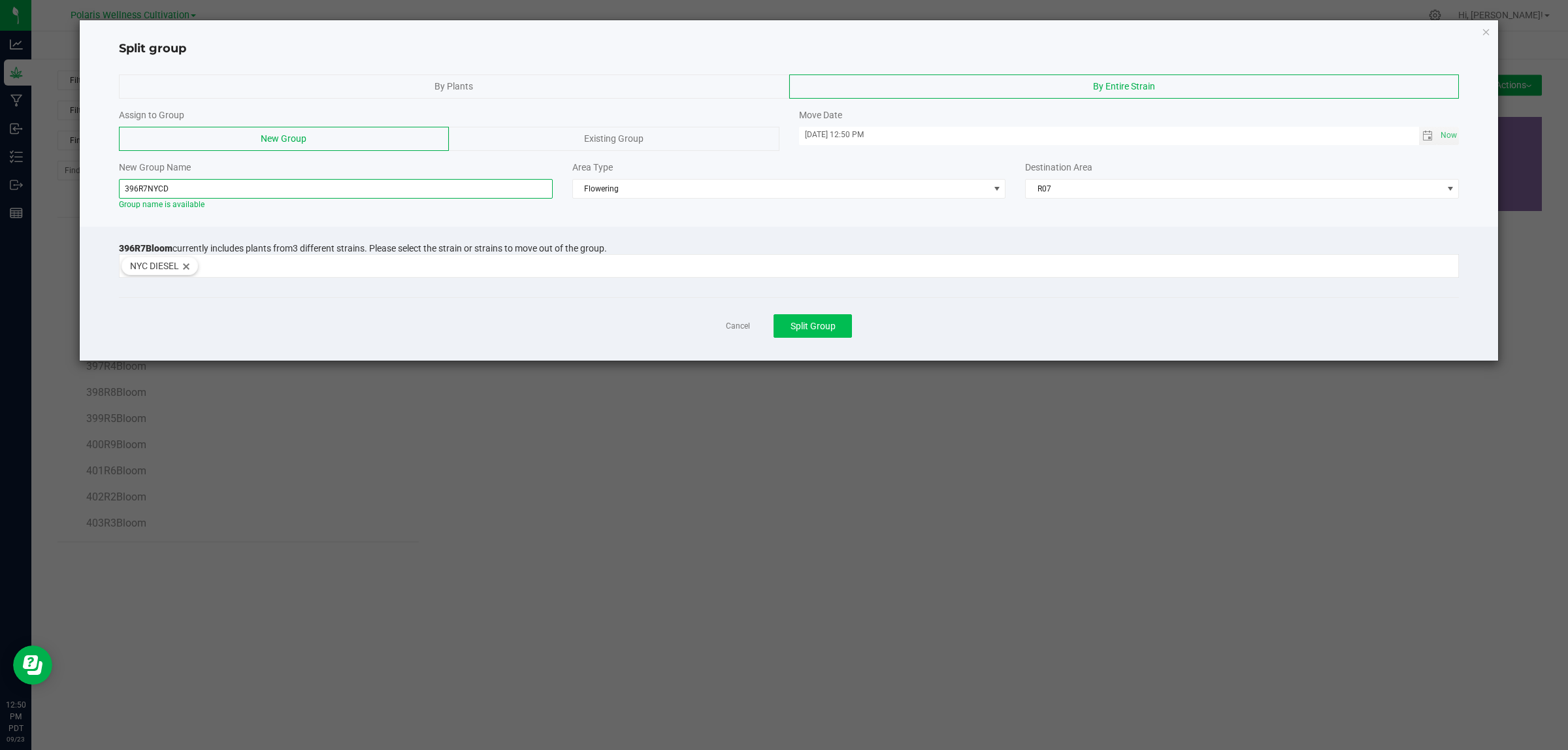
type input "396R7NYCD"
click at [816, 328] on span "Split Group" at bounding box center [813, 326] width 45 height 10
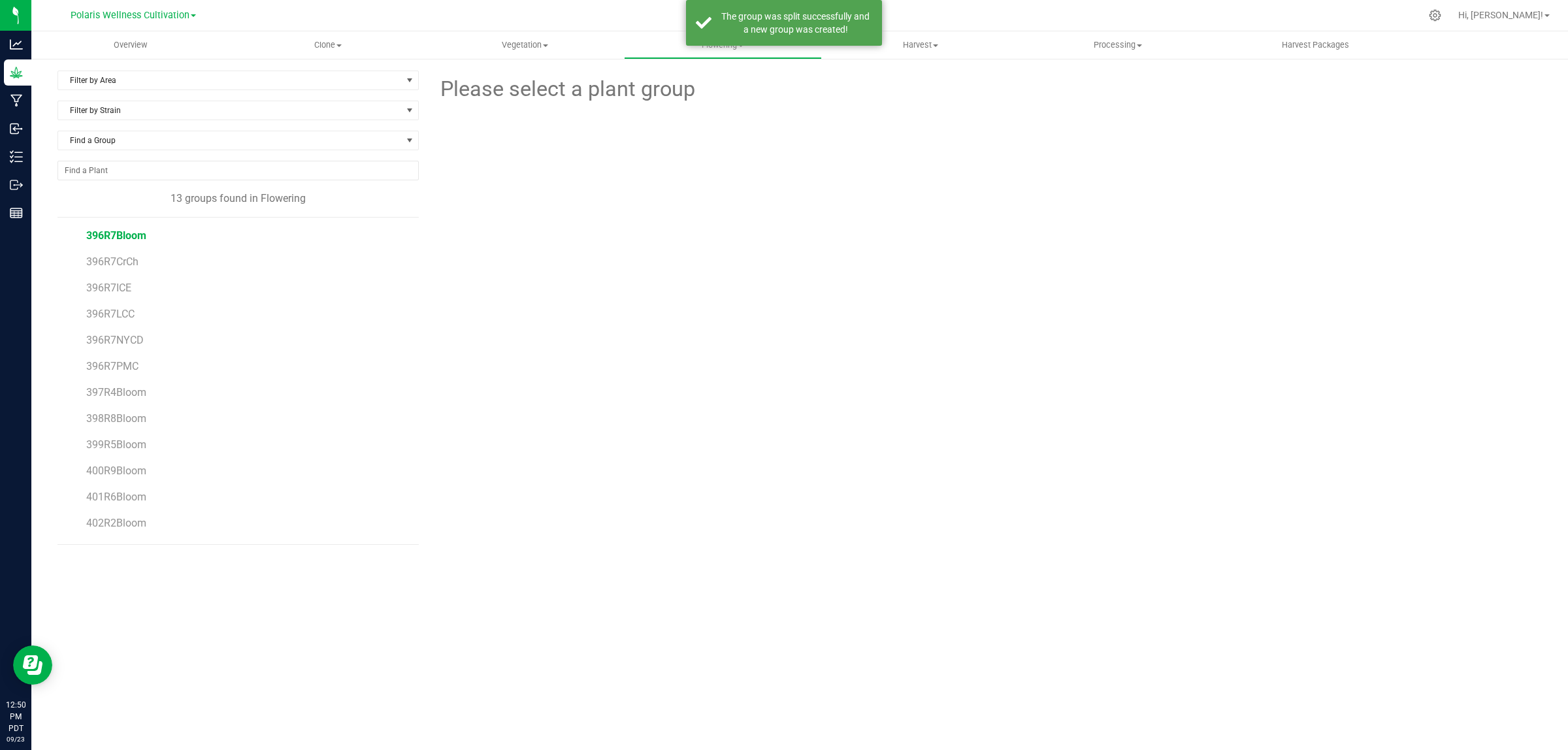
click at [132, 237] on span "396R7Bloom" at bounding box center [116, 236] width 60 height 13
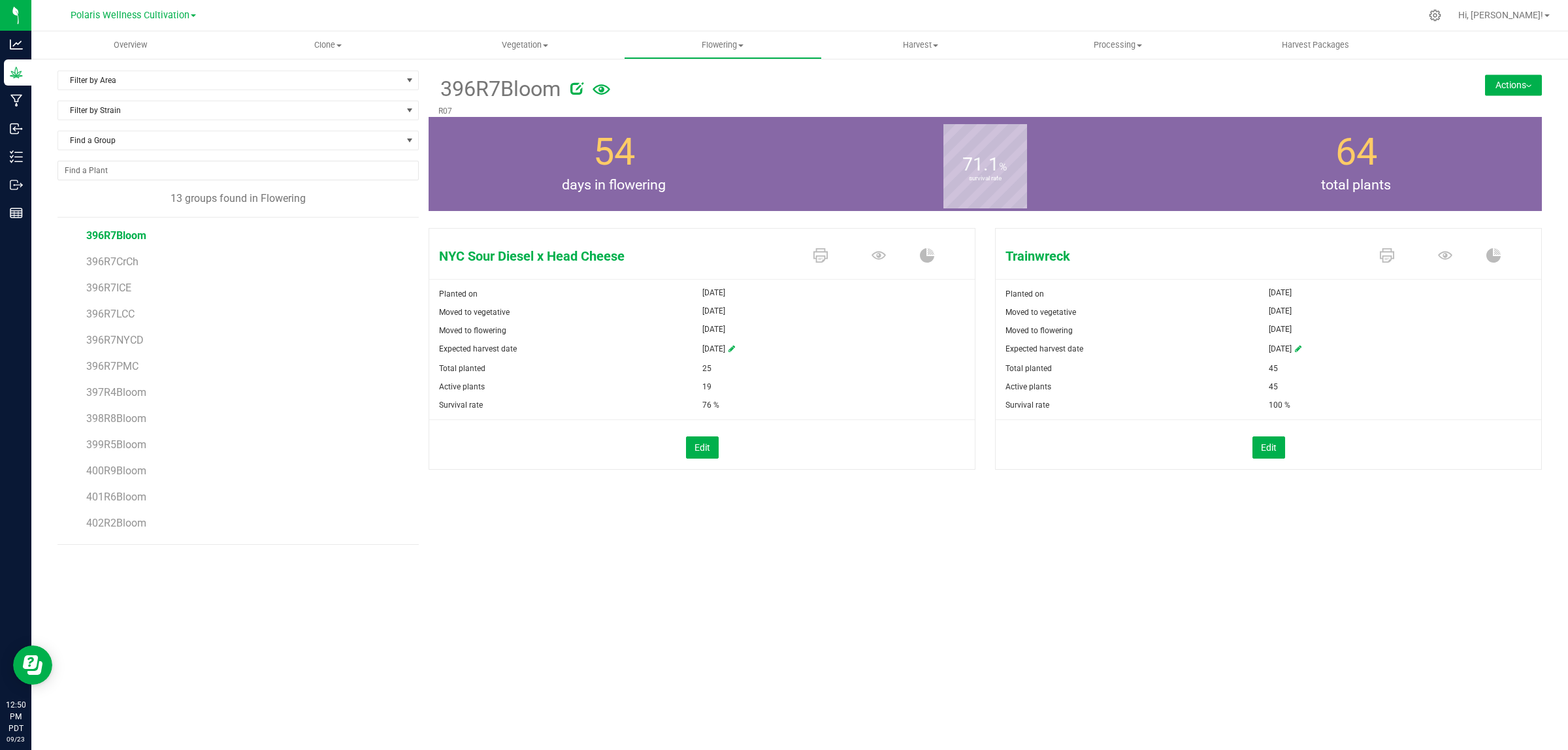
click at [1514, 83] on button "Actions" at bounding box center [1514, 85] width 57 height 21
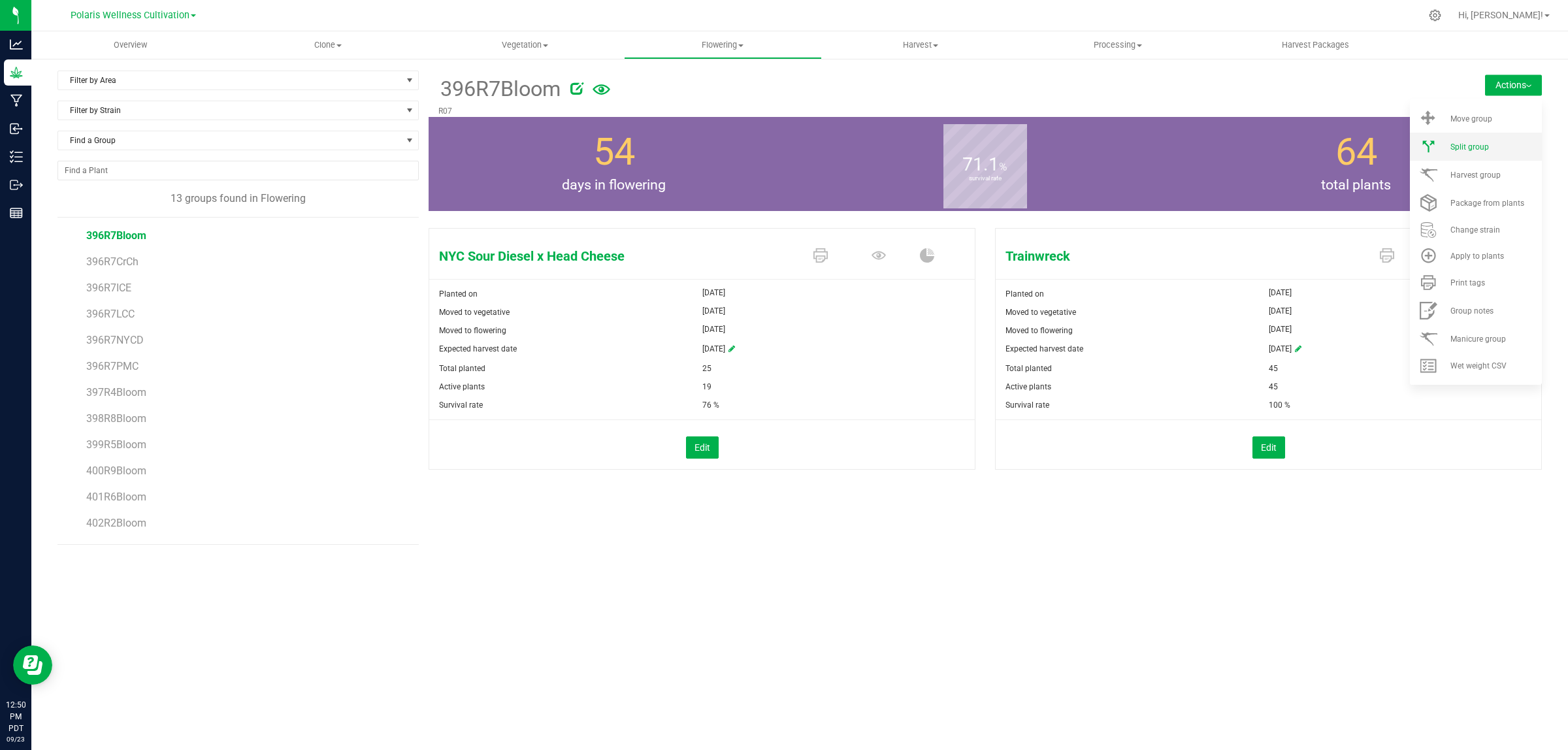
click at [1472, 145] on span "Split group" at bounding box center [1470, 147] width 39 height 9
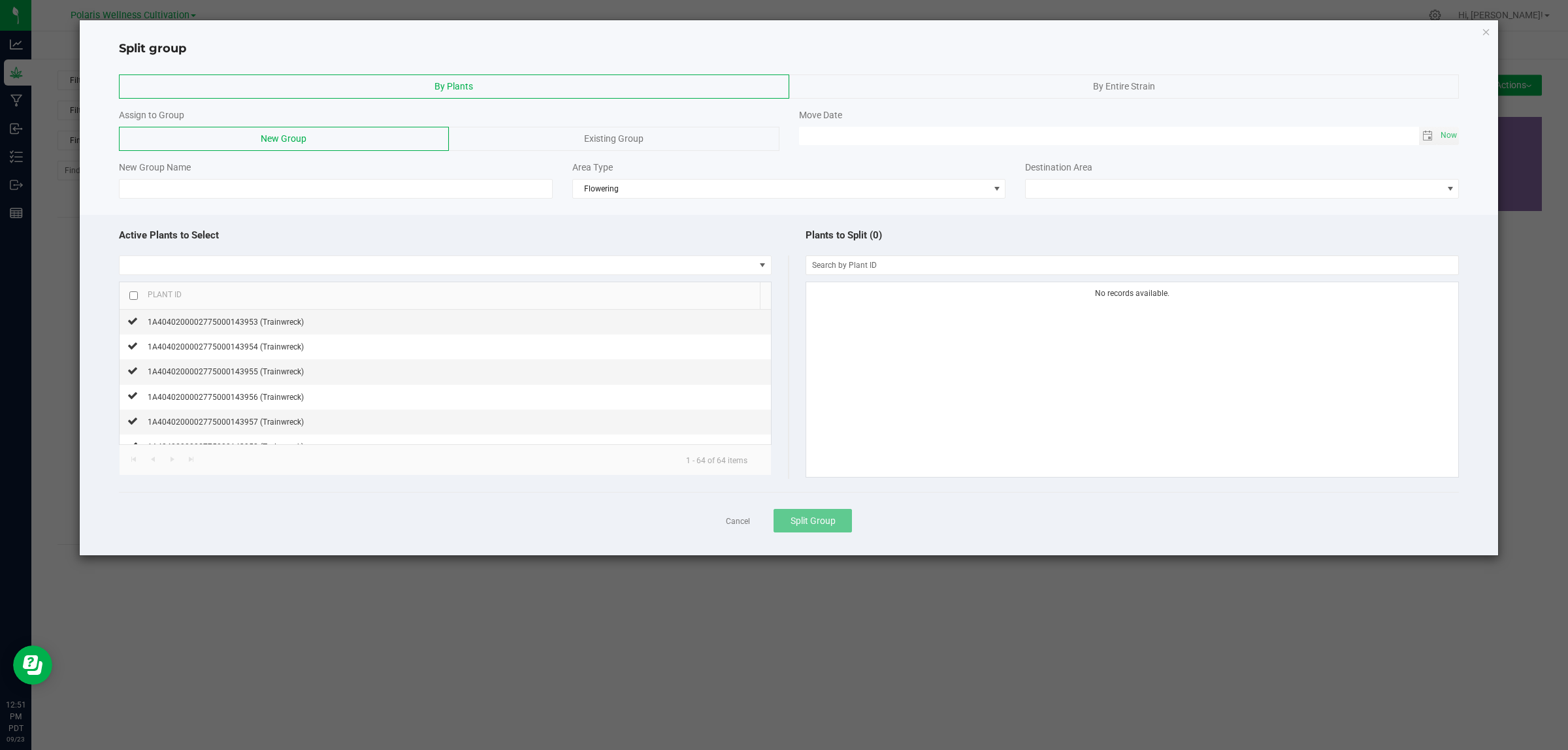
click at [1107, 86] on span "By Entire Strain" at bounding box center [1124, 86] width 62 height 10
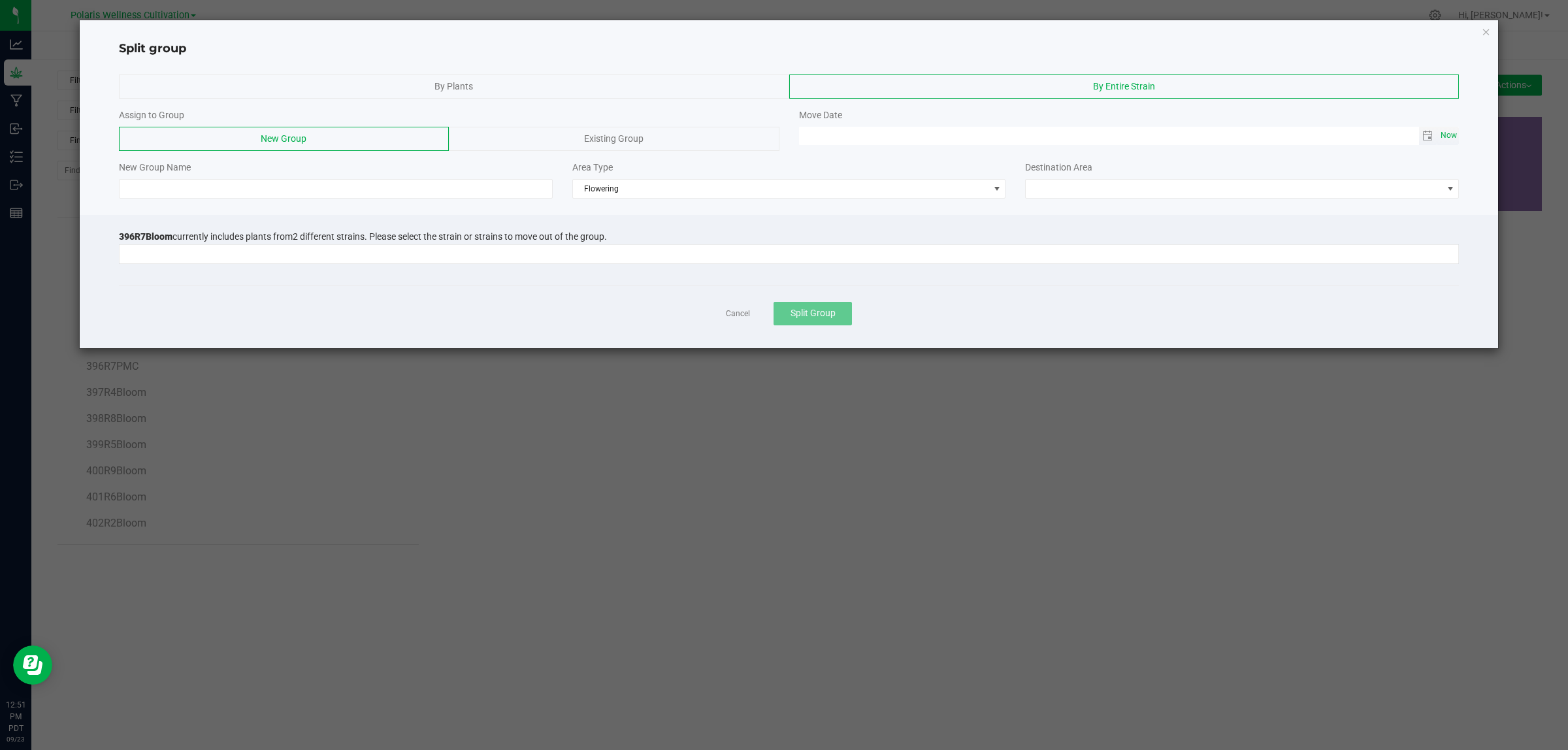
click at [1452, 132] on span "Now" at bounding box center [1449, 135] width 22 height 19
type input "[DATE] 12:51 PM"
click at [1259, 192] on span at bounding box center [1234, 189] width 416 height 19
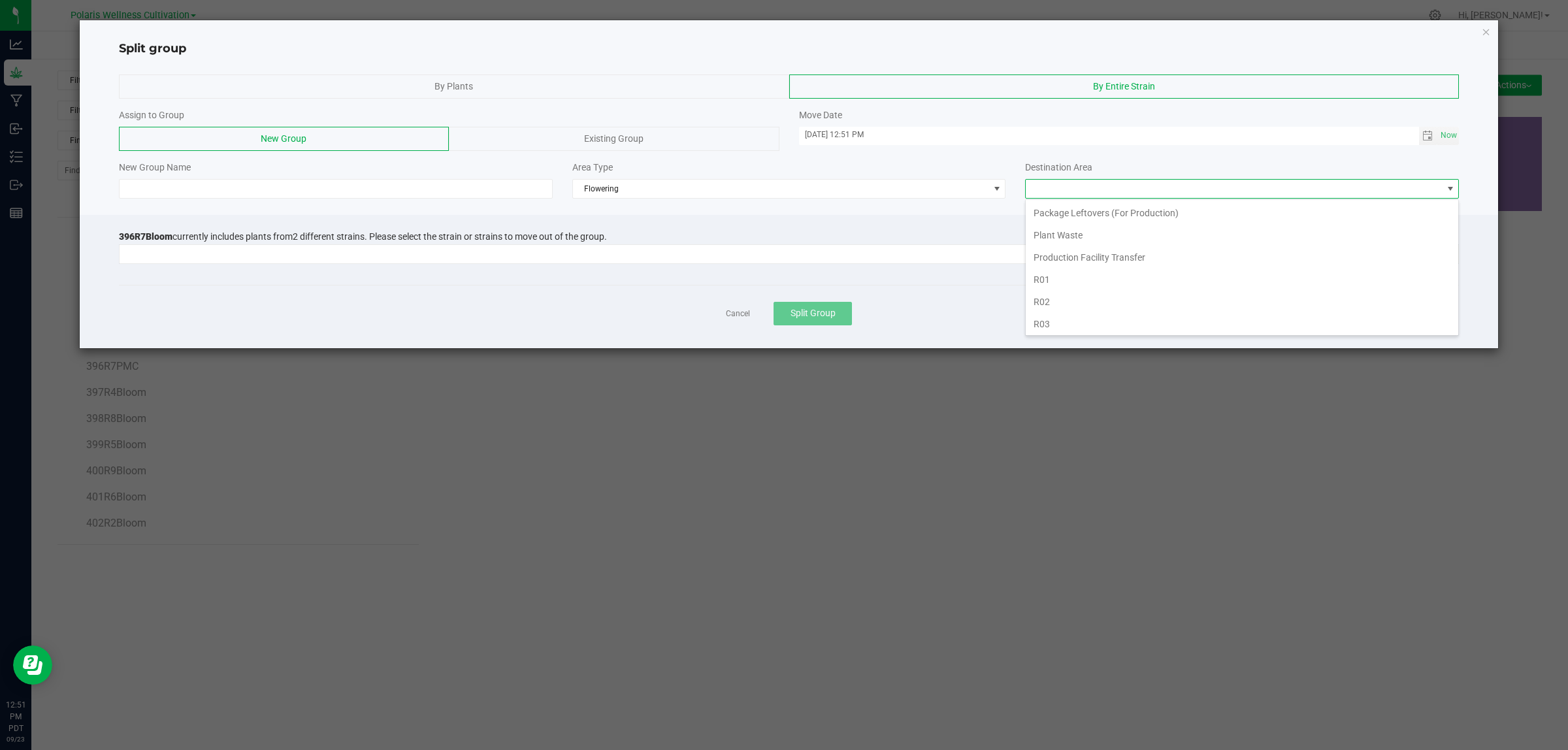
scroll to position [245, 0]
click at [1038, 239] on li "R07" at bounding box center [1242, 236] width 432 height 22
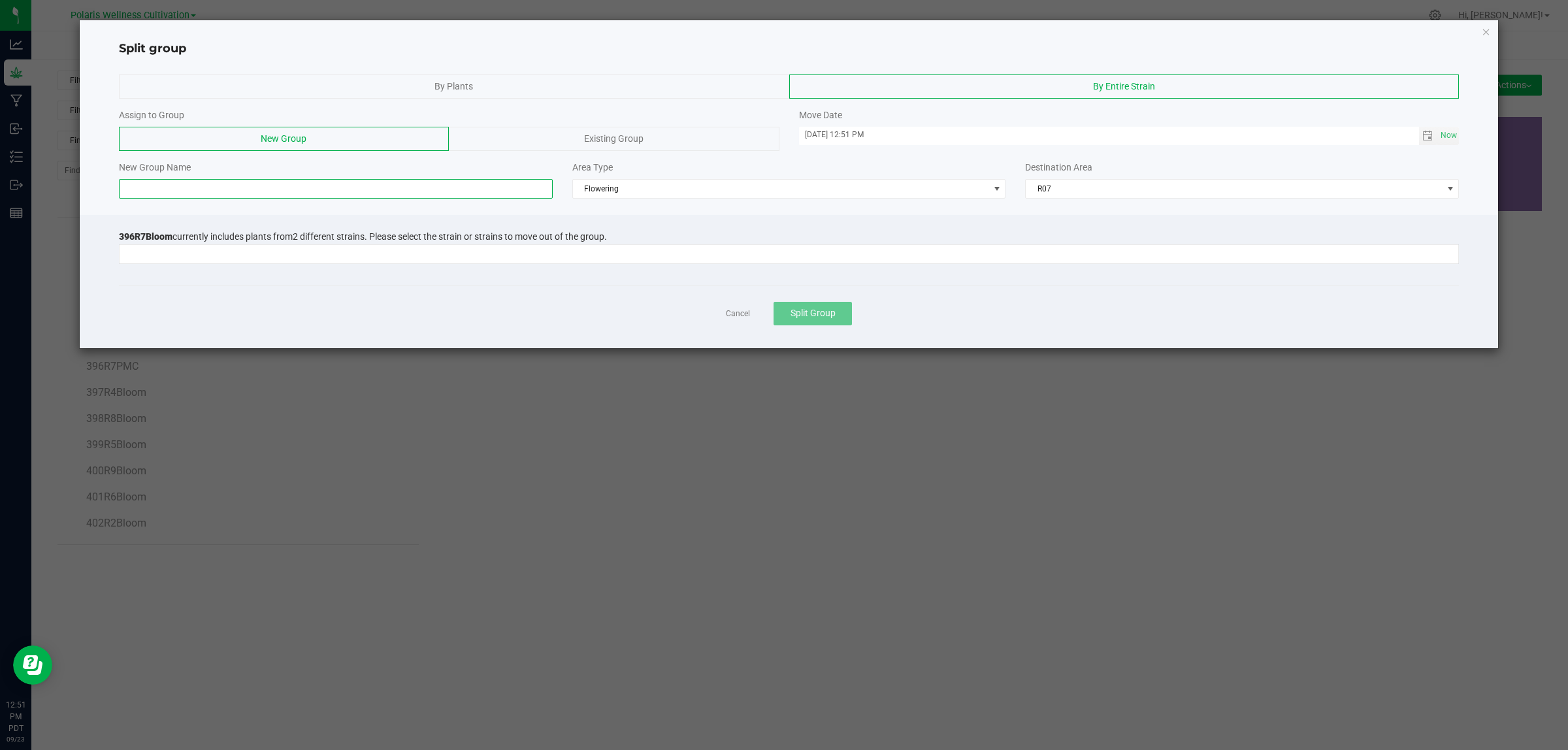
click at [305, 190] on input at bounding box center [336, 189] width 434 height 19
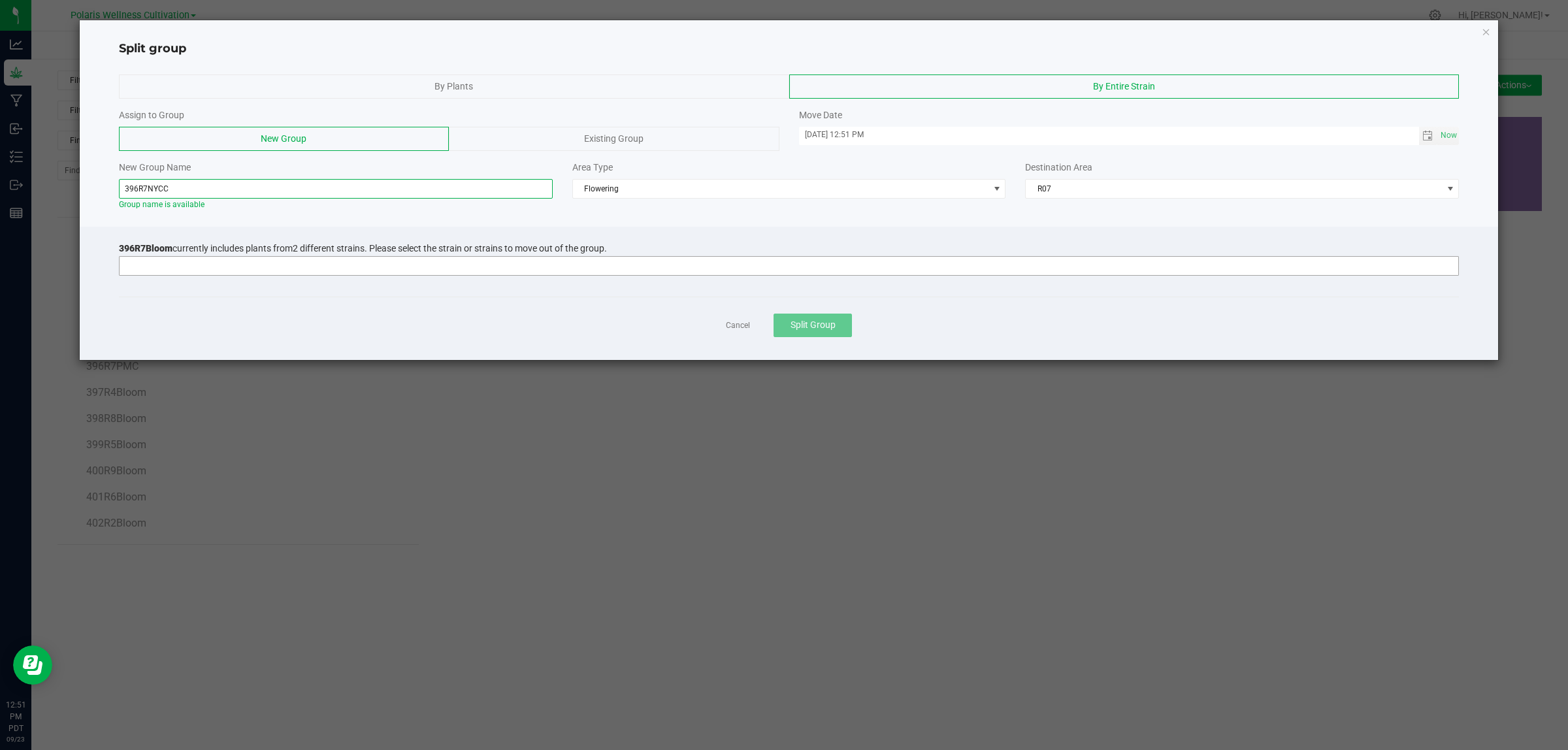
type input "396R7NYCC"
click at [504, 265] on input at bounding box center [781, 265] width 1323 height 19
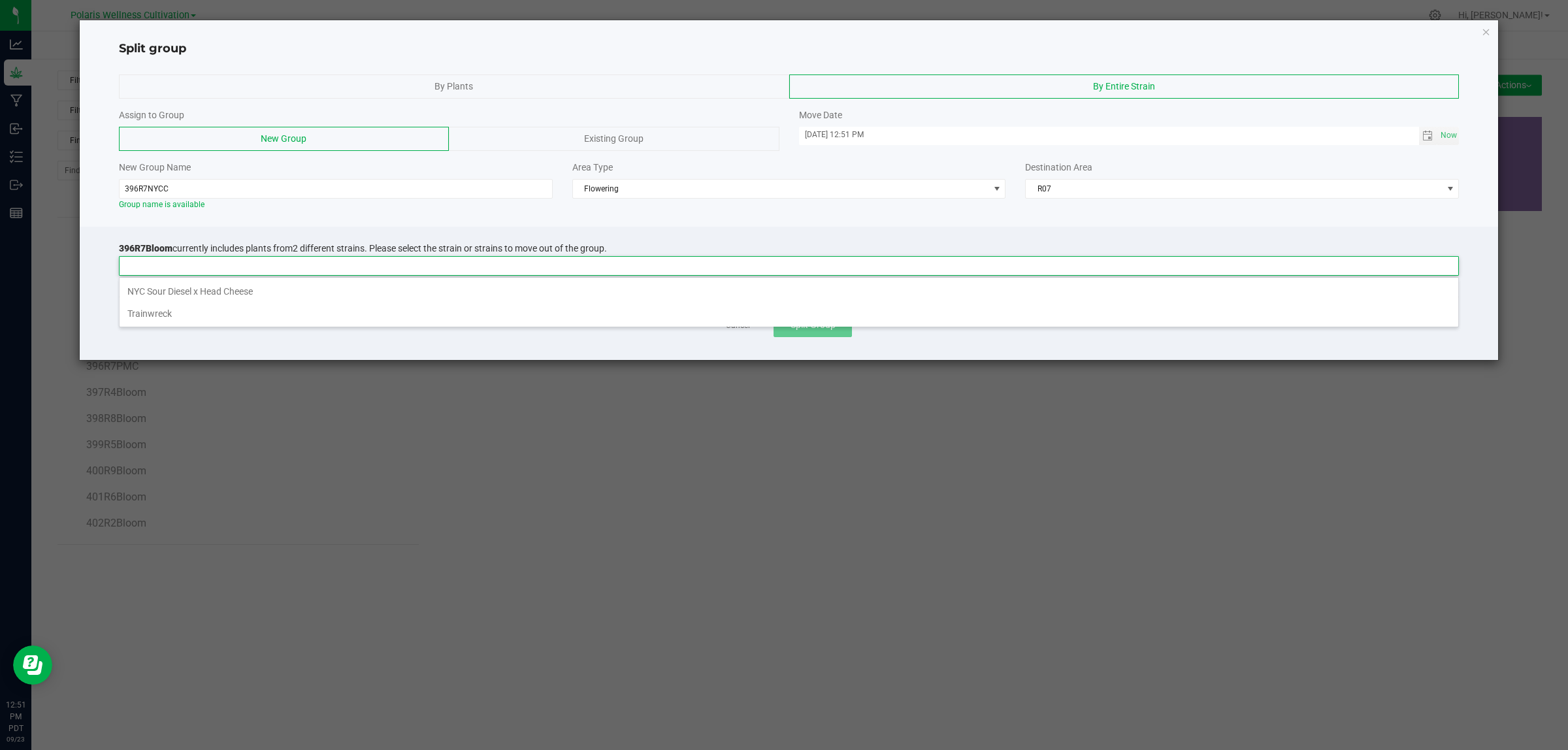
scroll to position [20, 1340]
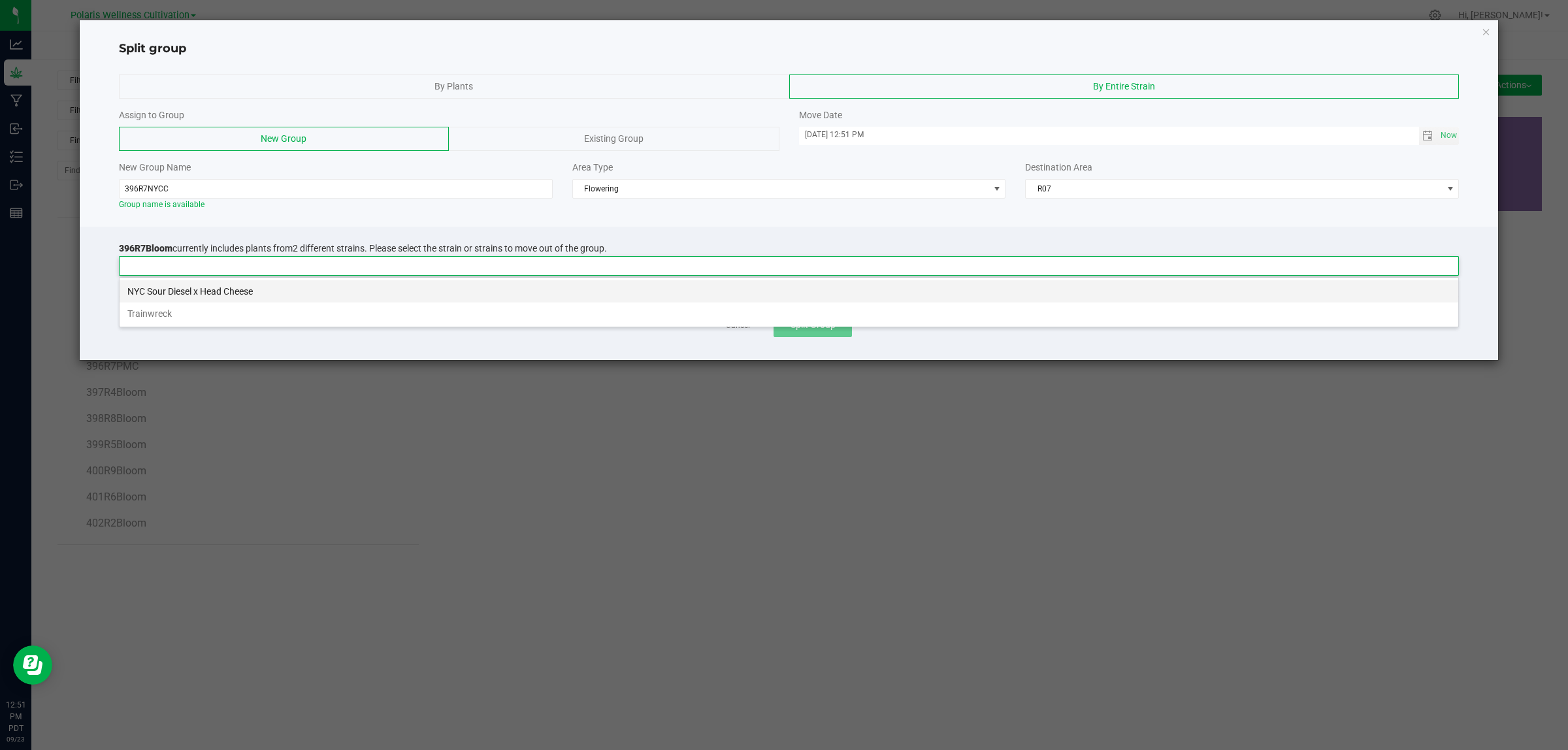
click at [410, 294] on li "NYC Sour Diesel x Head Cheese" at bounding box center [788, 292] width 1338 height 22
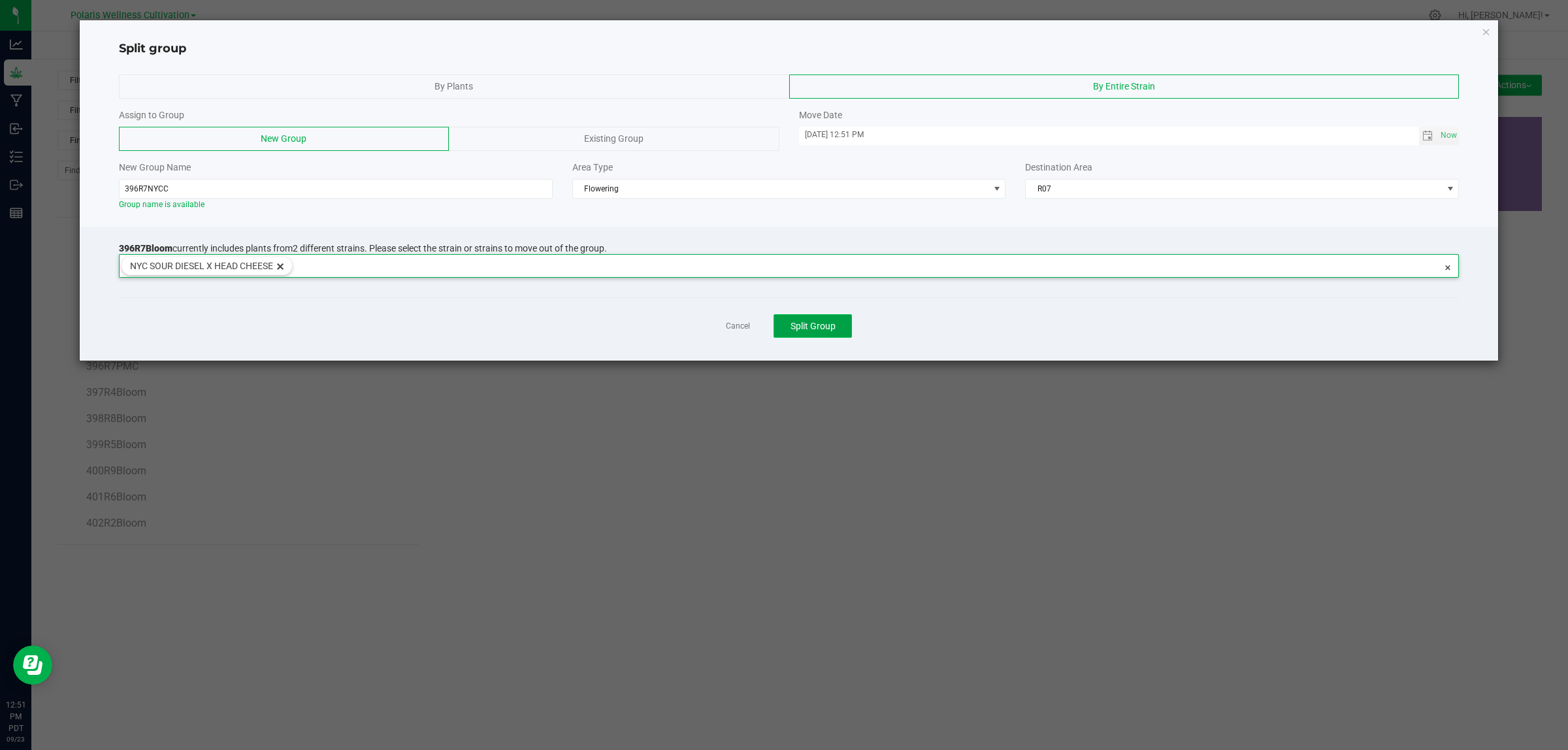
click at [816, 325] on span "Split Group" at bounding box center [813, 326] width 45 height 10
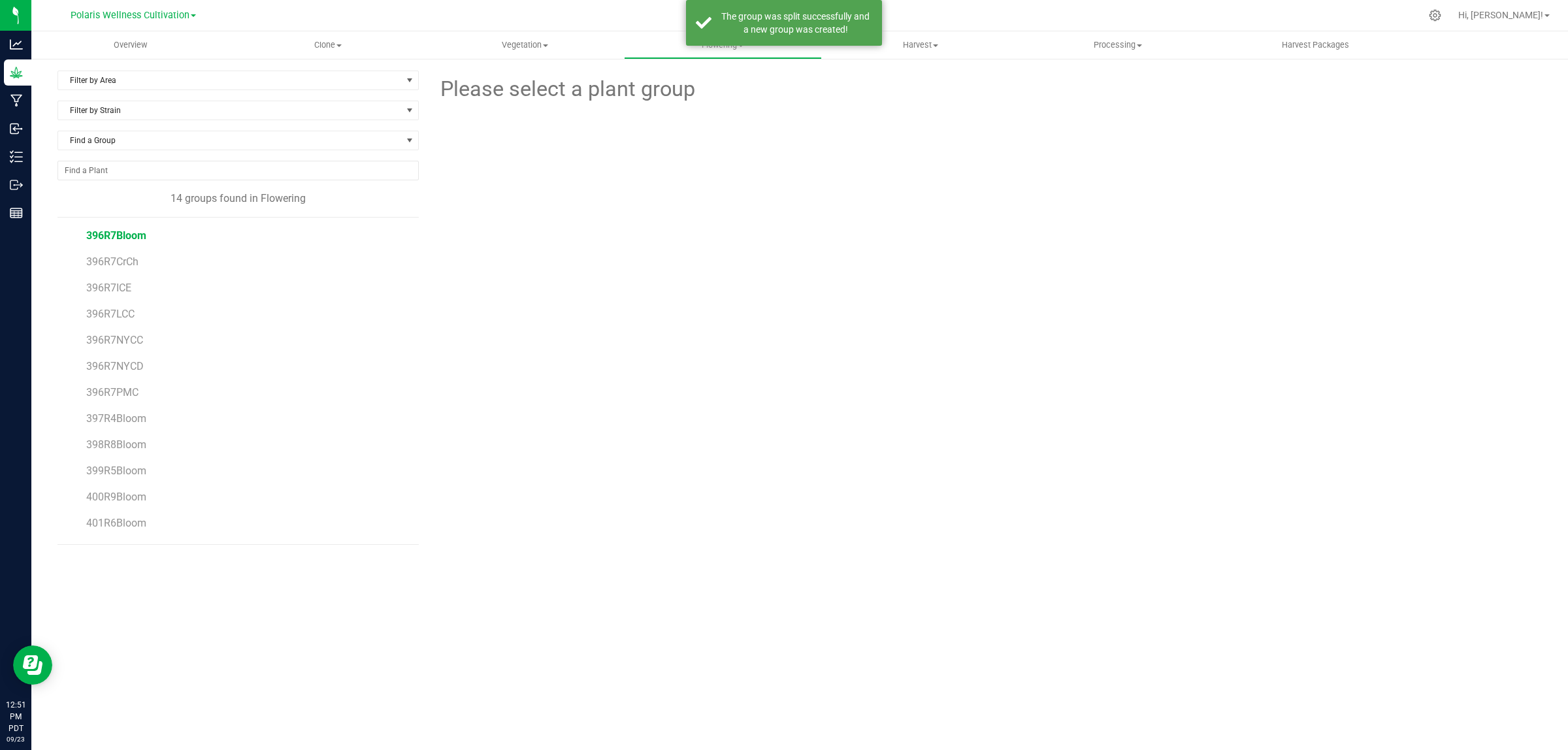
click at [128, 235] on span "396R7Bloom" at bounding box center [116, 236] width 60 height 13
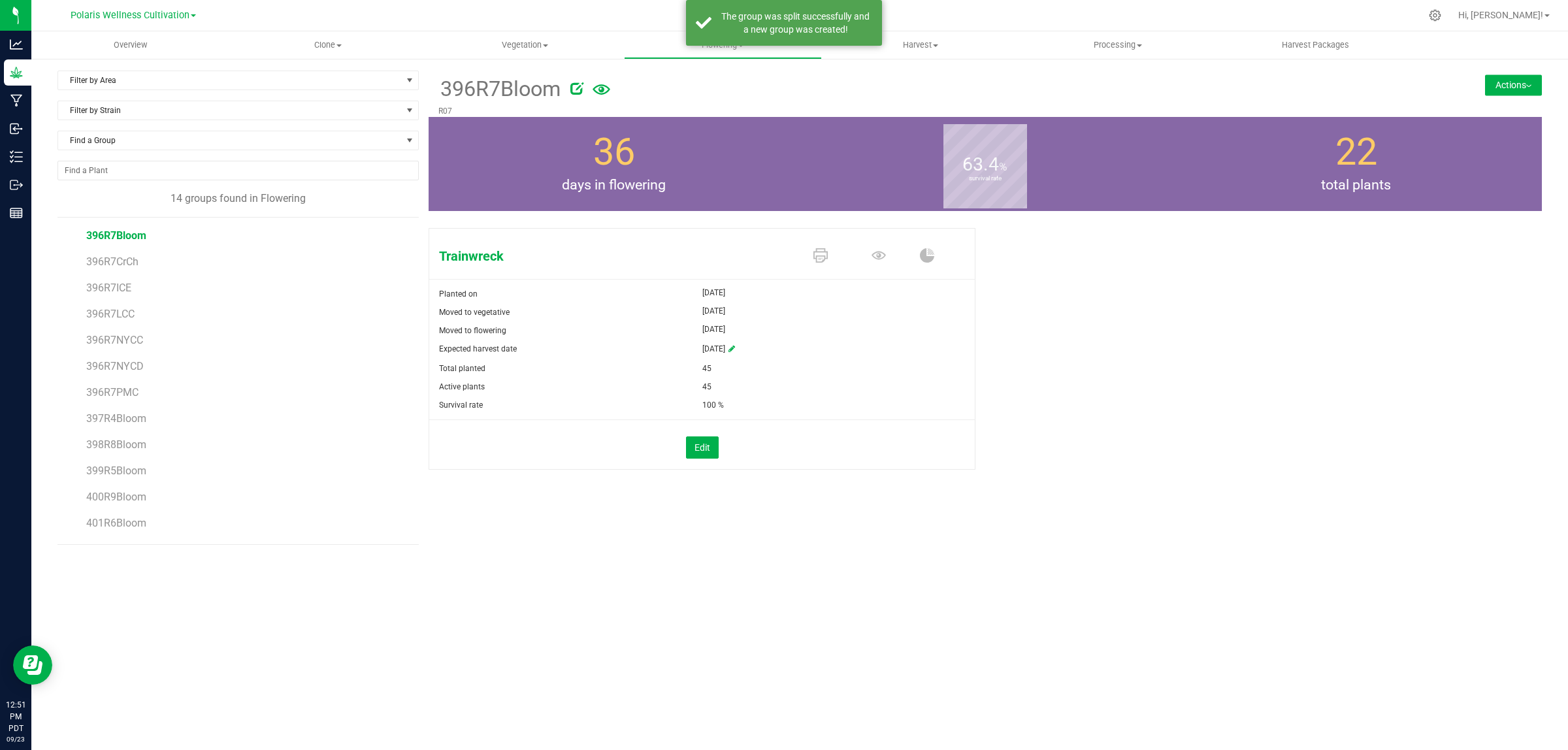
click at [579, 87] on icon at bounding box center [577, 89] width 13 height 13
drag, startPoint x: 543, startPoint y: 88, endPoint x: 467, endPoint y: 95, distance: 76.3
click at [467, 95] on input "396R7Bloom" at bounding box center [828, 89] width 778 height 19
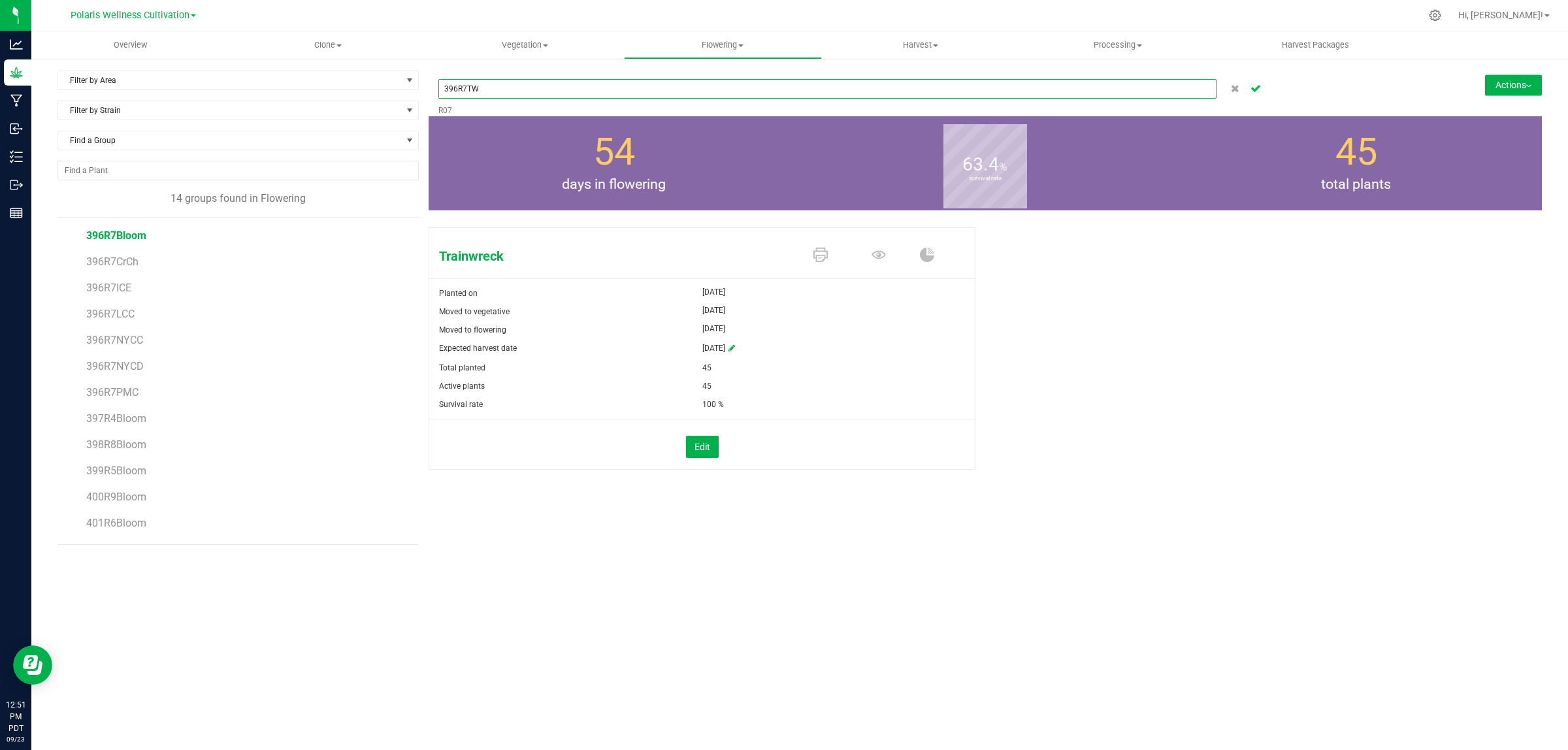
type input "396R7TW"
click at [1254, 87] on icon "Cancel button" at bounding box center [1256, 87] width 10 height 8
click at [1530, 87] on button "Actions" at bounding box center [1514, 85] width 57 height 21
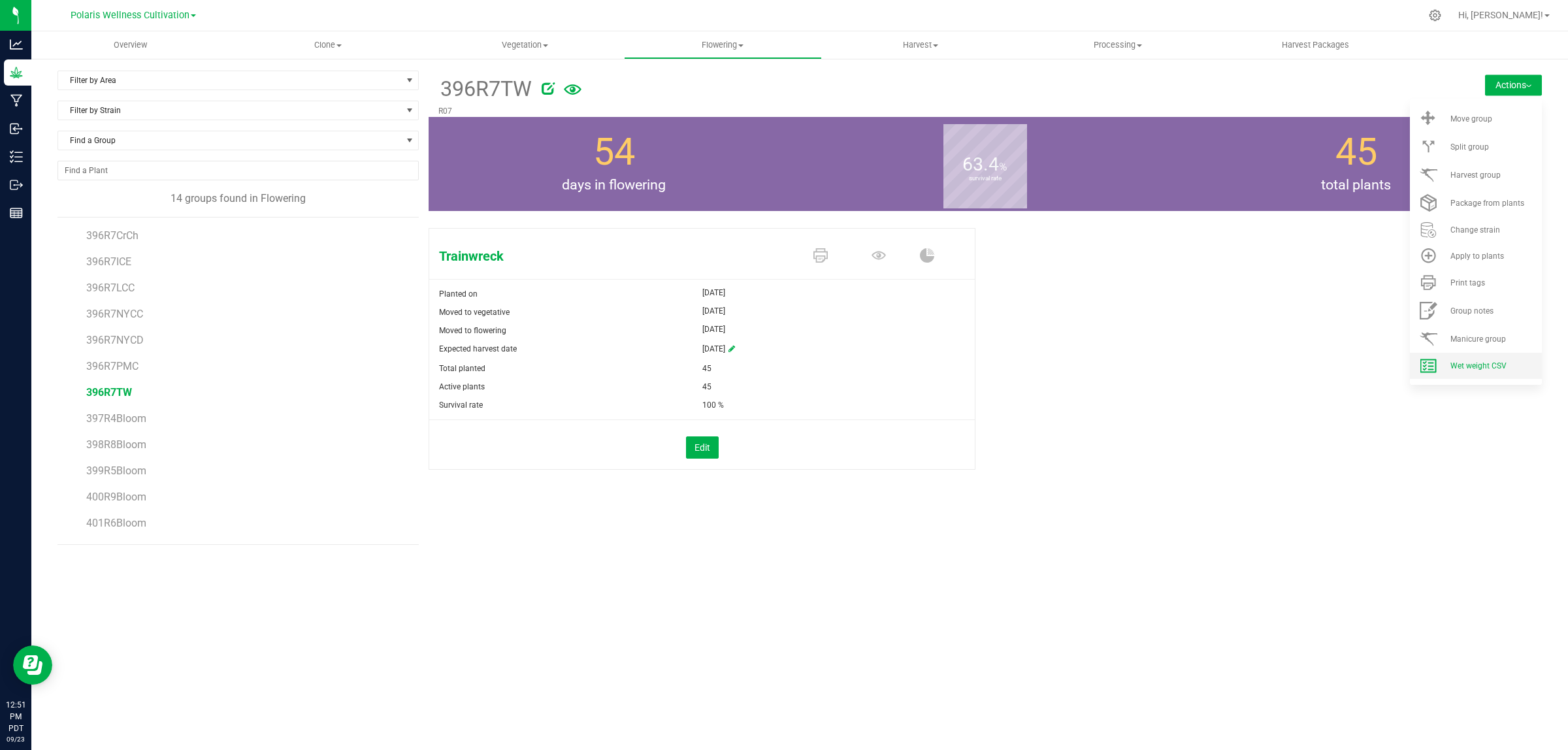
click at [1493, 364] on span "Wet weight CSV" at bounding box center [1478, 366] width 56 height 9
click at [122, 365] on span "396R7PMC" at bounding box center [113, 366] width 52 height 13
click at [1493, 370] on span "Wet weight CSV" at bounding box center [1478, 366] width 56 height 9
click at [116, 340] on span "396R7NYCD" at bounding box center [115, 340] width 57 height 13
click at [1478, 371] on li "Wet weight CSV" at bounding box center [1476, 365] width 132 height 26
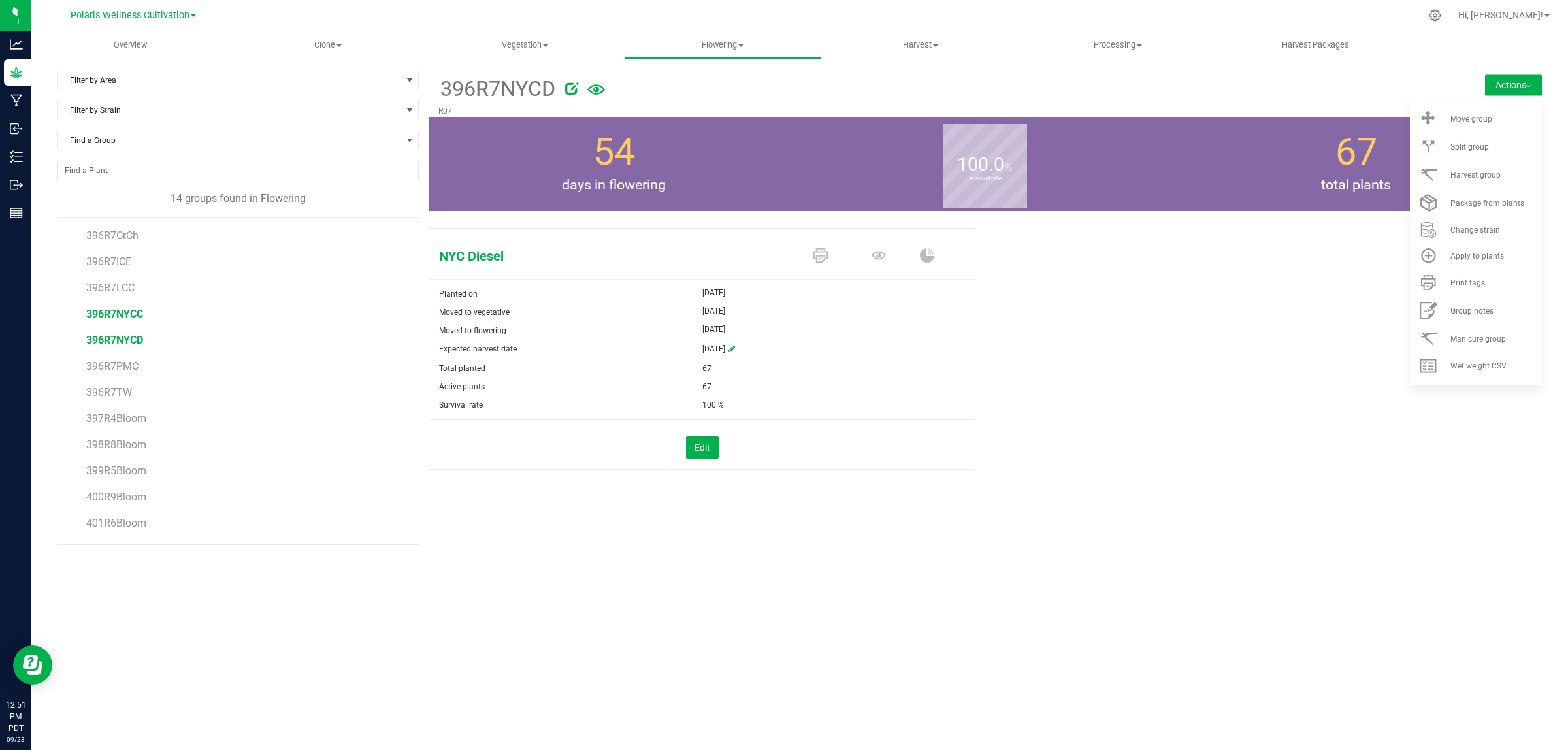
click at [114, 315] on span "396R7NYCC" at bounding box center [115, 314] width 57 height 13
click at [1479, 362] on span "Wet weight CSV" at bounding box center [1478, 366] width 56 height 9
click at [113, 289] on span "396R7LCC" at bounding box center [111, 288] width 49 height 13
click at [1478, 364] on span "Wet weight CSV" at bounding box center [1478, 366] width 56 height 9
click at [112, 263] on span "396R7ICE" at bounding box center [109, 262] width 45 height 13
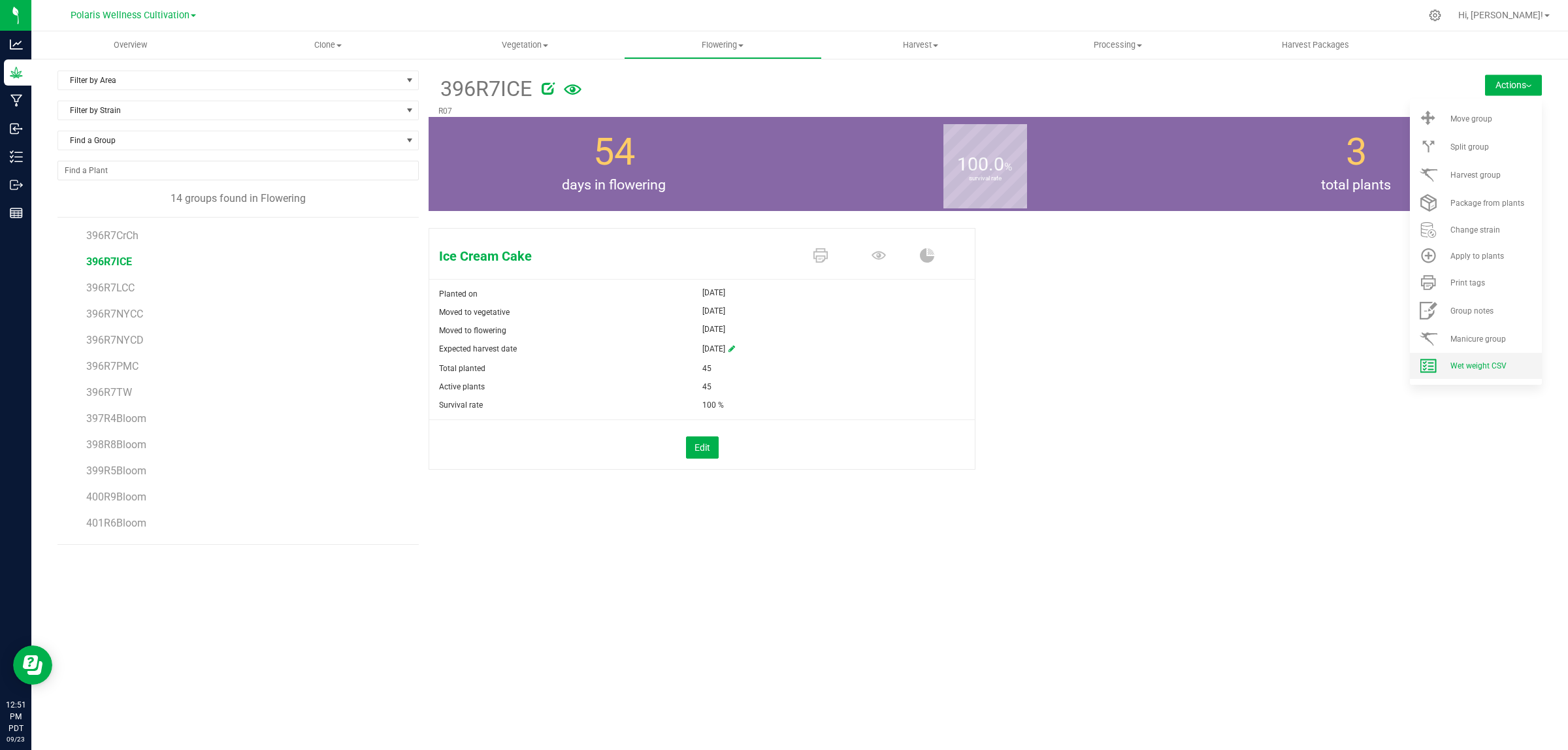
click at [1488, 362] on span "Wet weight CSV" at bounding box center [1478, 366] width 56 height 9
click at [123, 229] on li "396R7CrCh" at bounding box center [248, 230] width 323 height 26
click at [115, 236] on span "396R7CrCh" at bounding box center [113, 236] width 53 height 13
click at [1474, 365] on span "Wet weight CSV" at bounding box center [1478, 366] width 56 height 9
